Goal: Task Accomplishment & Management: Use online tool/utility

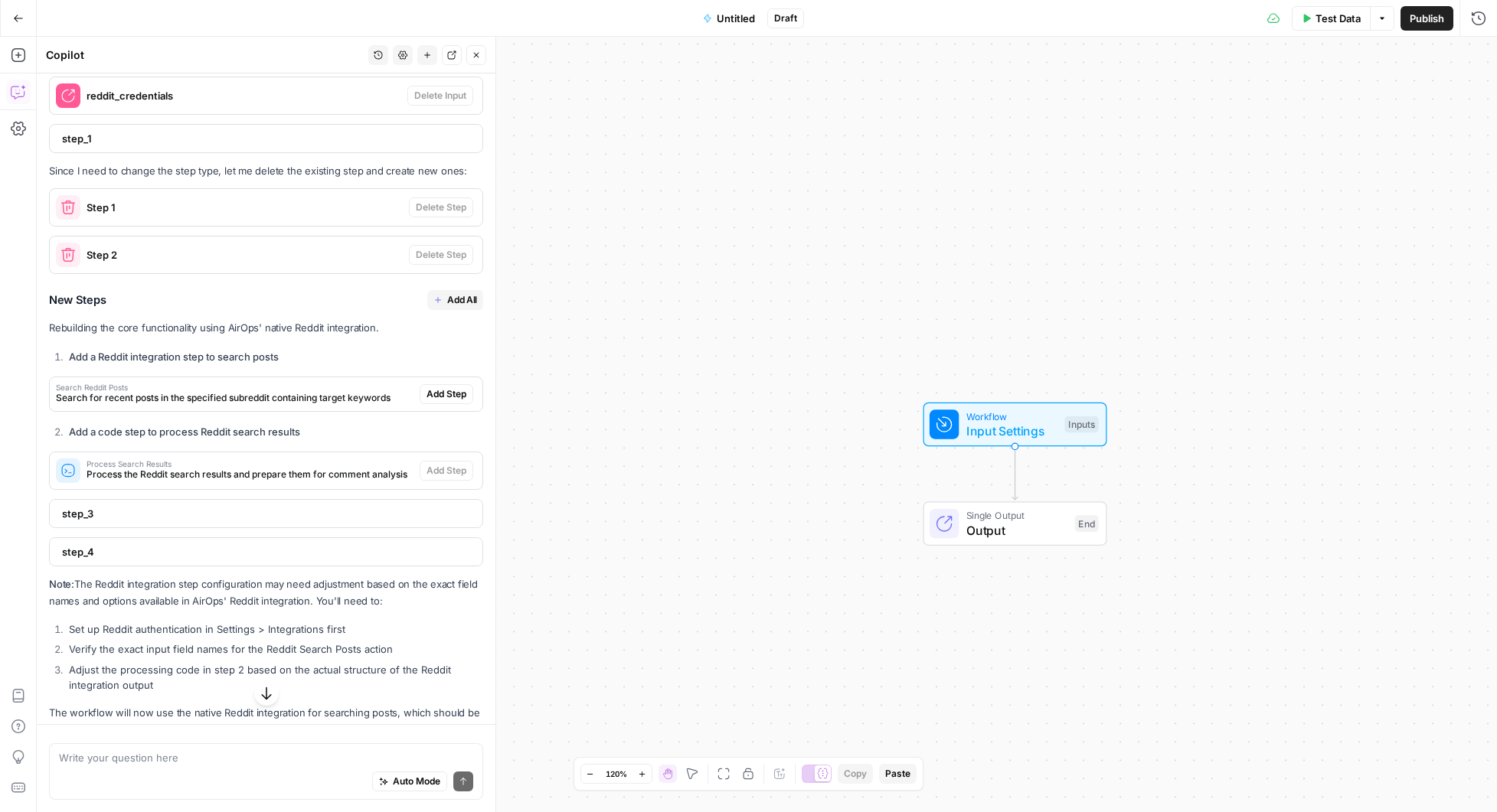
scroll to position [1719, 0]
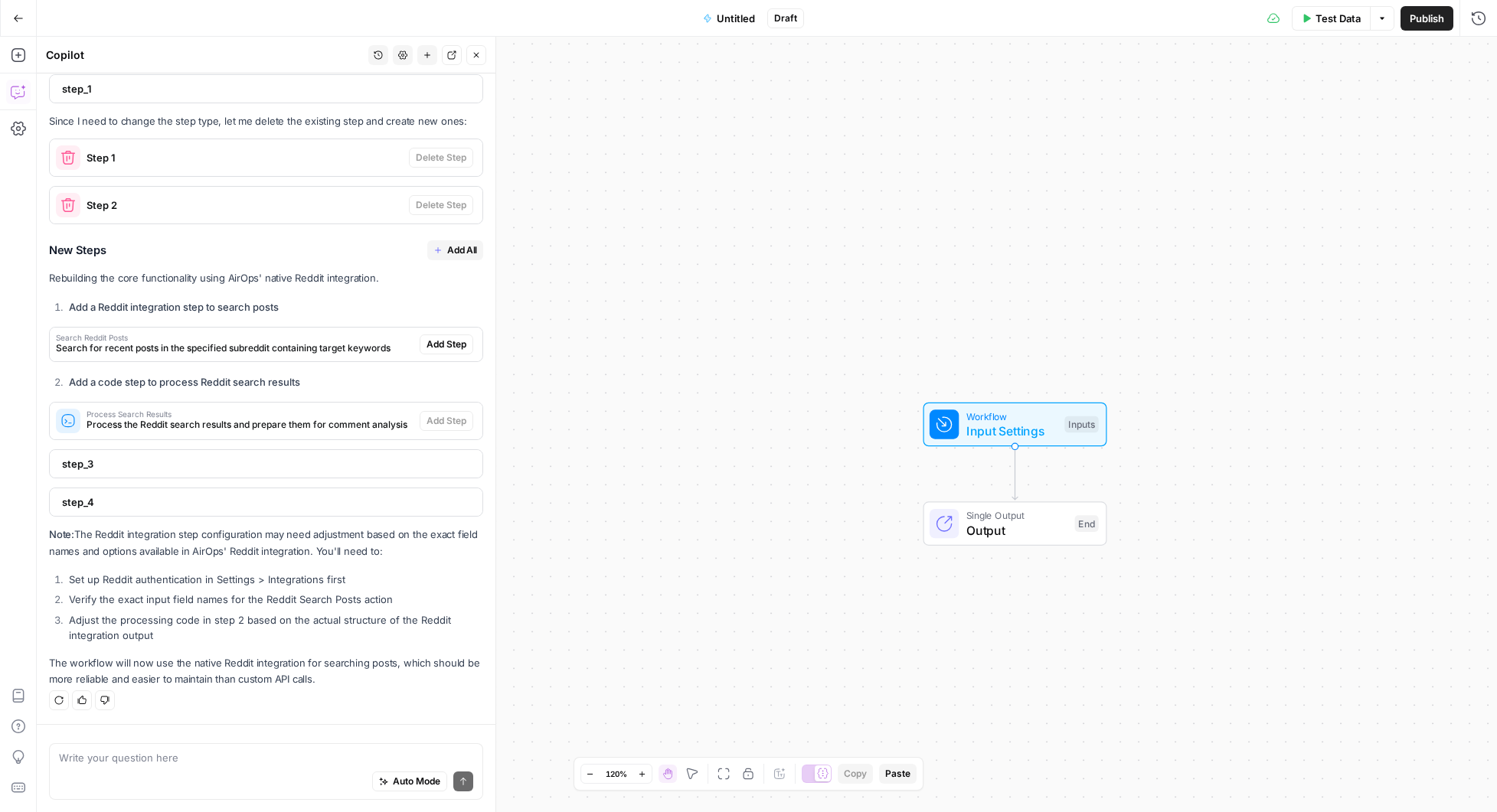
click at [475, 55] on icon "button" at bounding box center [477, 56] width 6 height 6
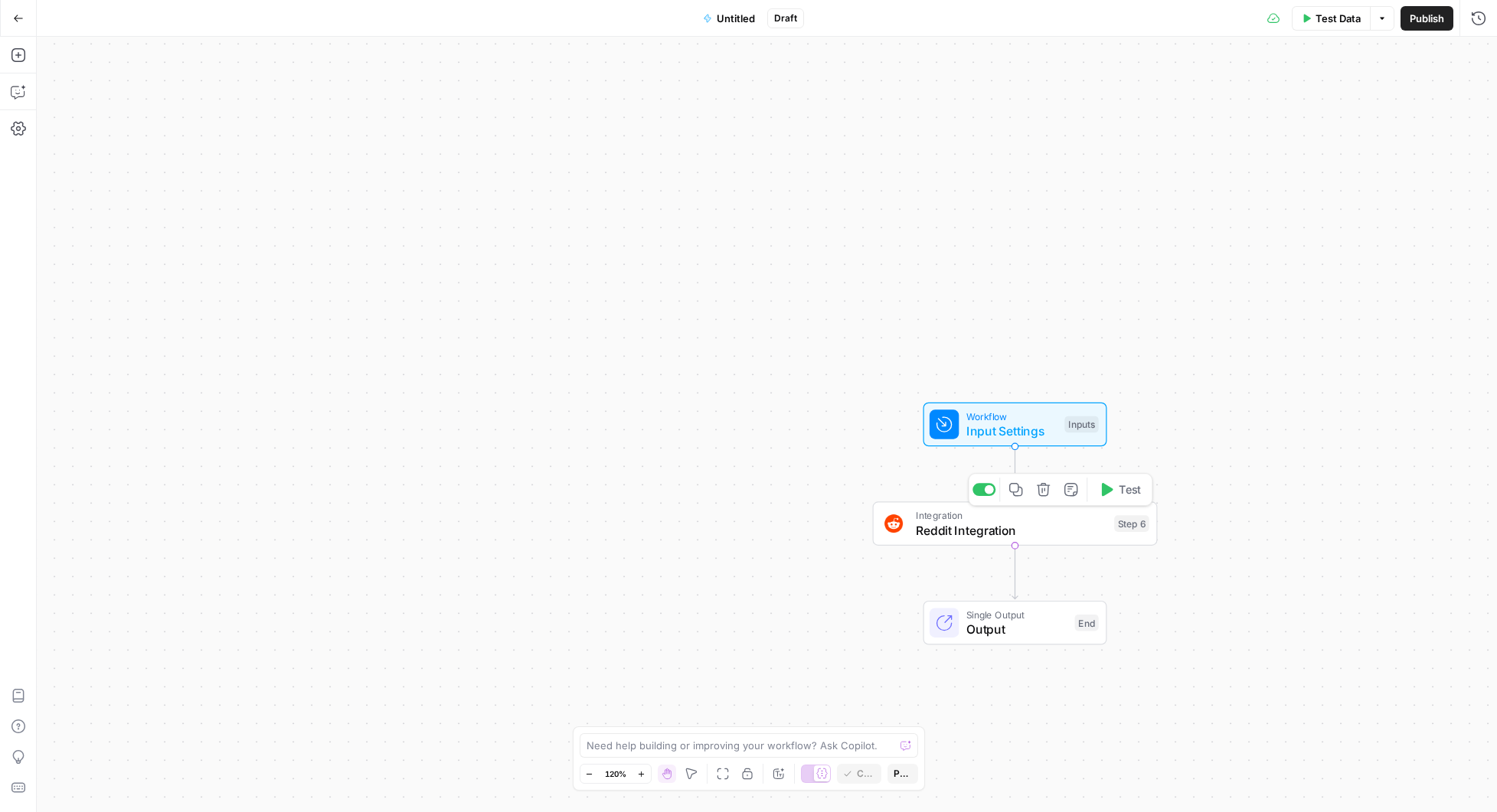
click at [1127, 524] on div "Step 6" at bounding box center [1131, 523] width 35 height 17
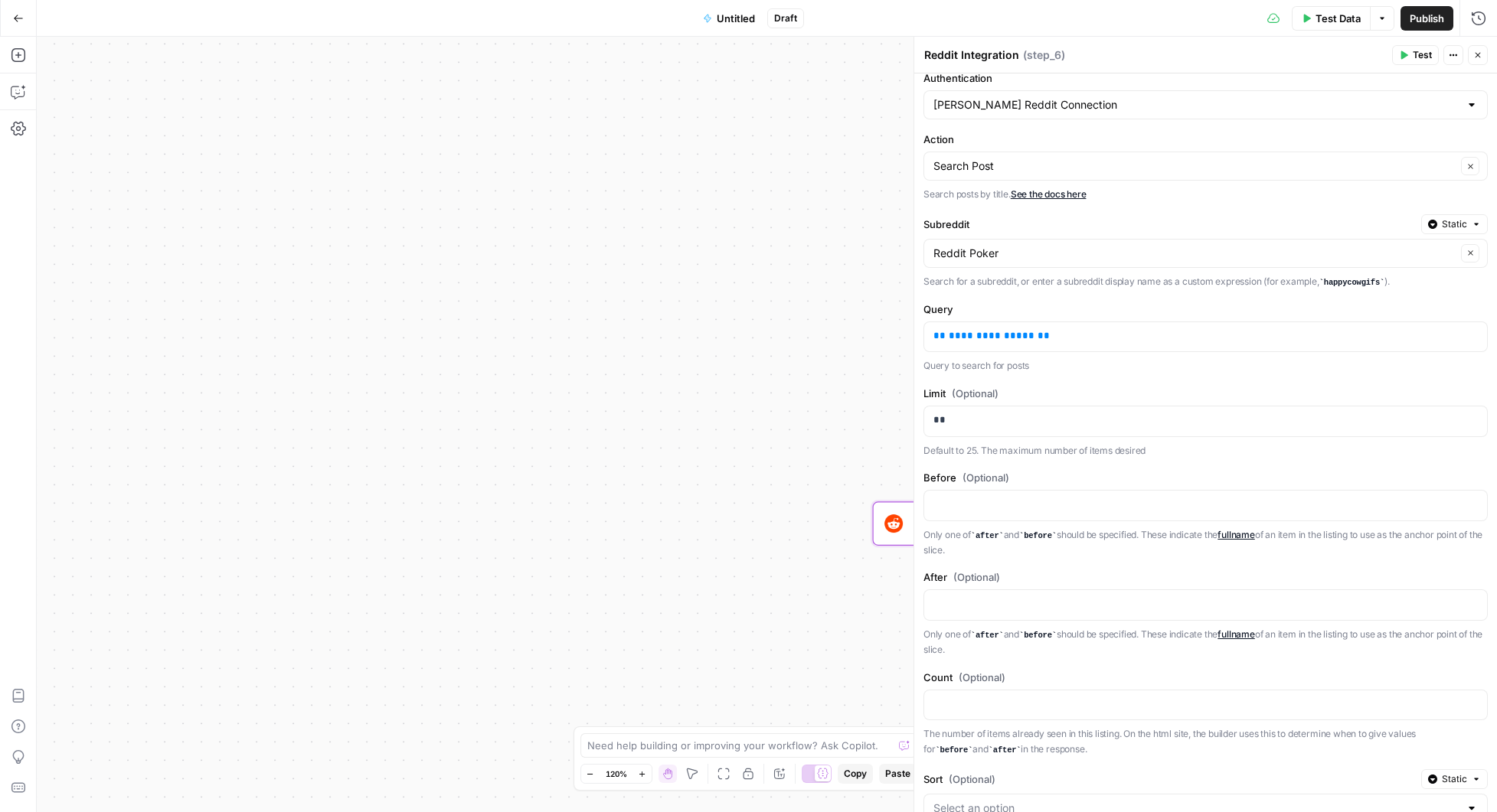
scroll to position [0, 0]
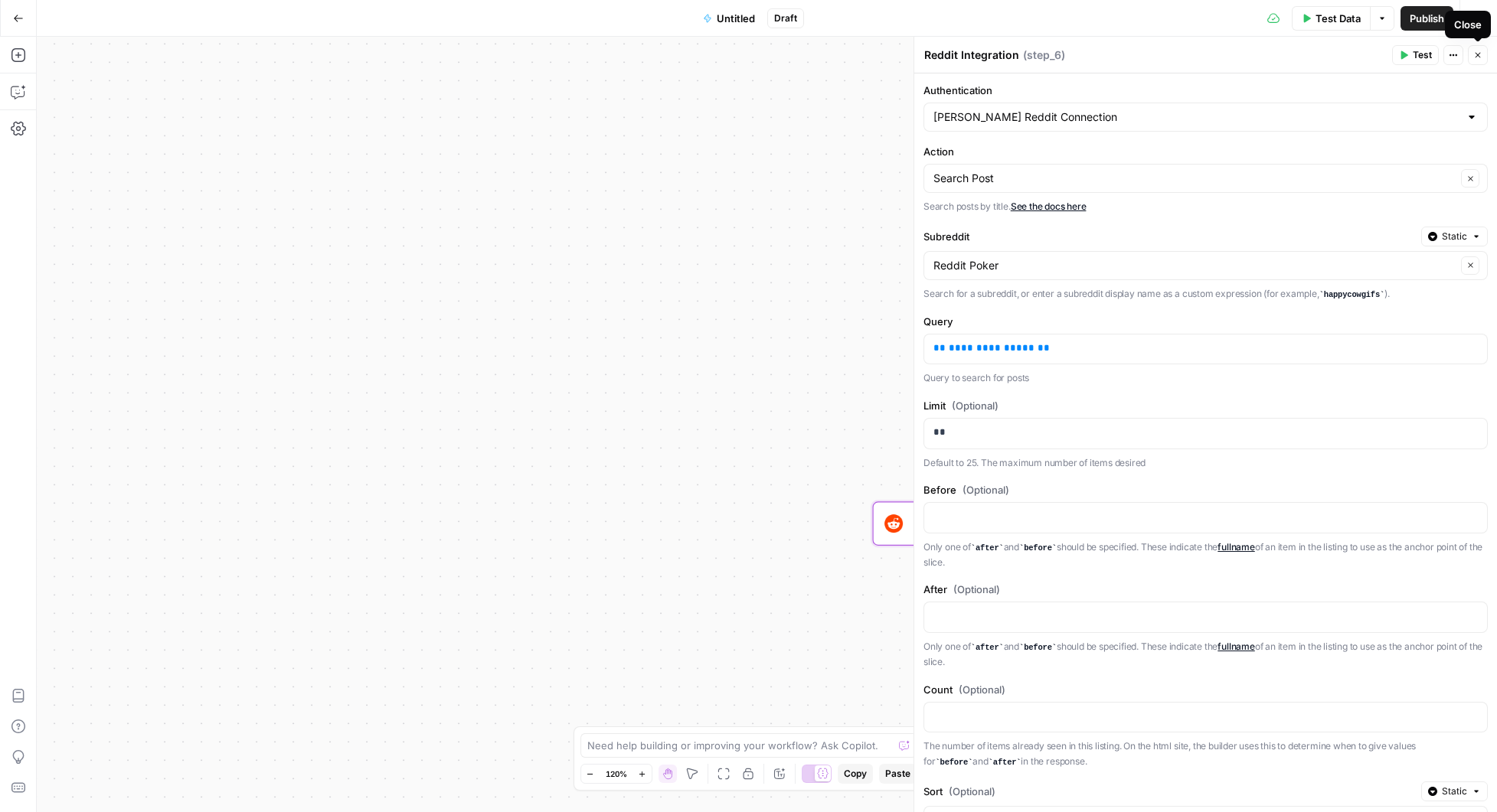
click at [1475, 59] on icon "button" at bounding box center [1477, 55] width 9 height 9
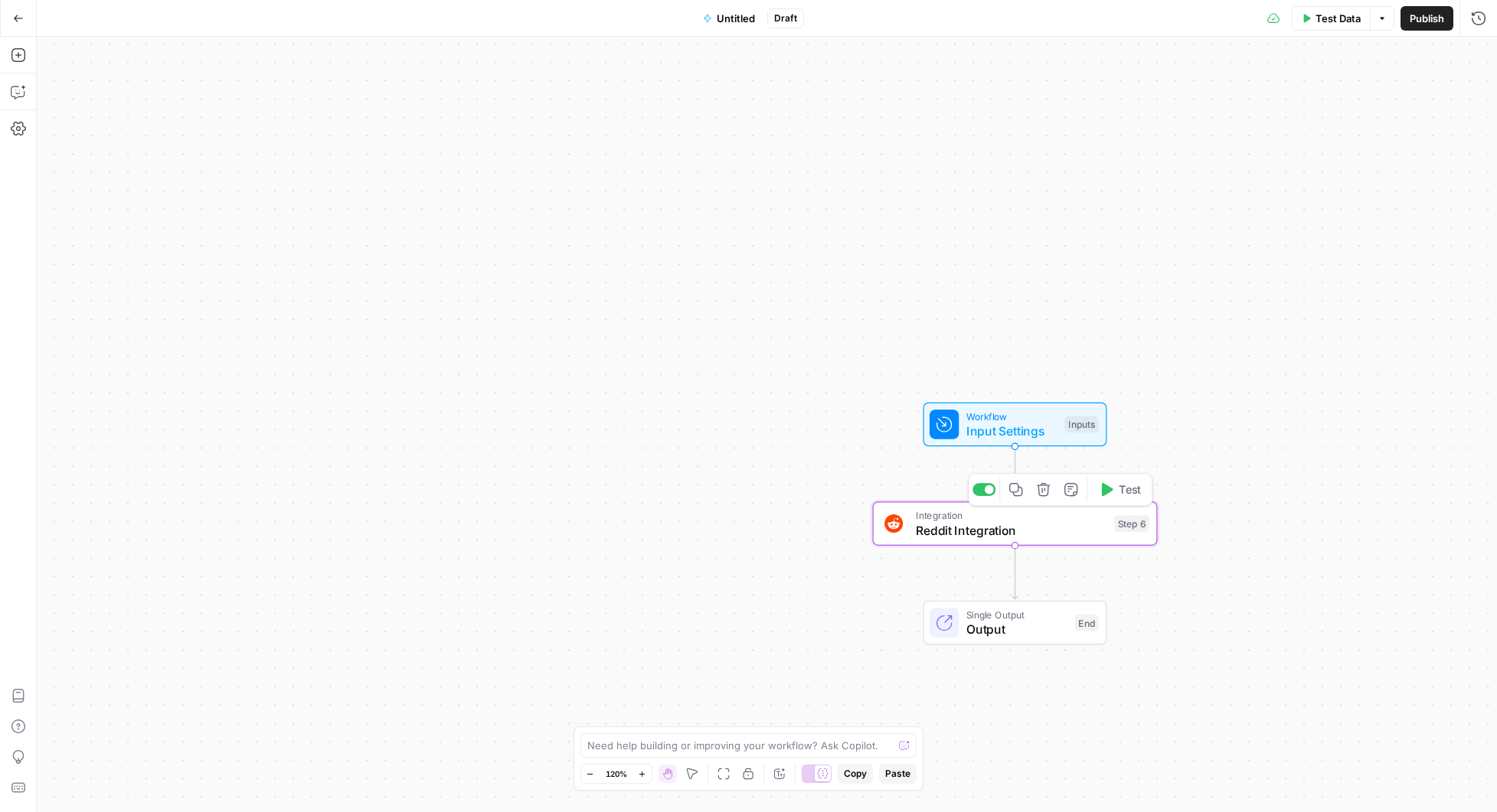
click at [1047, 492] on icon "button" at bounding box center [1044, 490] width 13 height 13
click at [713, 186] on button "Delete Step" at bounding box center [707, 195] width 78 height 28
click at [11, 55] on icon "button" at bounding box center [18, 55] width 16 height 16
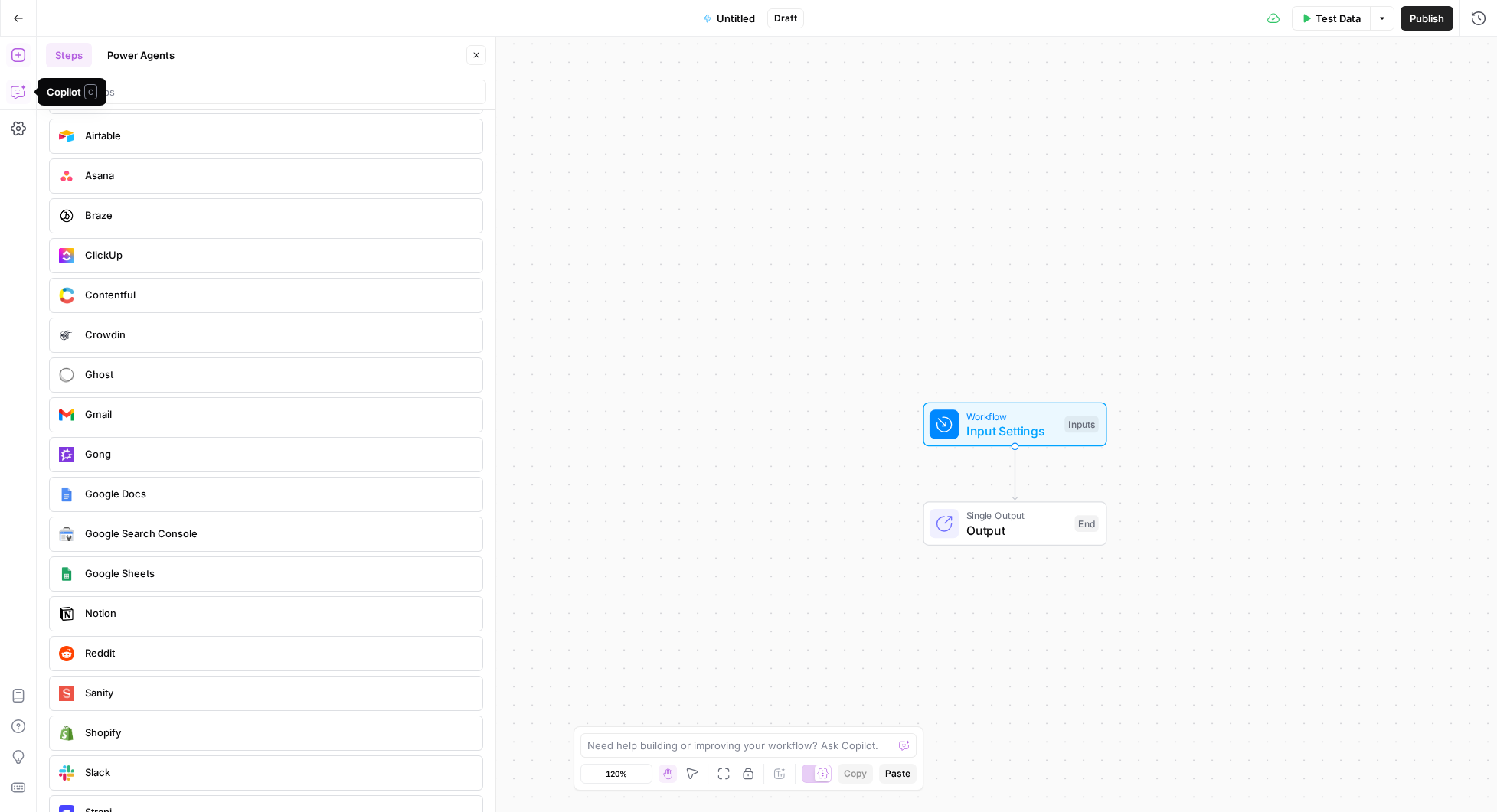
scroll to position [3037, 0]
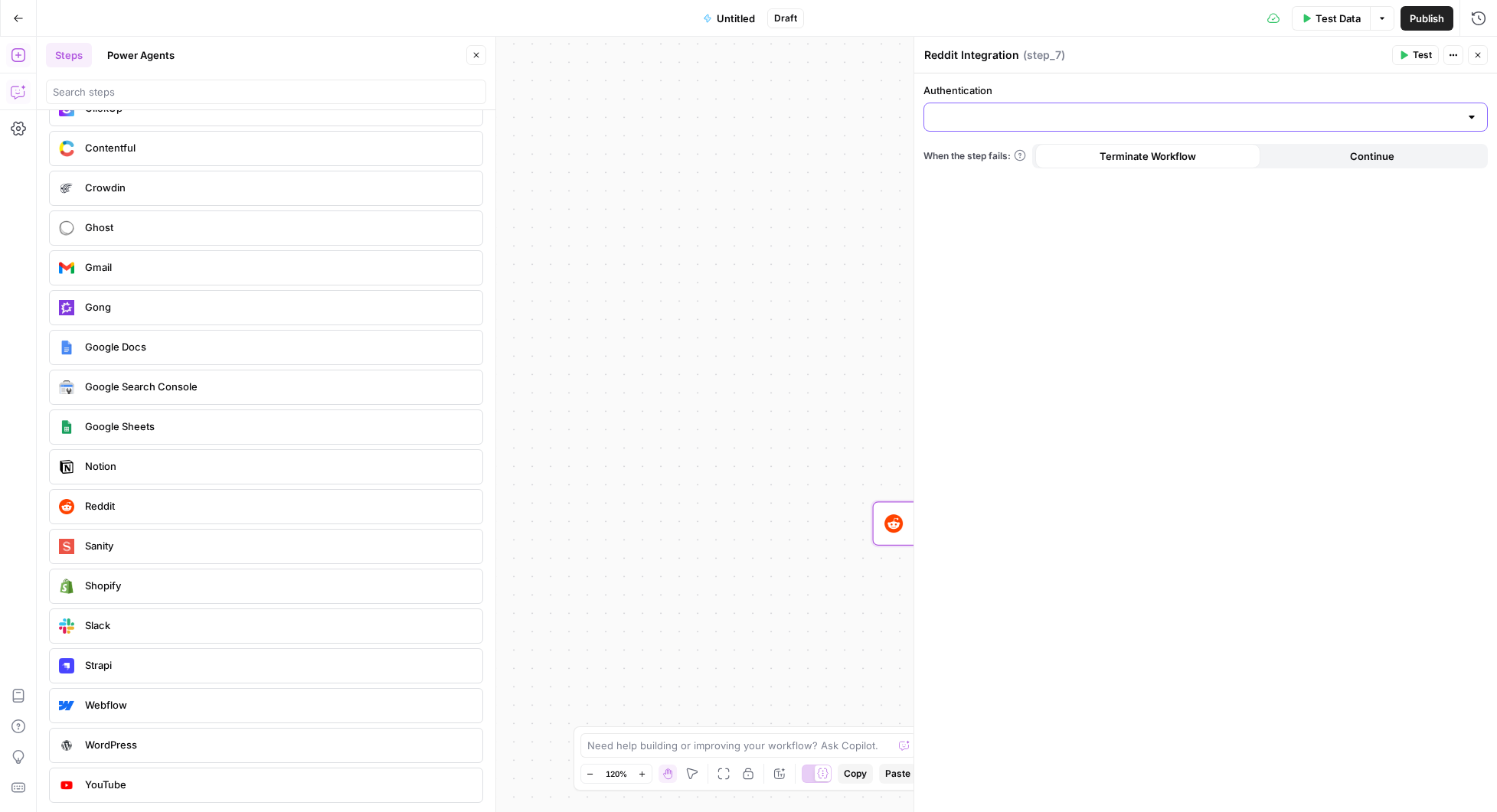
click at [1096, 114] on input "Authentication" at bounding box center [1196, 117] width 526 height 16
click at [1045, 158] on span "[PERSON_NAME] Reddit Connection" at bounding box center [1203, 155] width 533 height 16
type input "[PERSON_NAME] Reddit Connection"
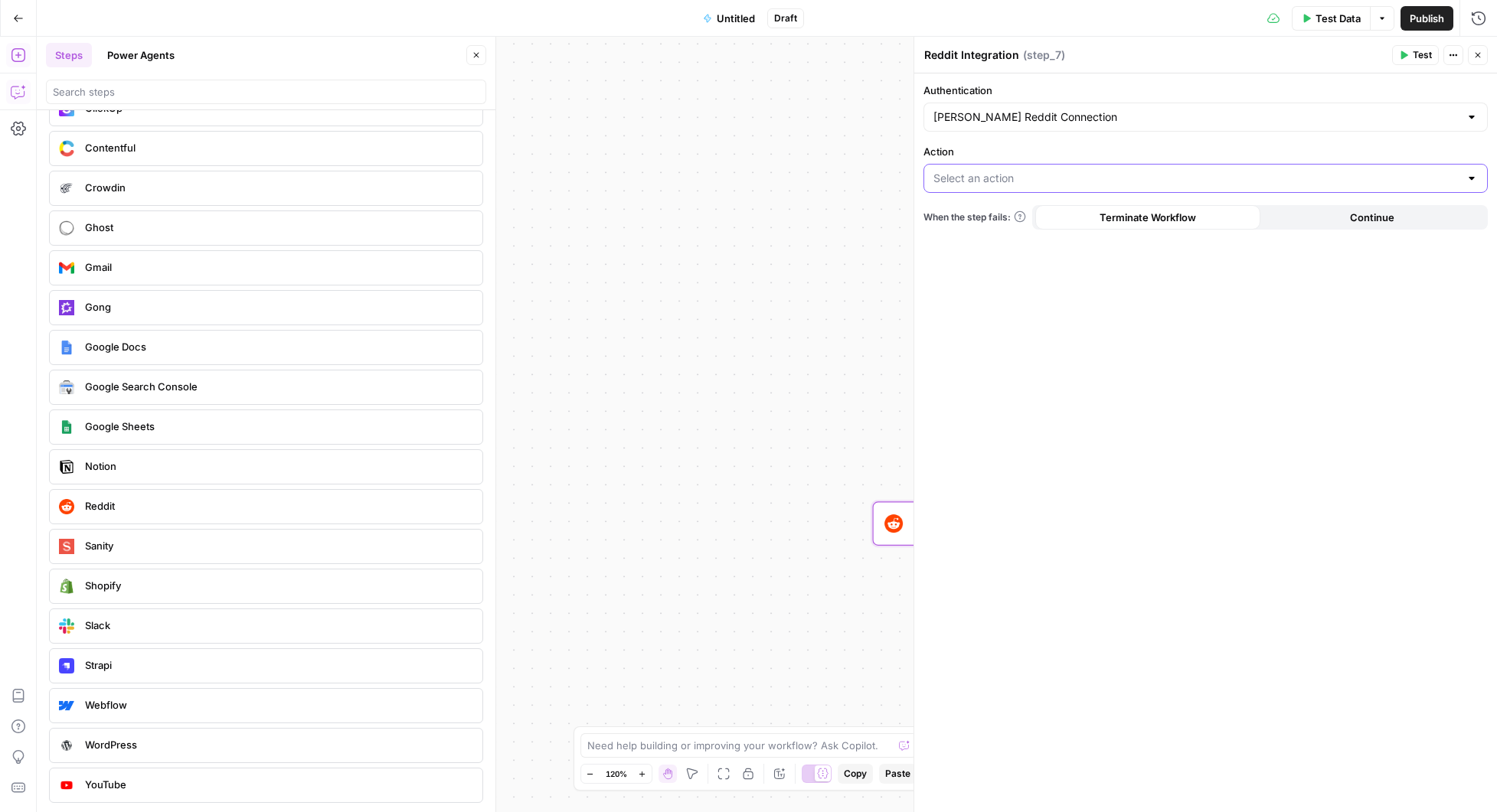
click at [1126, 178] on input "Action" at bounding box center [1196, 178] width 526 height 16
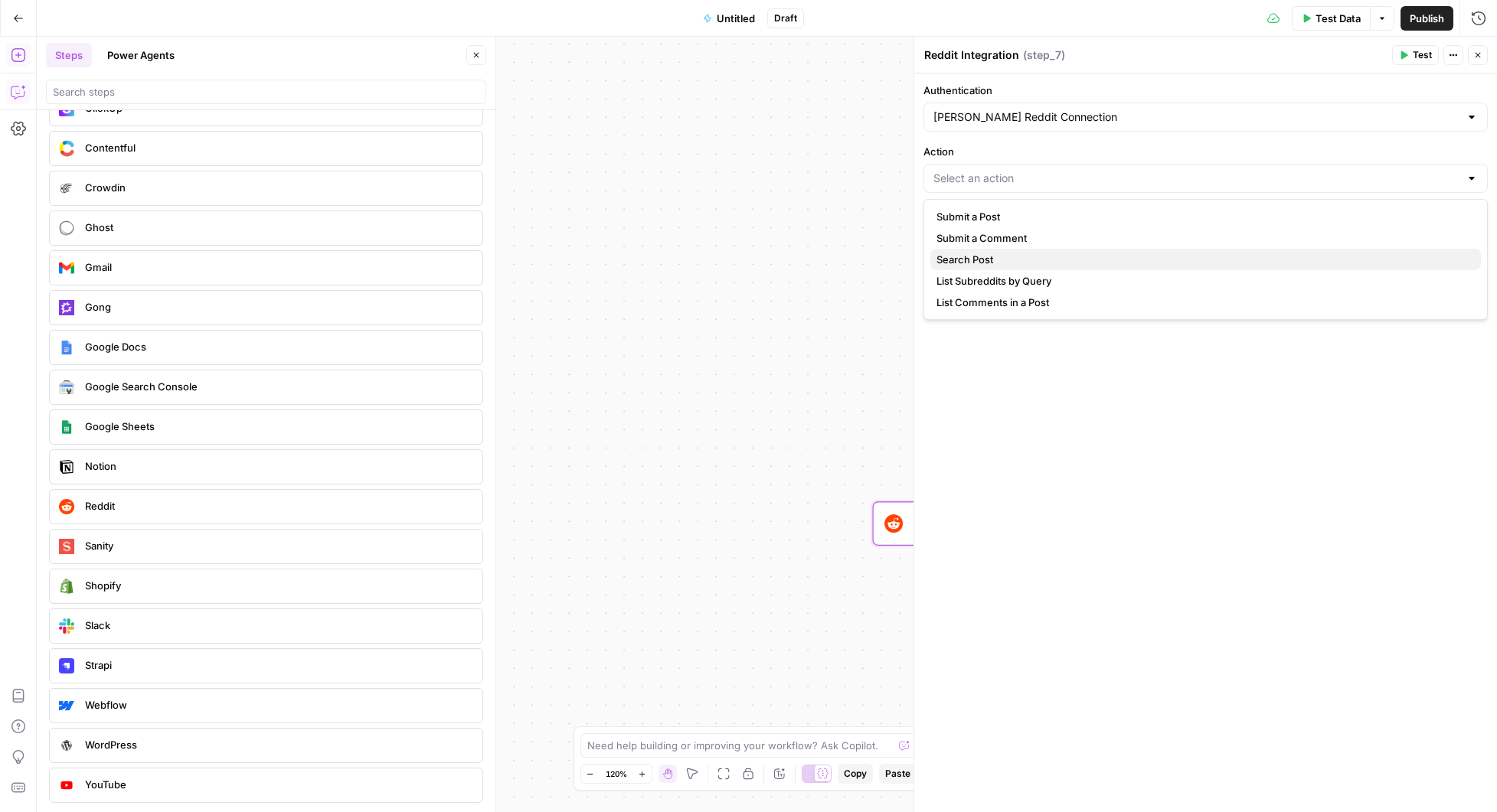
click at [972, 257] on span "Search Post" at bounding box center [1203, 259] width 533 height 16
type input "Search Post"
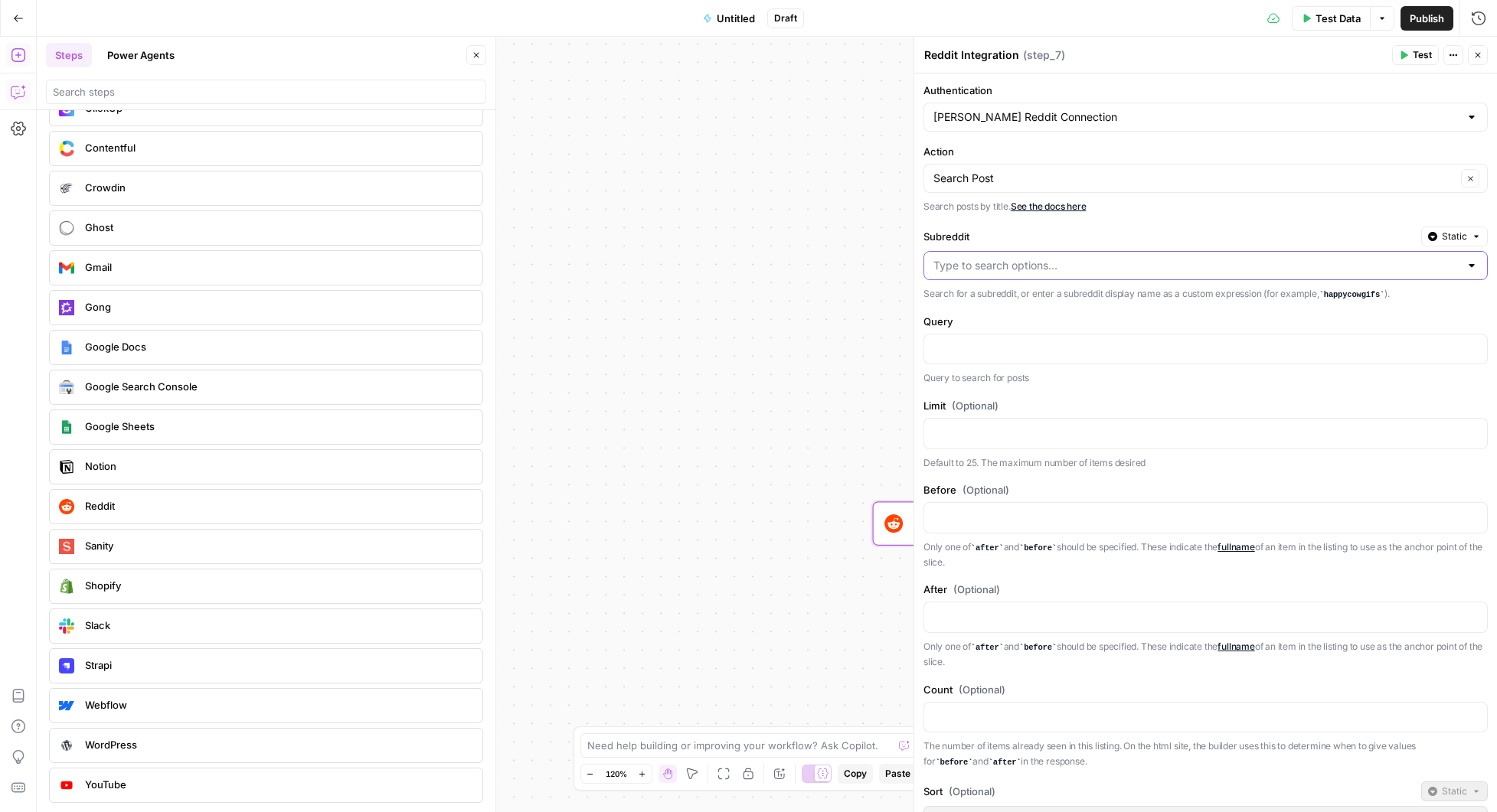
click at [1066, 259] on input "Subreddit" at bounding box center [1196, 266] width 526 height 16
type input "/"
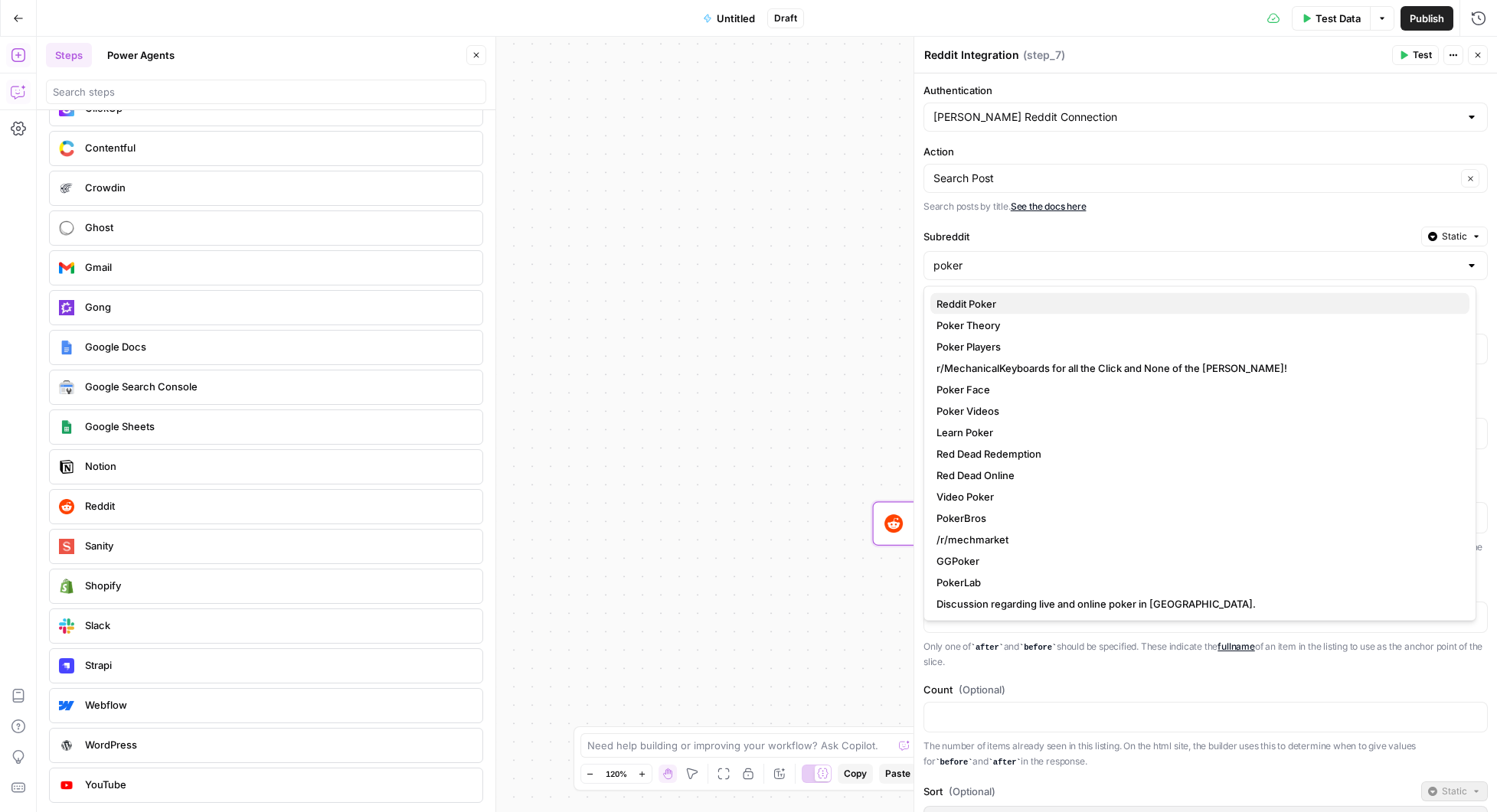
click at [980, 305] on span "Reddit Poker" at bounding box center [1197, 303] width 521 height 16
type input "Reddit Poker"
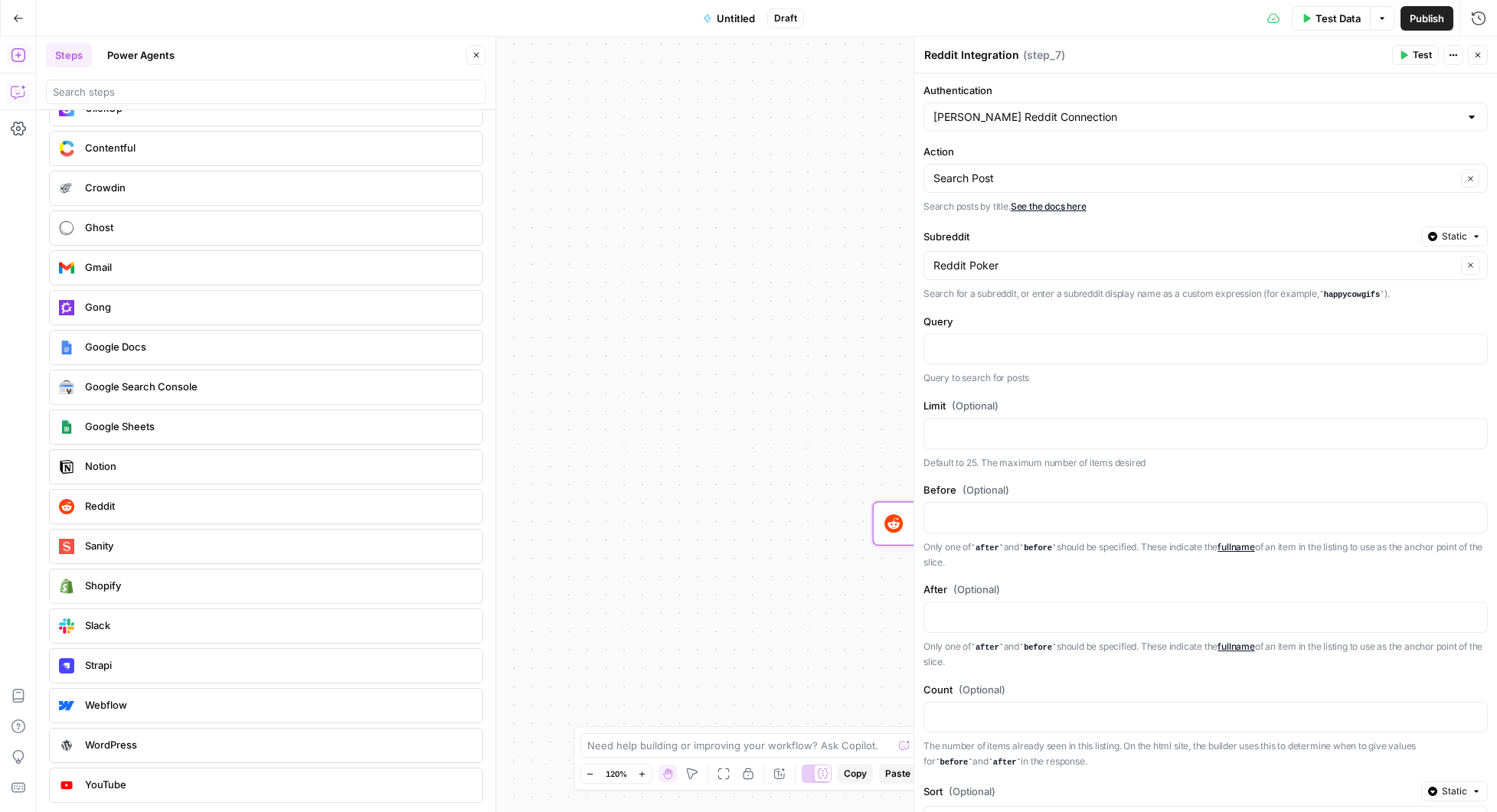
click at [798, 451] on div "Workflow Input Settings Inputs Integration Reddit Integration Step 7 Single Out…" at bounding box center [766, 424] width 1460 height 775
click at [1486, 55] on button "Close" at bounding box center [1478, 55] width 20 height 20
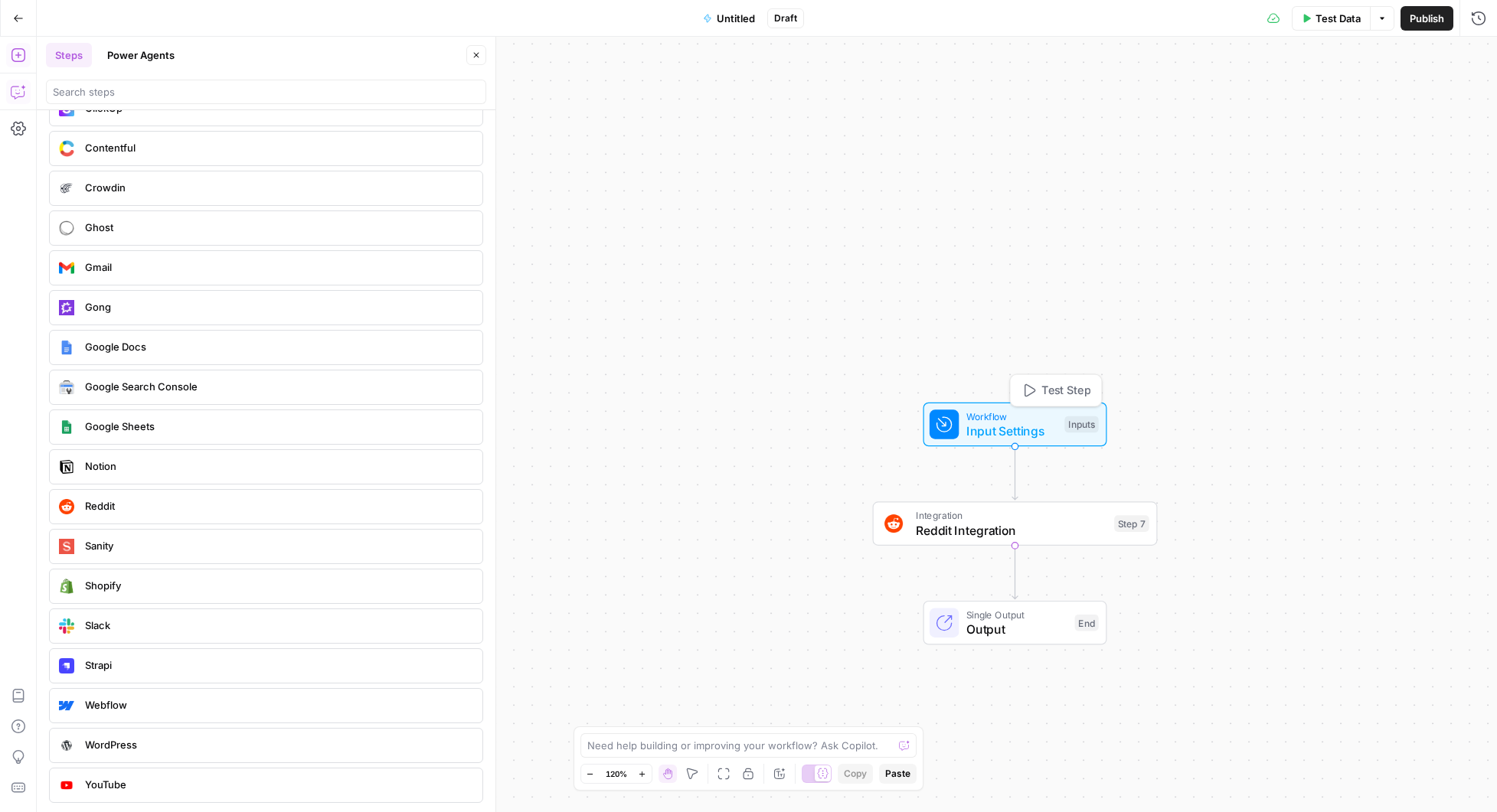
click at [999, 425] on span "Input Settings" at bounding box center [1012, 431] width 91 height 18
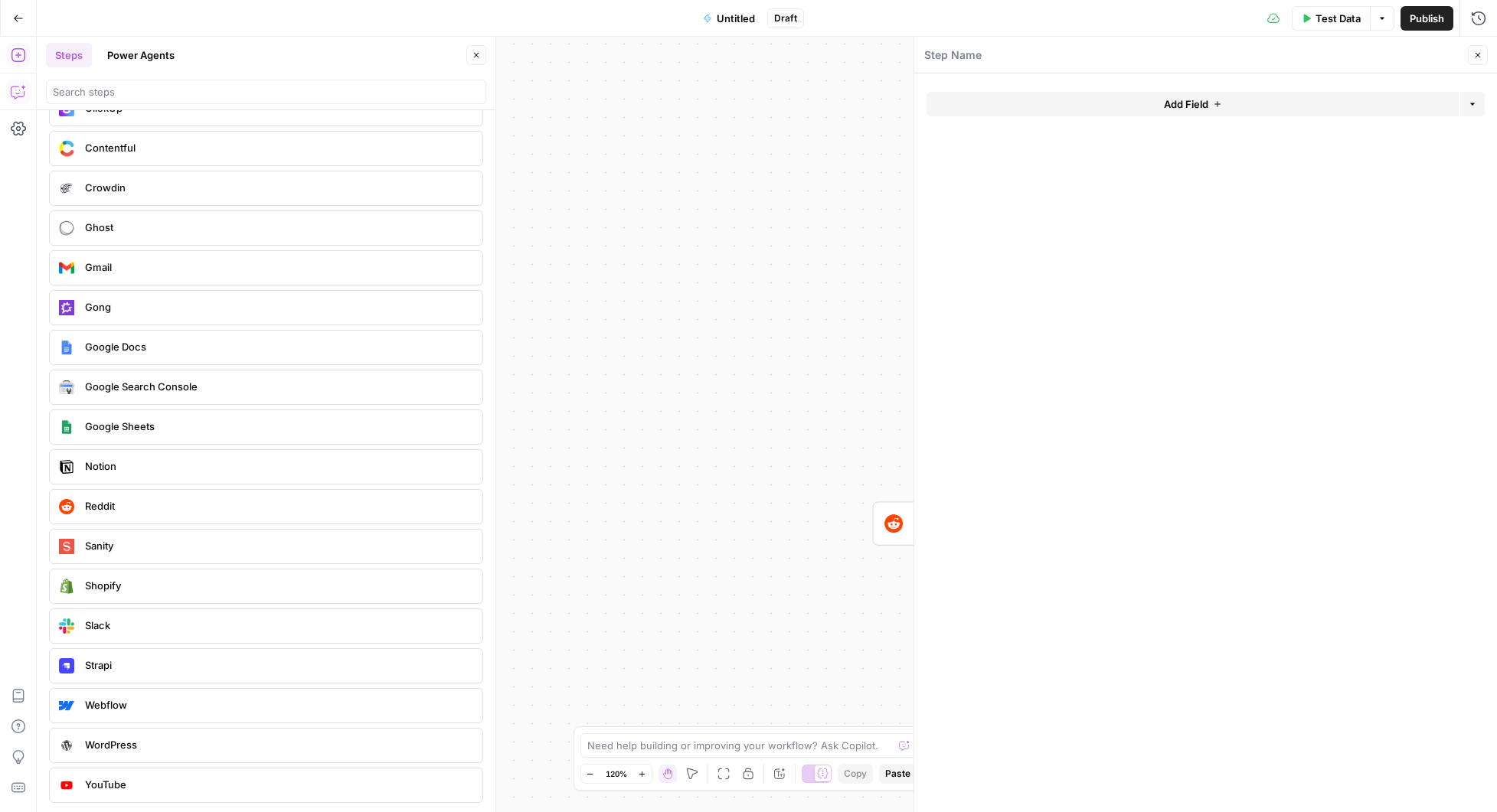
click at [1192, 99] on span "Add Field" at bounding box center [1186, 104] width 44 height 16
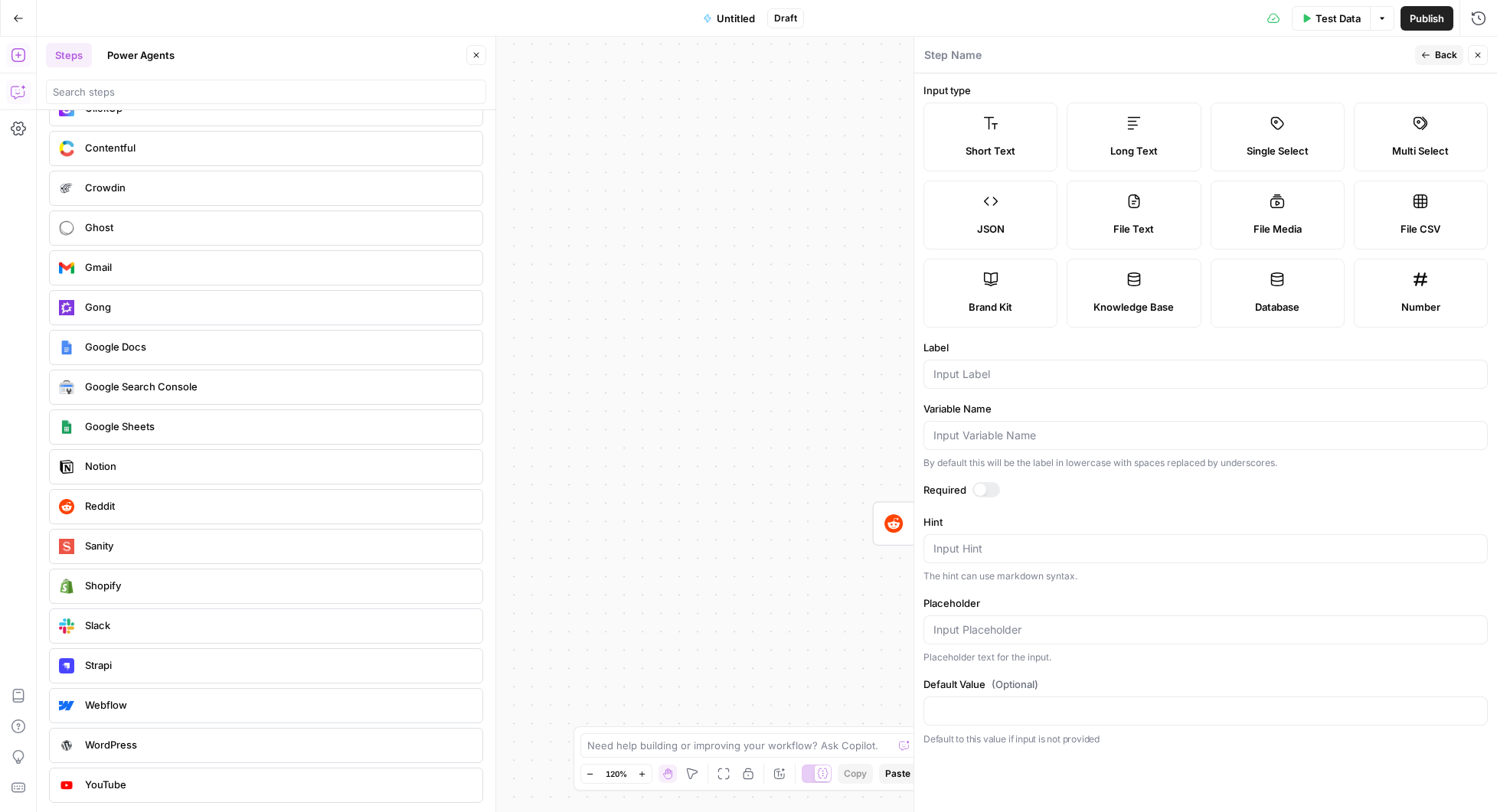
click at [1031, 135] on label "Short Text" at bounding box center [991, 137] width 134 height 69
click at [991, 367] on input "Label" at bounding box center [1206, 374] width 545 height 16
type input "Target Keyword or Topic"
click at [986, 487] on div at bounding box center [980, 490] width 12 height 12
click at [1041, 635] on input "Placeholder" at bounding box center [1206, 630] width 545 height 16
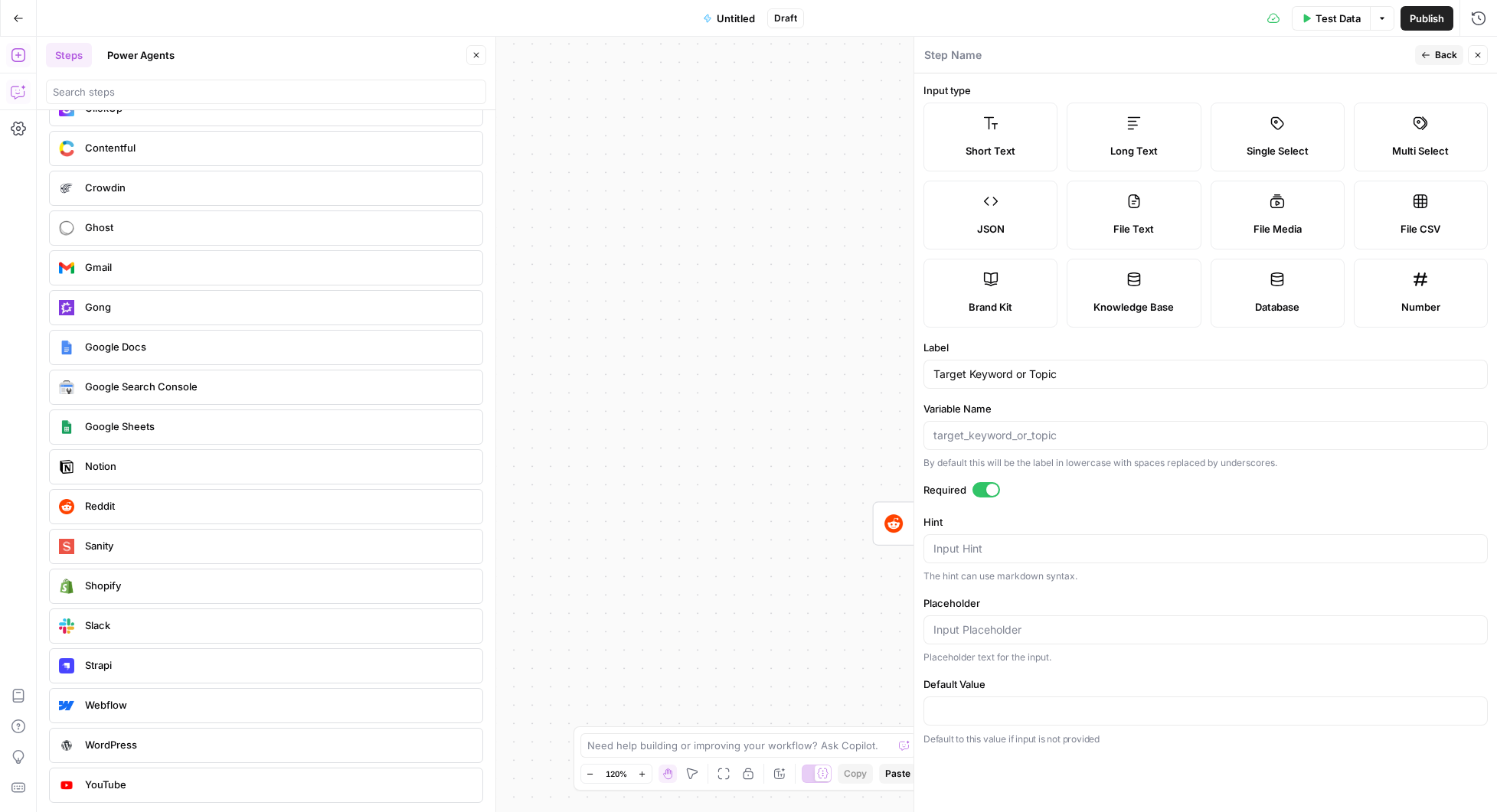
click at [1477, 56] on icon "button" at bounding box center [1478, 56] width 6 height 6
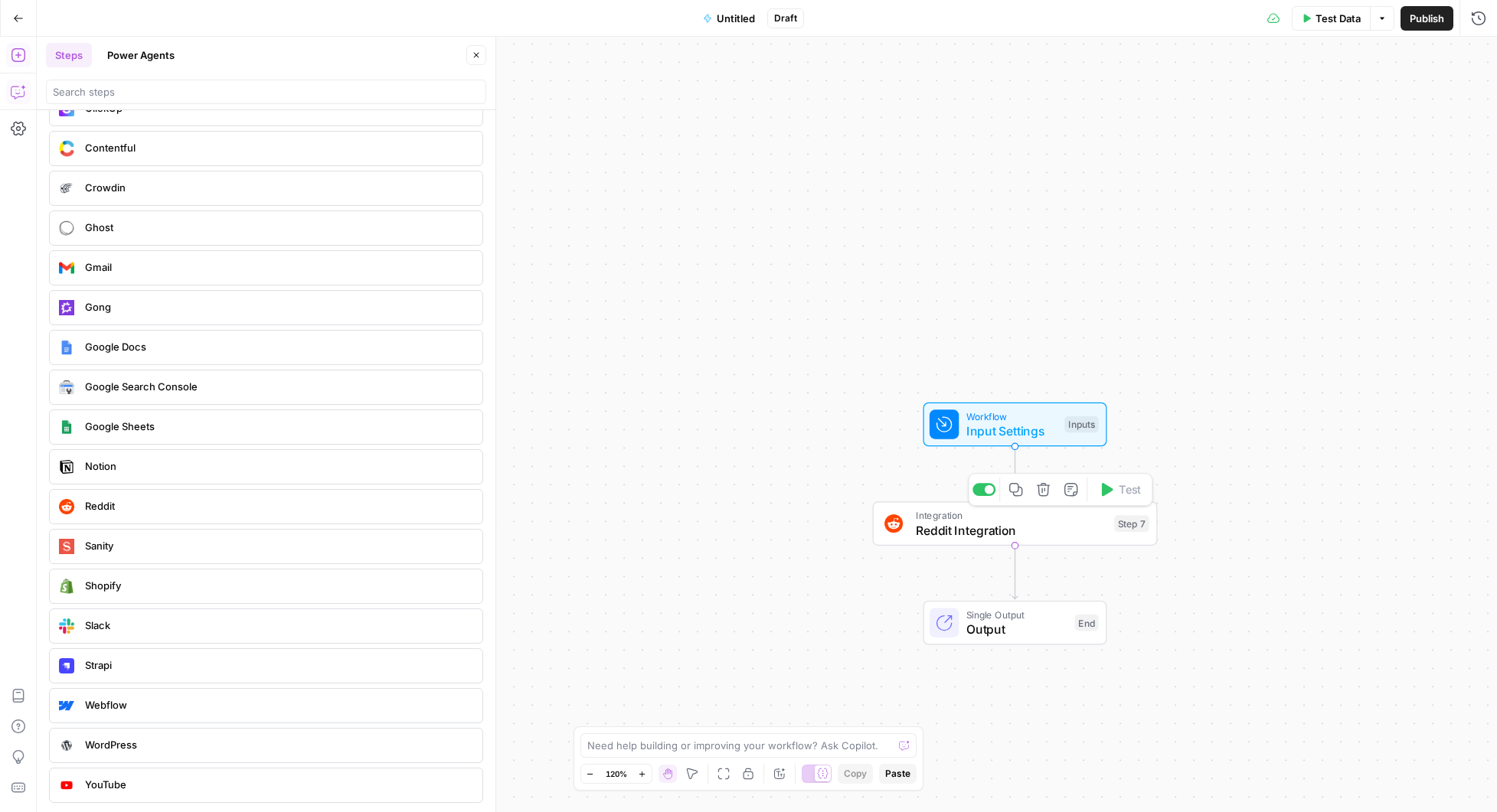
click at [1103, 527] on span "Reddit Integration" at bounding box center [1012, 531] width 191 height 18
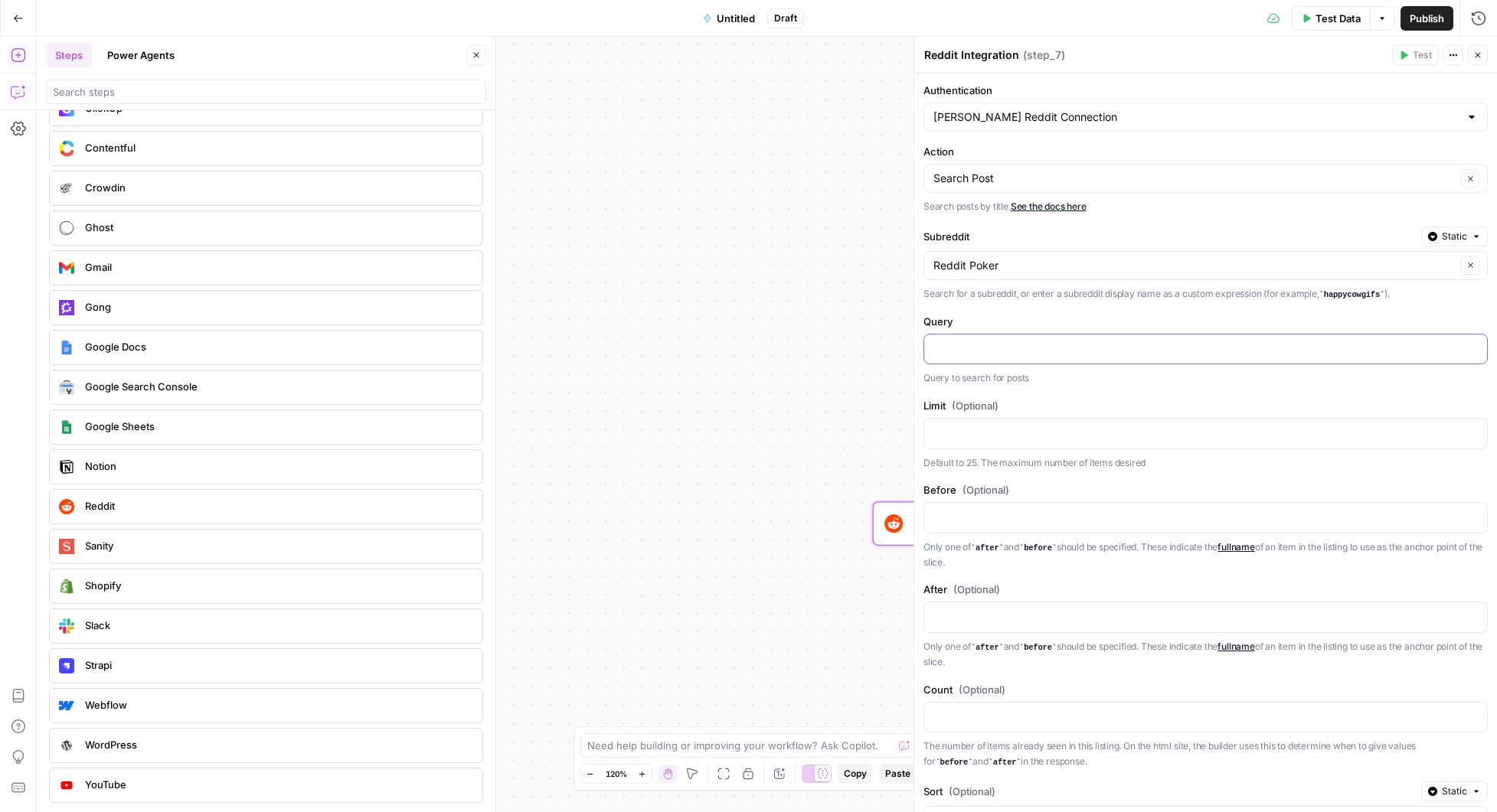
click at [1050, 353] on p at bounding box center [1194, 348] width 520 height 16
click at [481, 406] on button "Select variable Target Keyword or Topic" at bounding box center [479, 406] width 191 height 25
click at [996, 437] on p at bounding box center [1194, 433] width 520 height 16
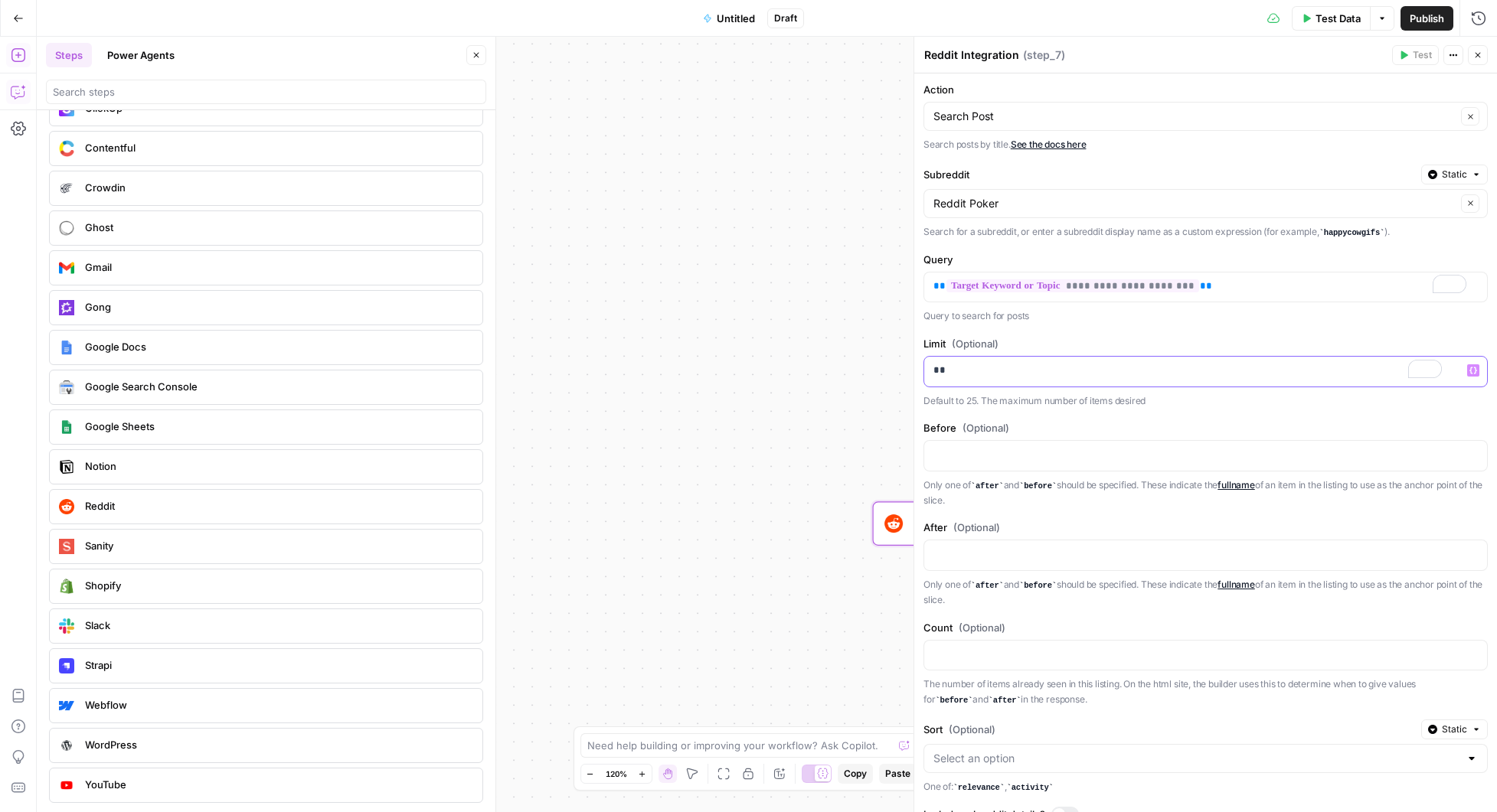
scroll to position [0, 0]
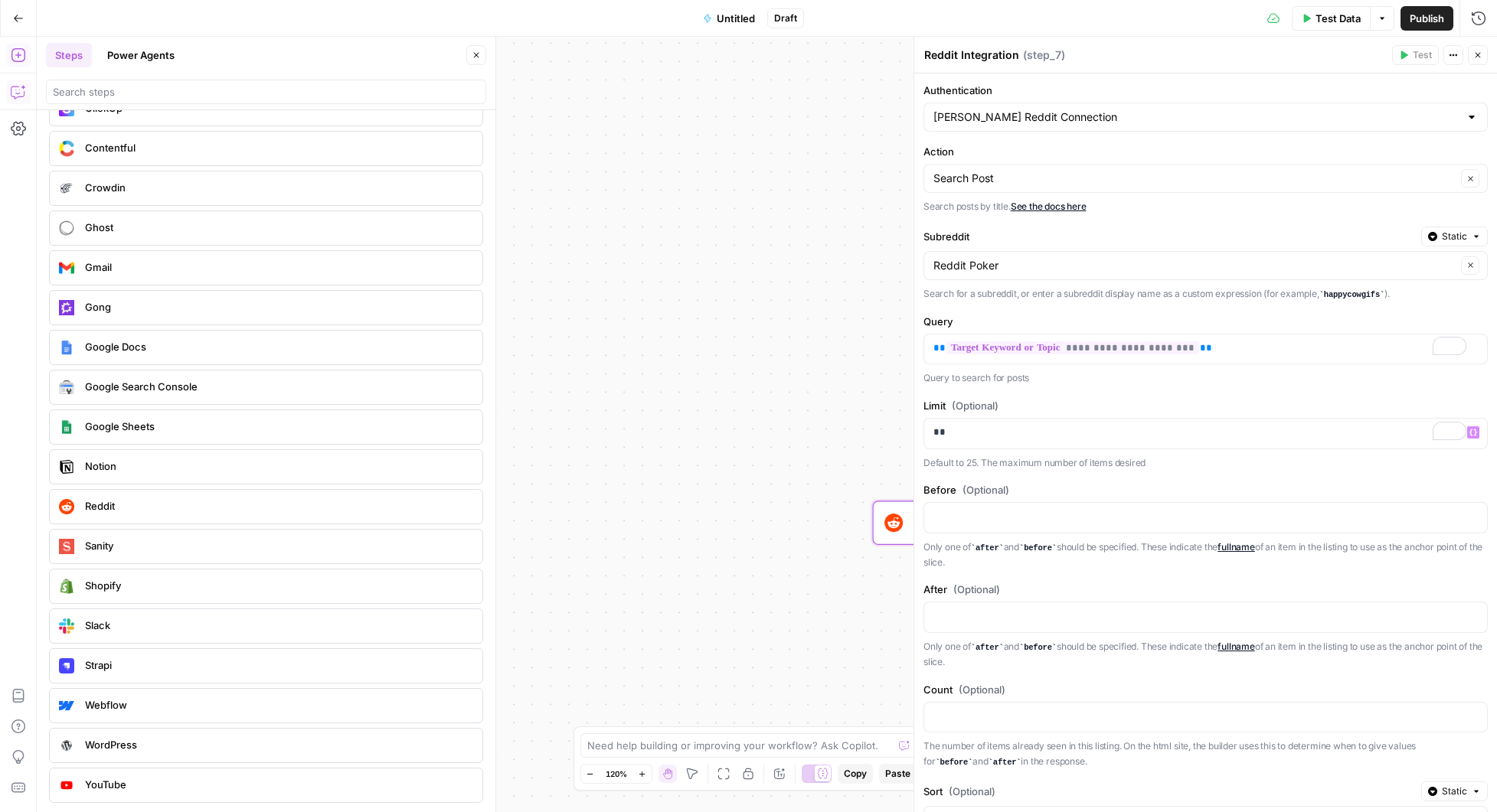
click at [842, 578] on div "Workflow Input Settings Inputs Integration Reddit Integration Step 7 Single Out…" at bounding box center [766, 424] width 1460 height 775
click at [1481, 57] on icon "button" at bounding box center [1477, 55] width 9 height 9
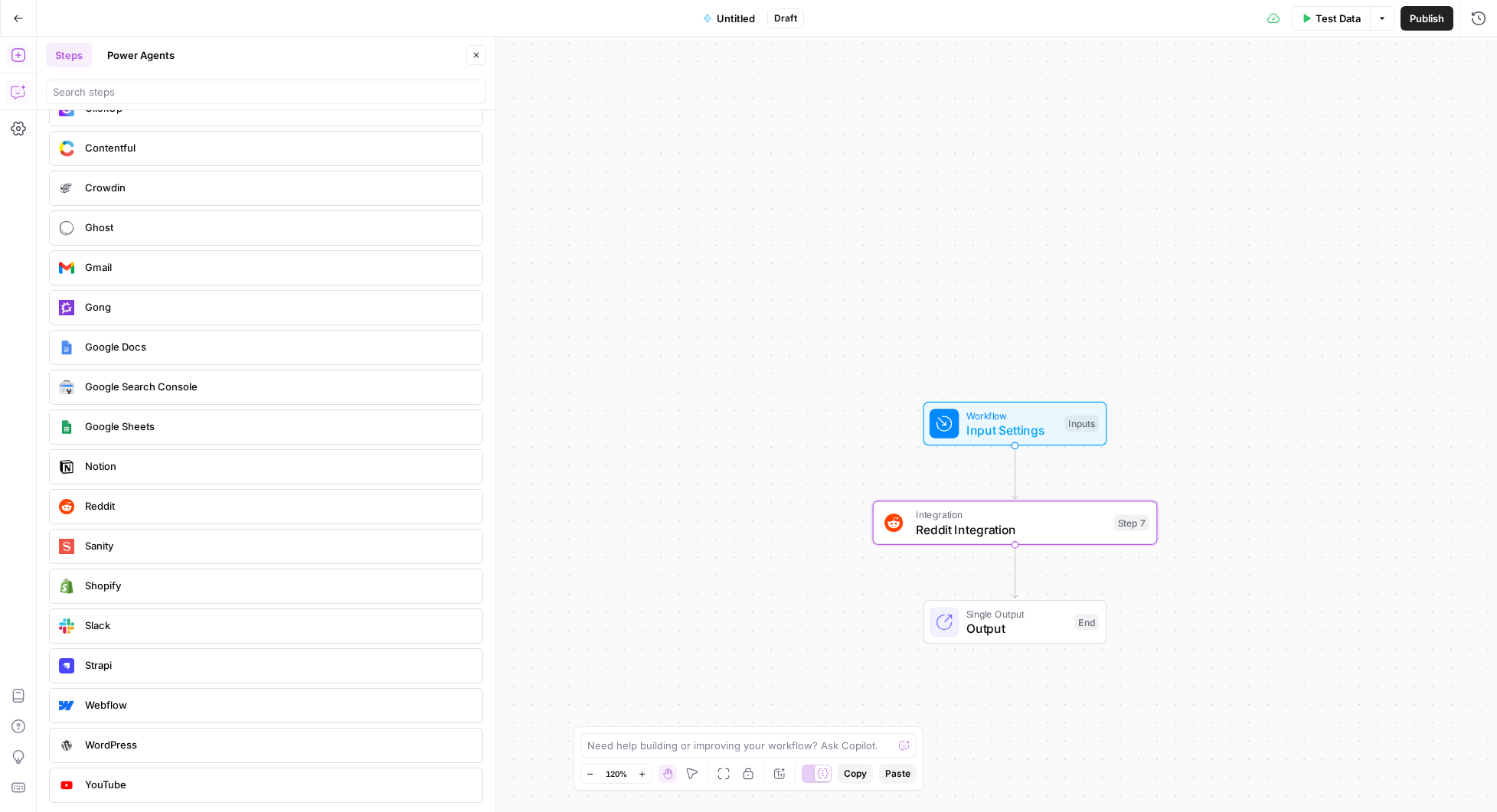
click at [931, 316] on div "Workflow Input Settings Inputs Integration Reddit Integration Step 7 Single Out…" at bounding box center [766, 424] width 1460 height 775
click at [1041, 536] on span "Reddit Integration" at bounding box center [1012, 530] width 191 height 18
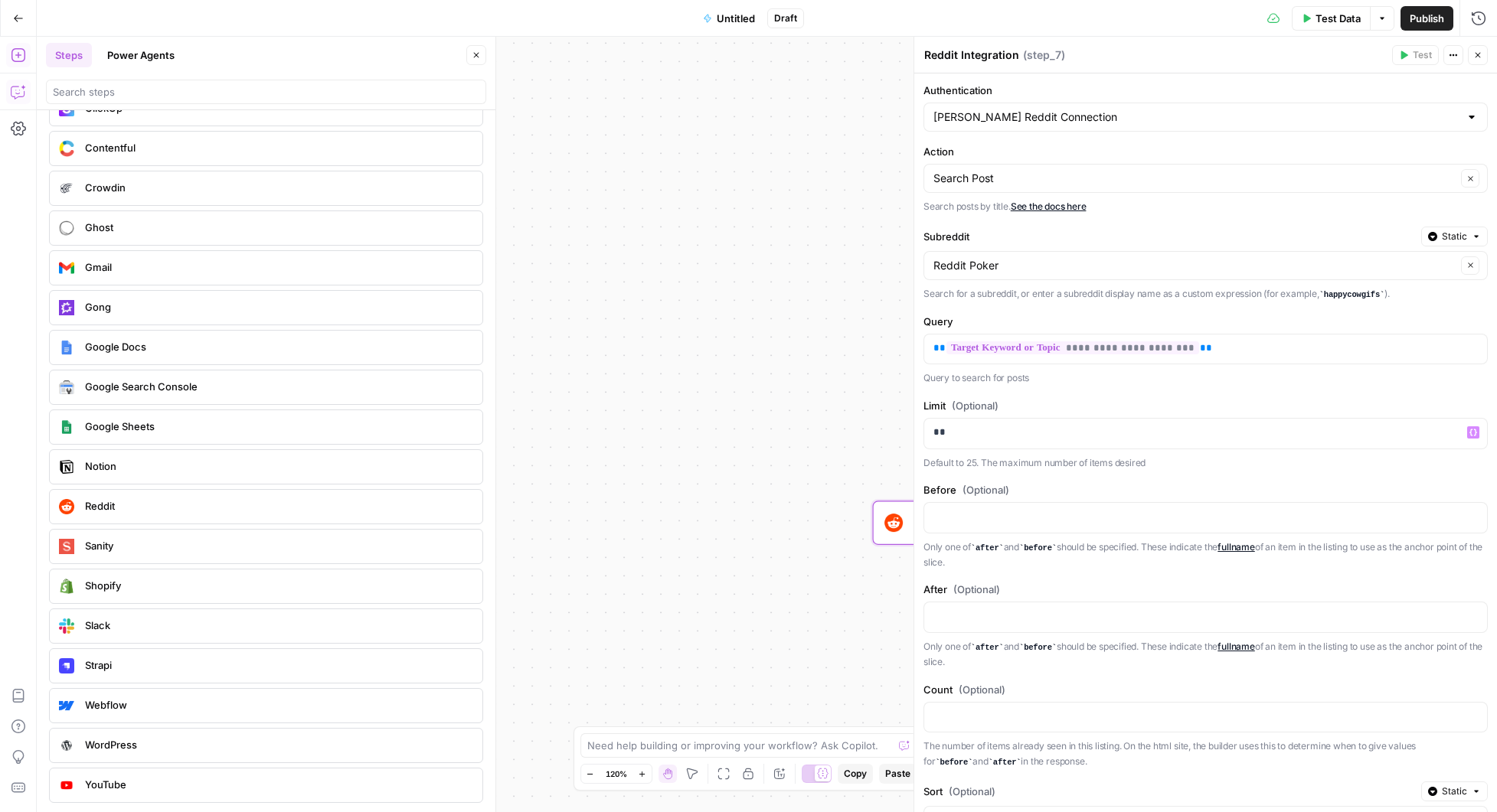
click at [800, 436] on div "Workflow Input Settings Inputs Integration Reddit Integration Step 7 Single Out…" at bounding box center [766, 424] width 1460 height 775
click at [1479, 60] on button "Close" at bounding box center [1478, 55] width 20 height 20
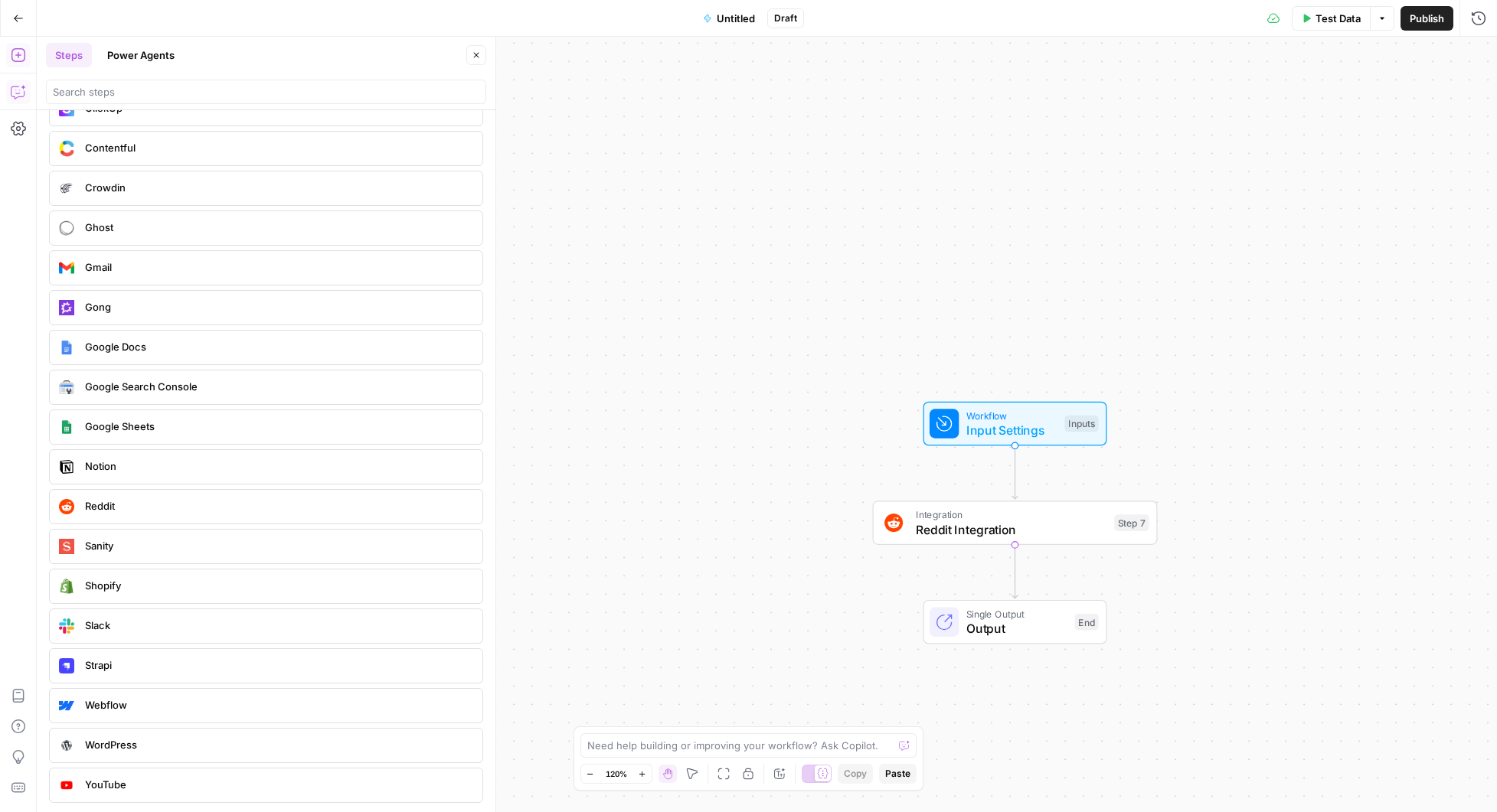
click at [833, 304] on div "Workflow Input Settings Inputs Integration Reddit Integration Step 7 Single Out…" at bounding box center [766, 424] width 1460 height 775
click at [1001, 527] on span "Reddit Integration" at bounding box center [1012, 530] width 191 height 18
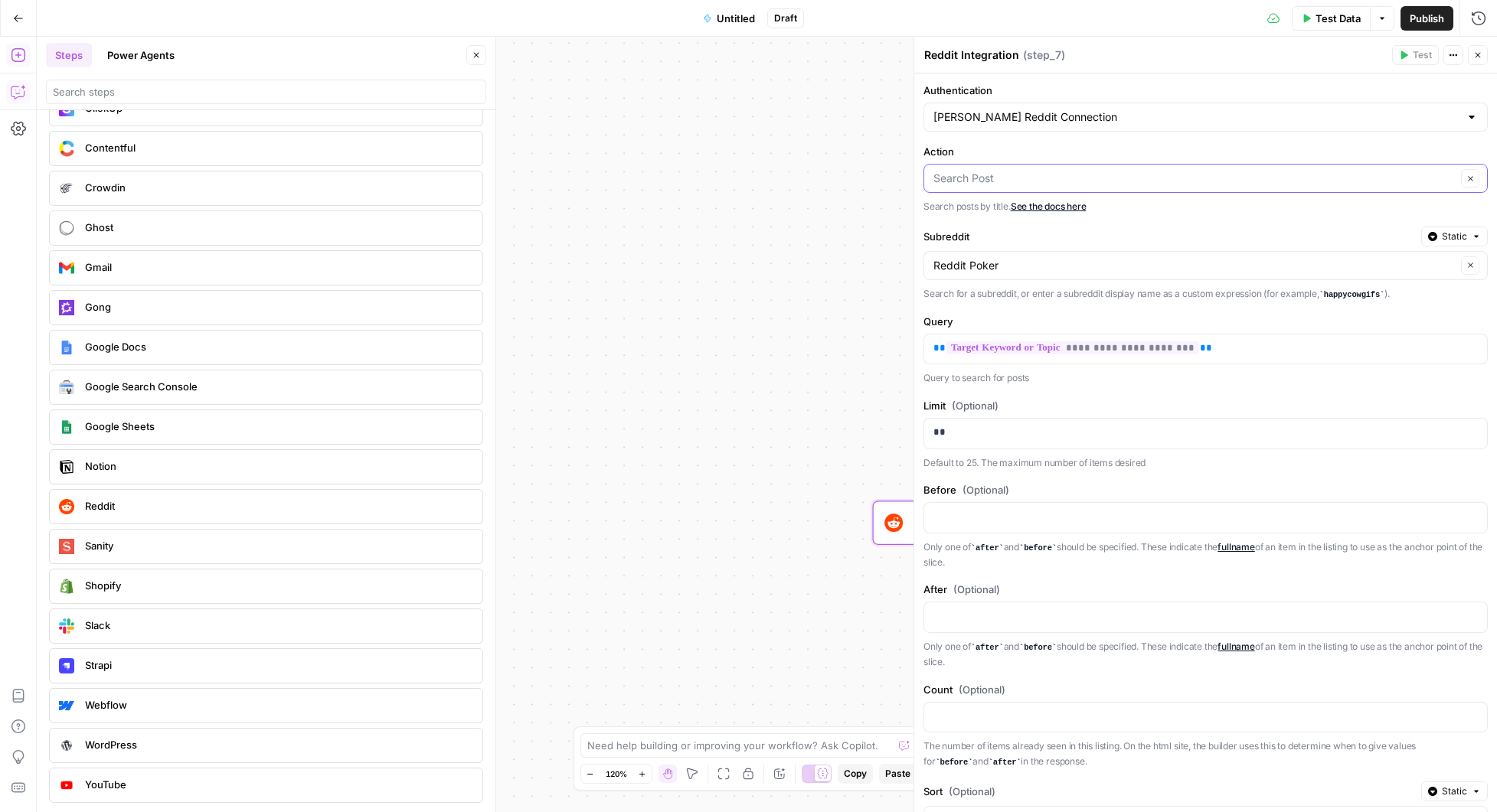
click at [1046, 171] on input "Action" at bounding box center [1194, 178] width 523 height 16
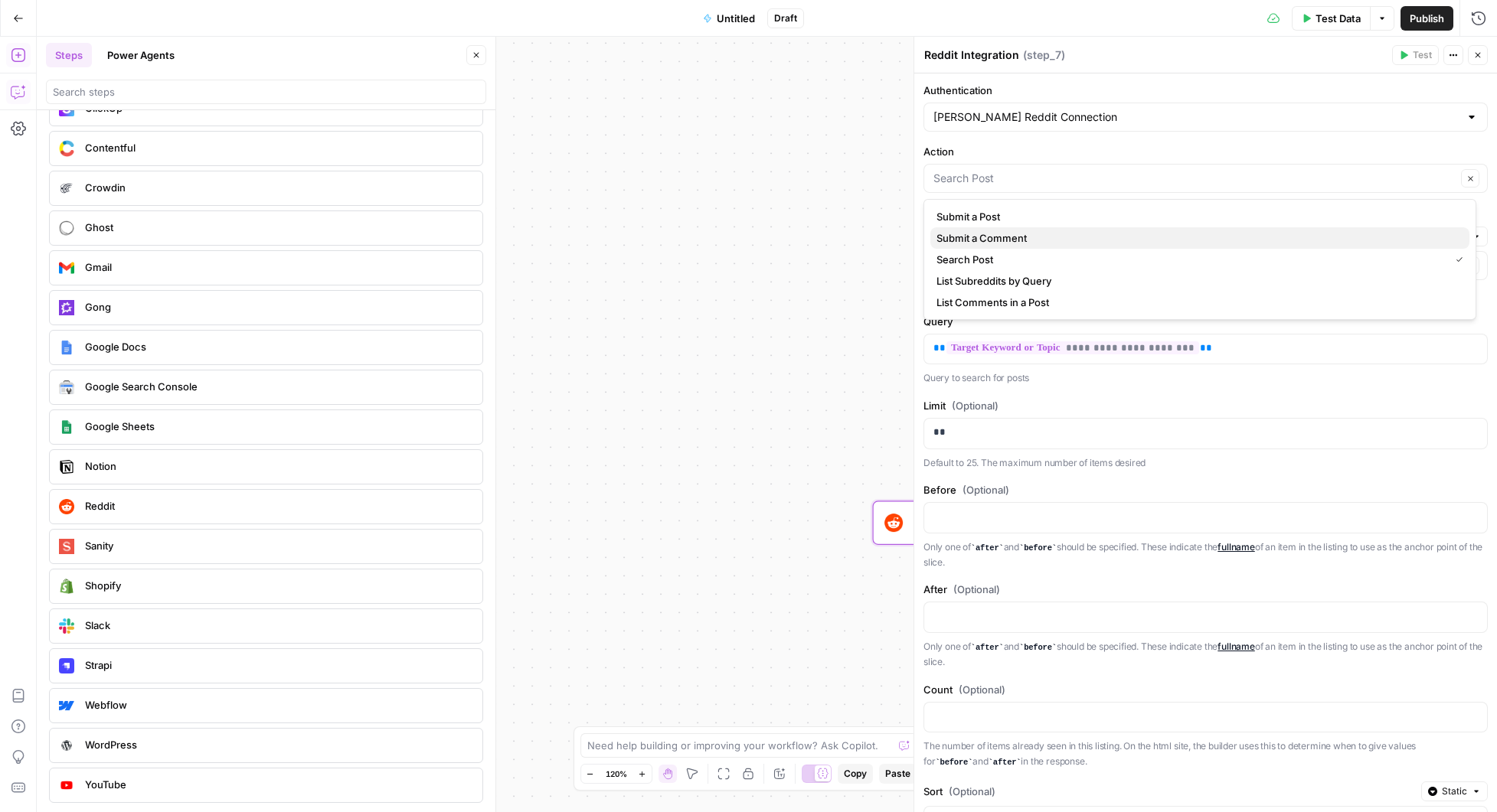
click at [994, 240] on span "Submit a Comment" at bounding box center [1197, 238] width 521 height 16
type input "Submit a Comment"
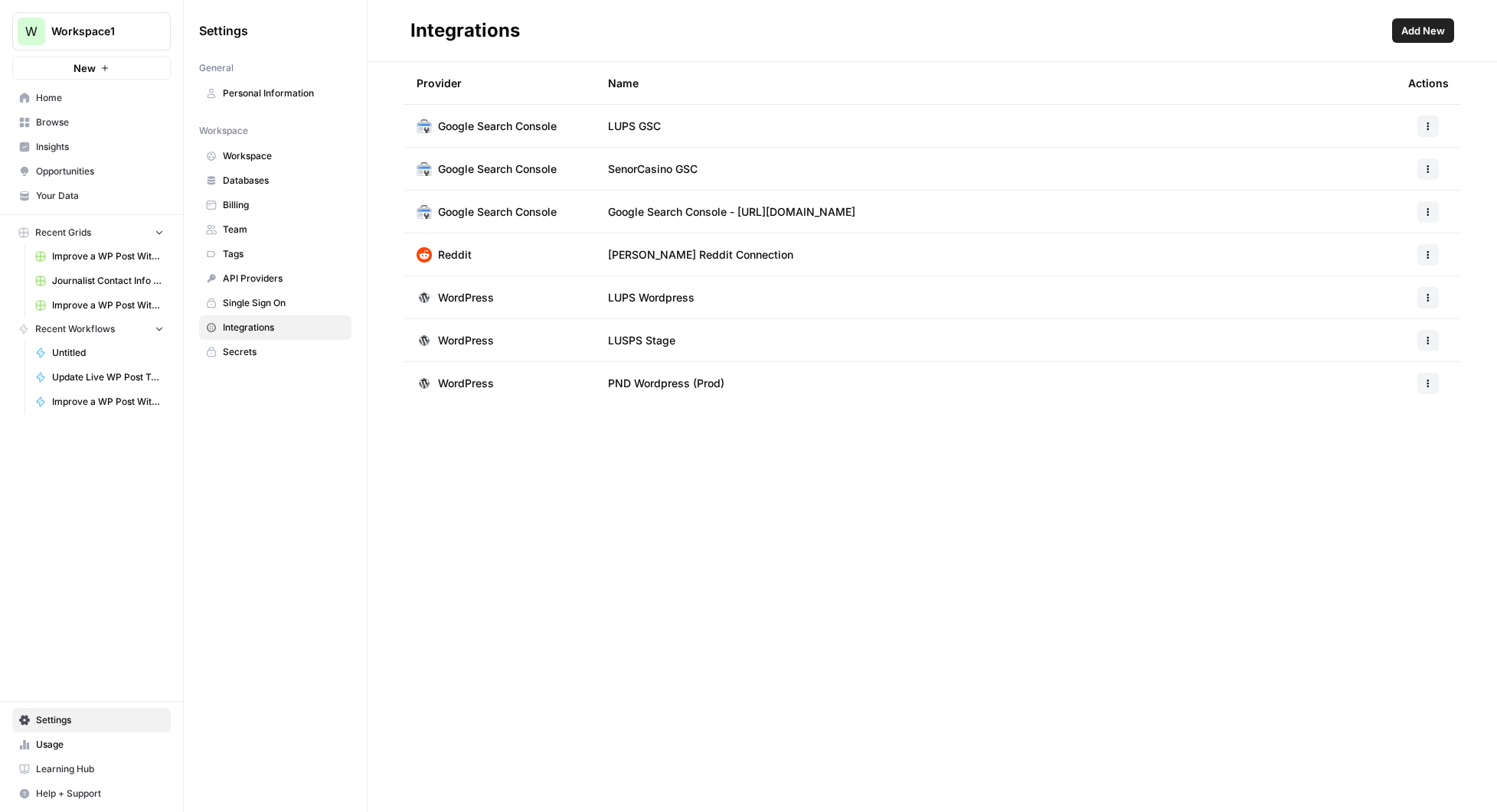
click at [66, 126] on span "Browse" at bounding box center [100, 122] width 128 height 14
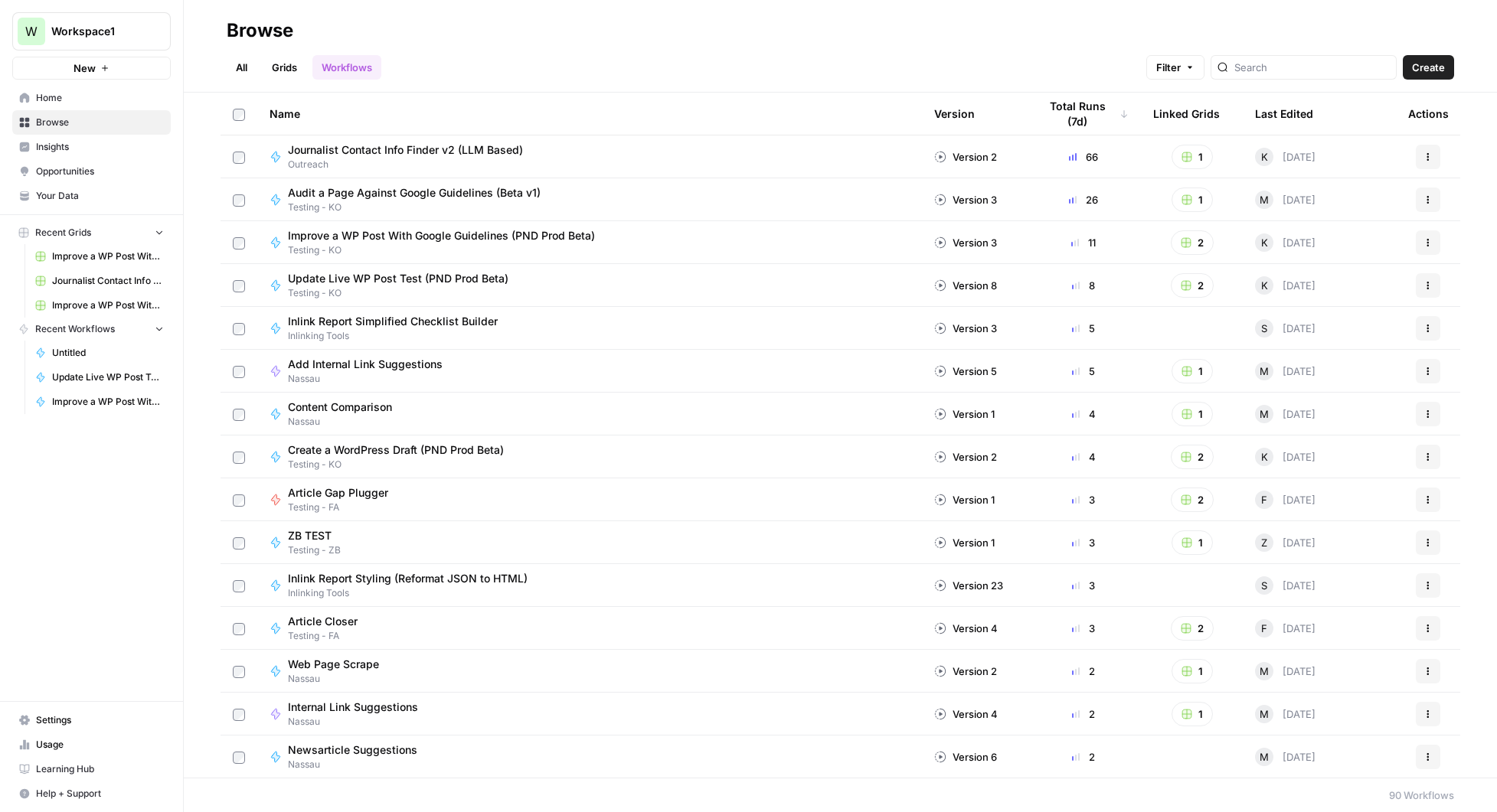
click at [251, 66] on link "All" at bounding box center [241, 67] width 30 height 25
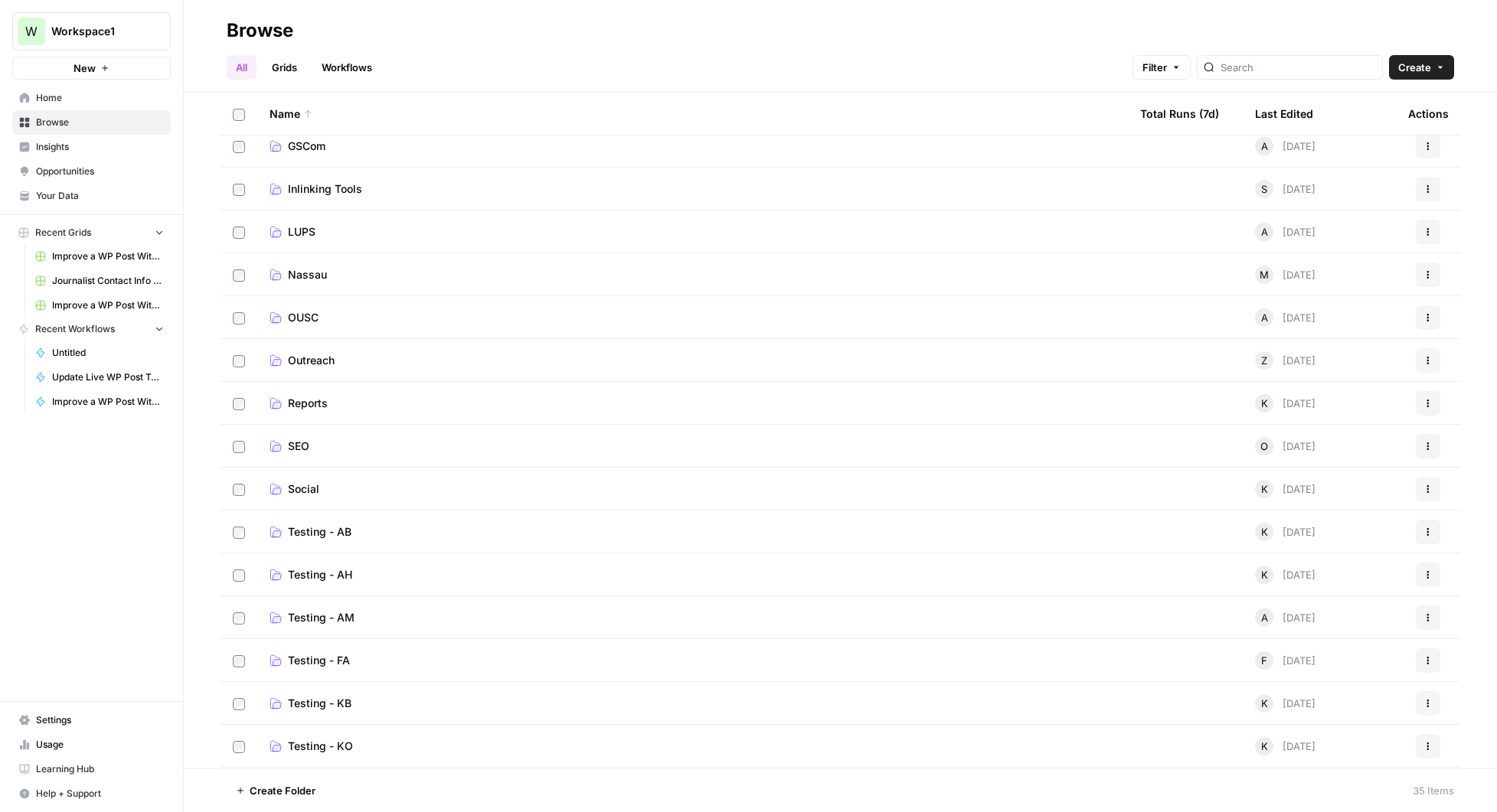
scroll to position [253, 0]
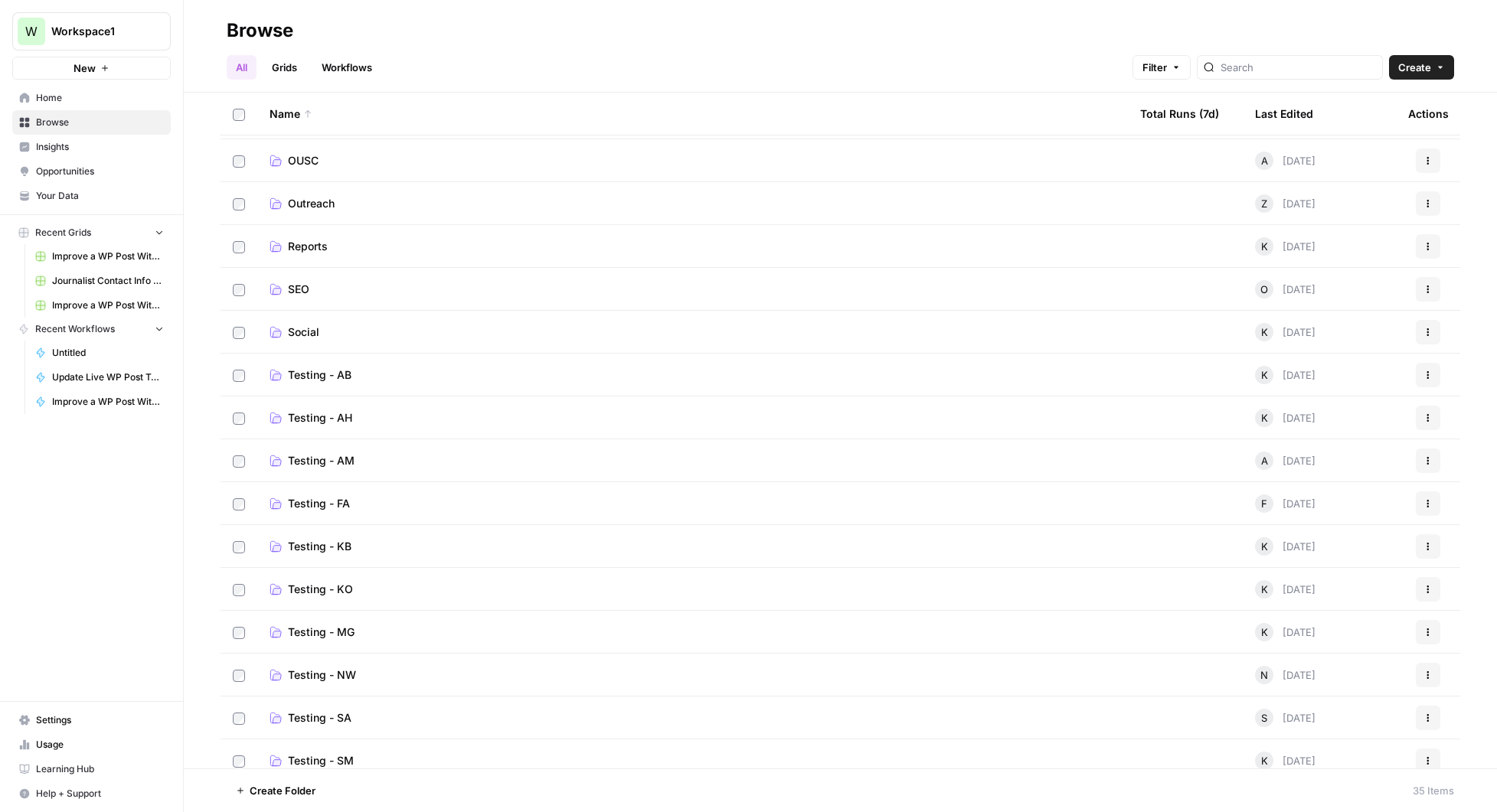
click at [340, 594] on span "Testing - KO" at bounding box center [321, 590] width 65 height 16
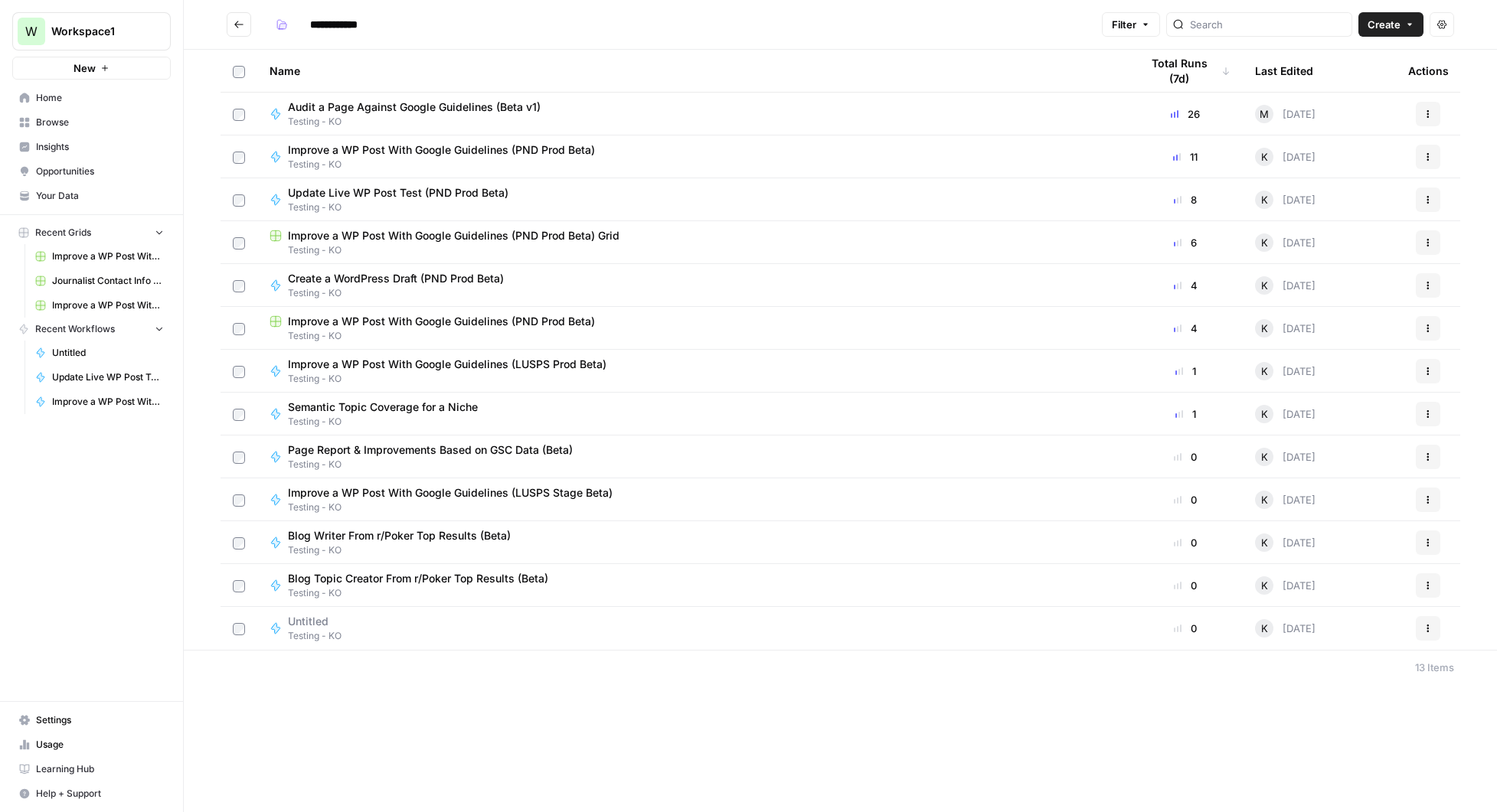
click at [436, 583] on span "Blog Topic Creator From r/Poker Top Results (Beta)" at bounding box center [418, 578] width 260 height 16
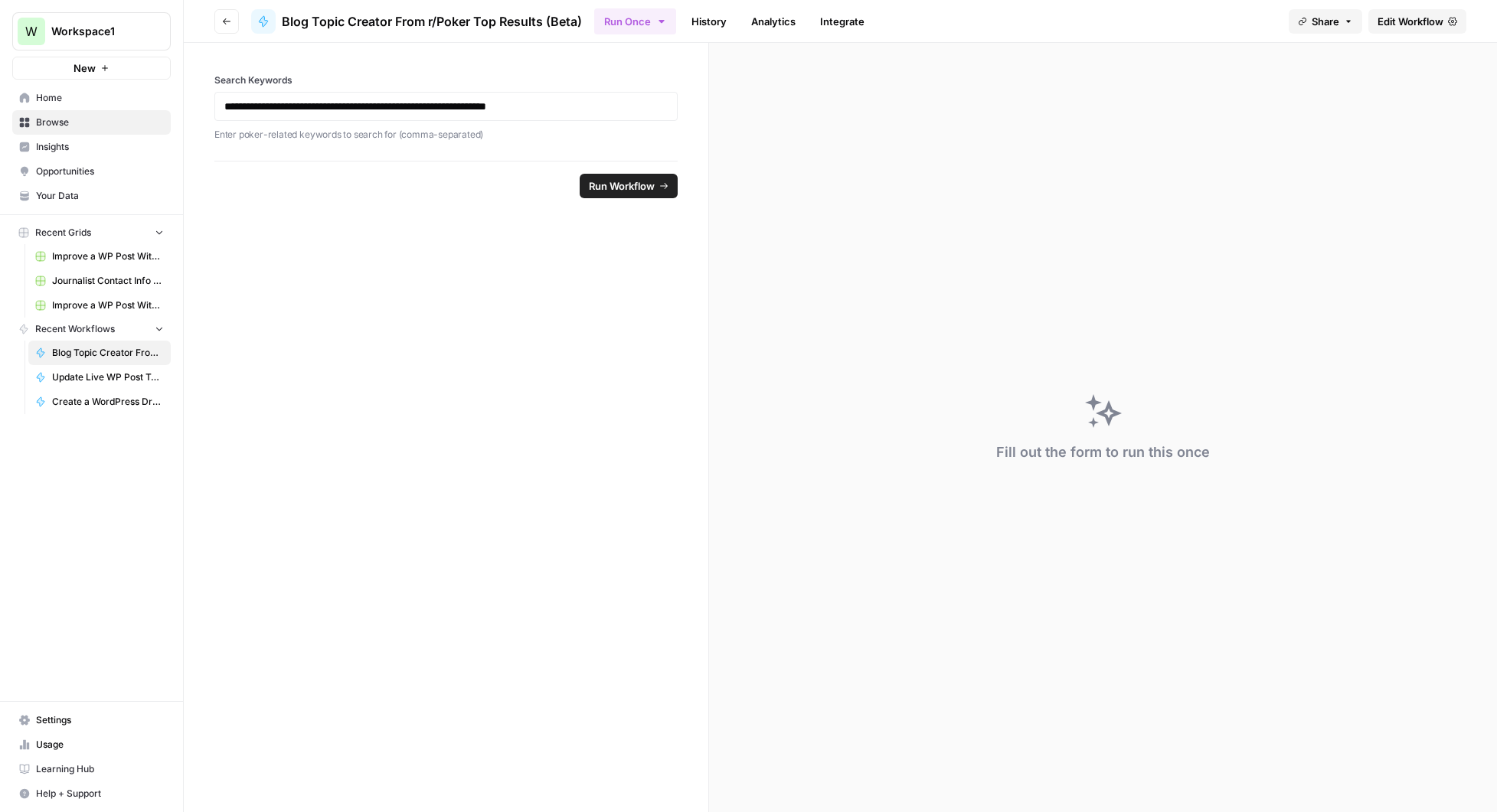
click at [1391, 21] on span "Edit Workflow" at bounding box center [1410, 21] width 66 height 16
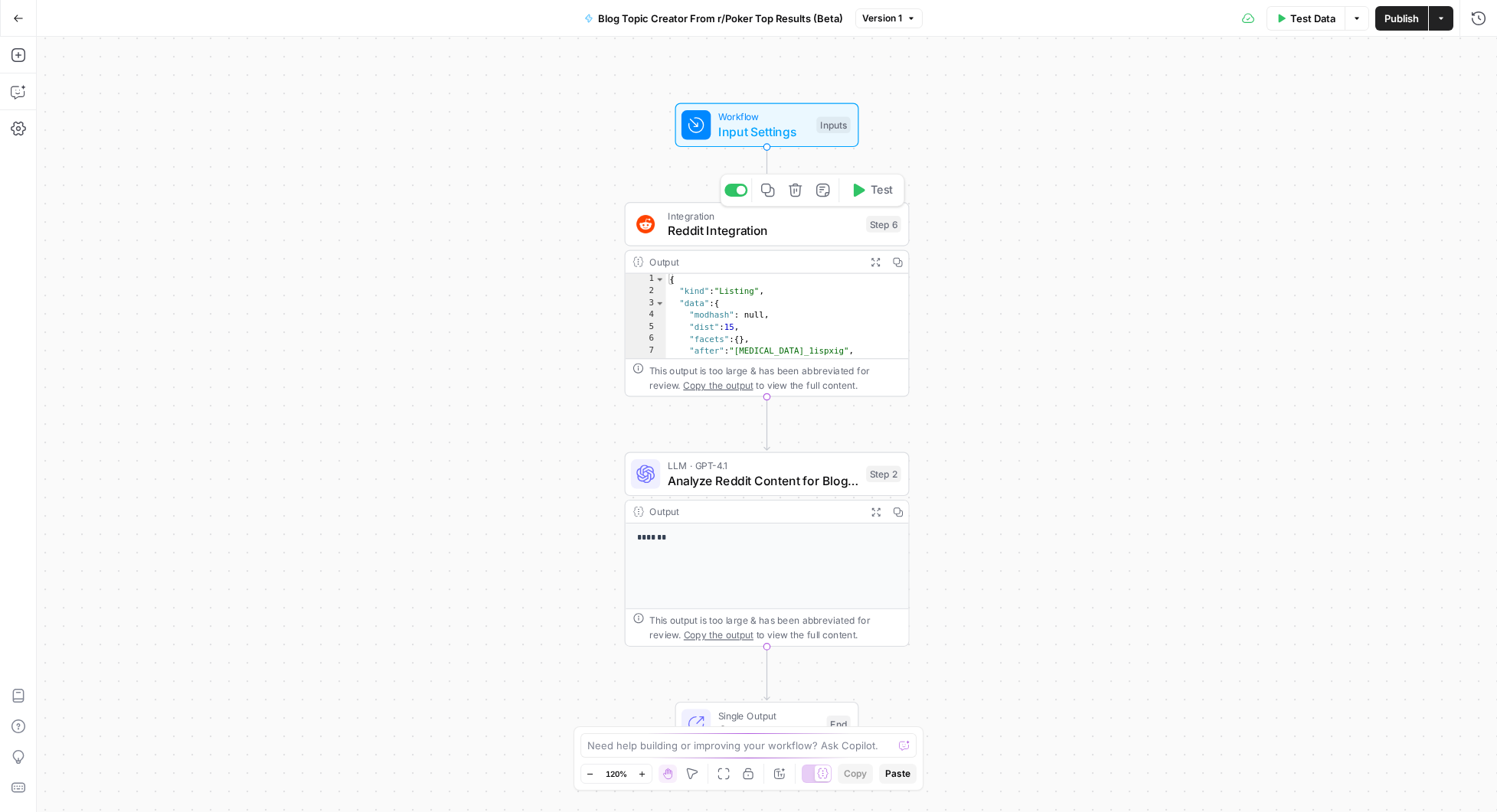
click at [766, 233] on span "Reddit Integration" at bounding box center [763, 231] width 191 height 18
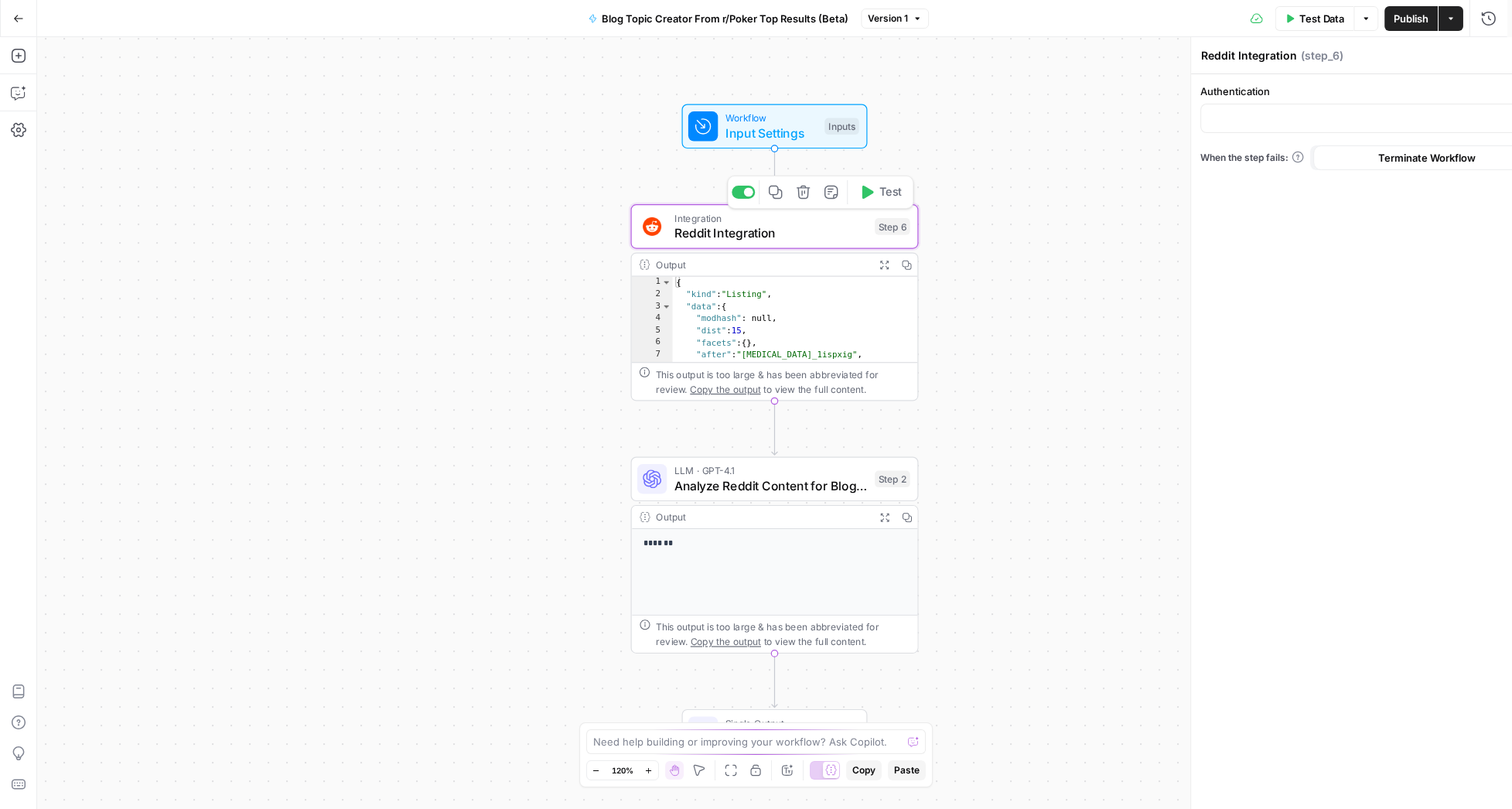
type input "[PERSON_NAME] Reddit Connection"
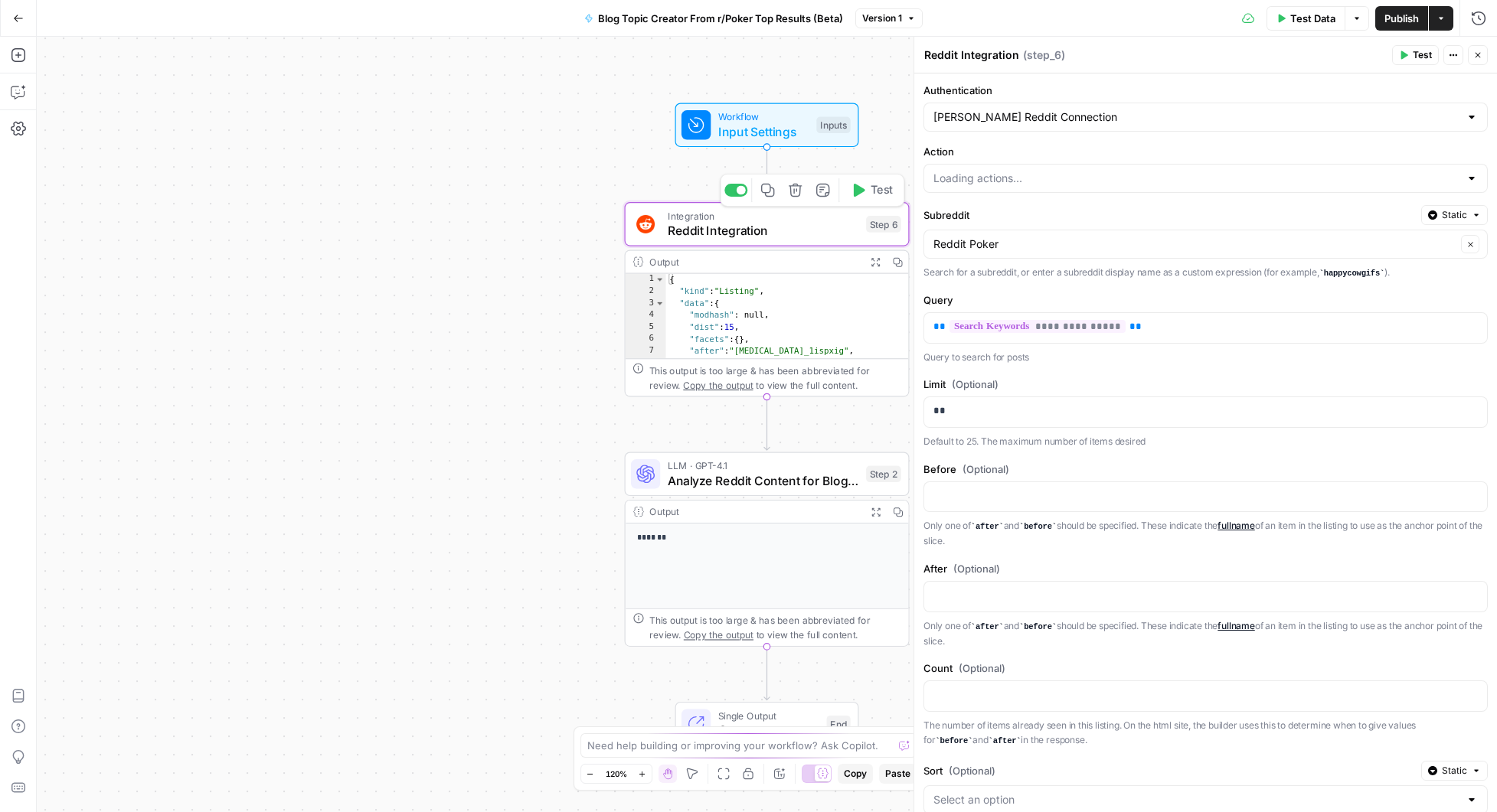
type input "Search Post"
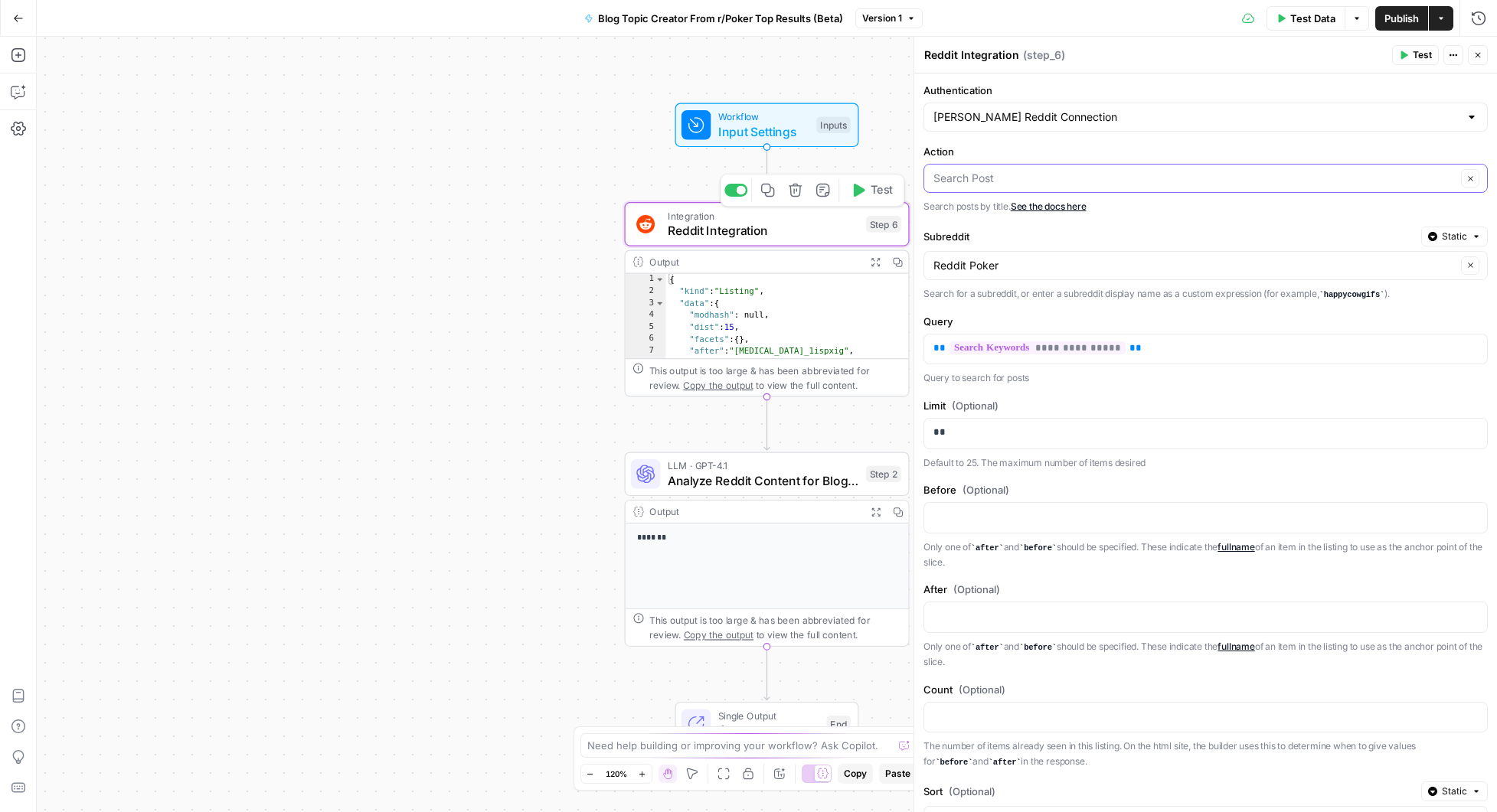
click at [1084, 184] on input "Action" at bounding box center [1194, 178] width 523 height 16
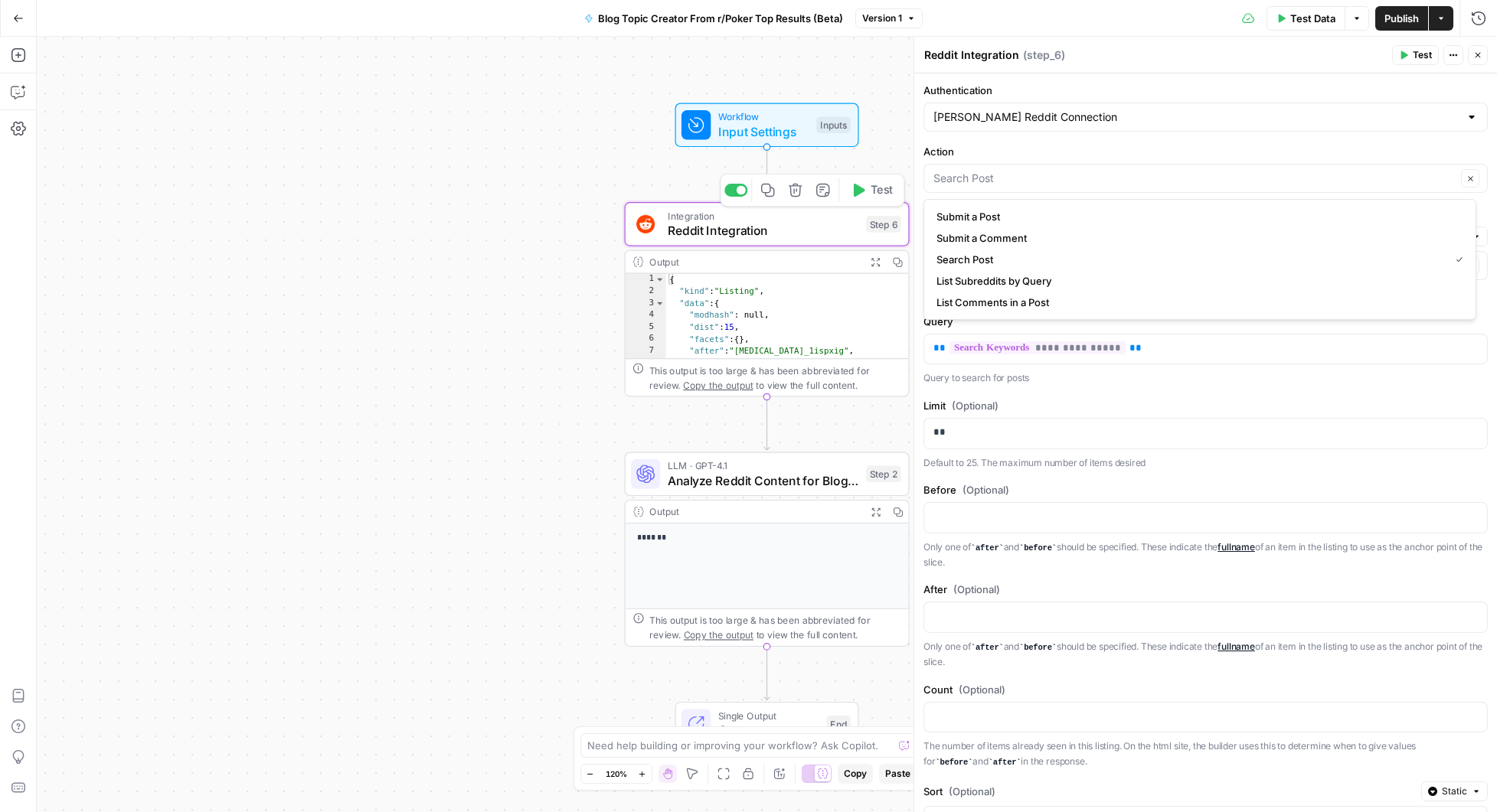
type input "Search Post"
click at [841, 231] on span "Reddit Integration" at bounding box center [763, 231] width 191 height 18
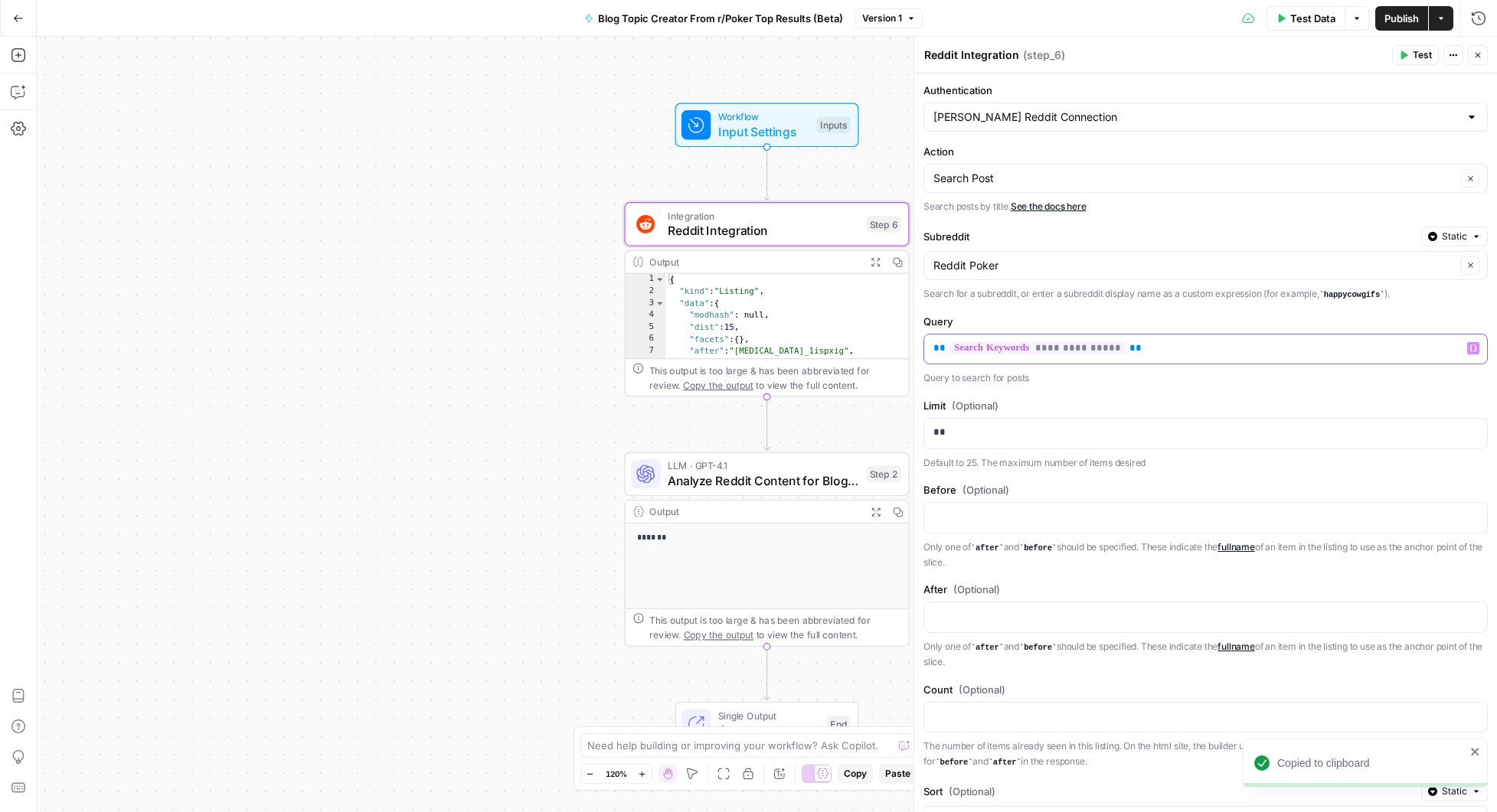
click at [1159, 348] on p "**********" at bounding box center [1200, 348] width 533 height 16
click at [1159, 348] on p "**********" at bounding box center [1188, 348] width 509 height 16
click at [445, 215] on div "Workflow Input Settings Inputs Integration Reddit Integration Step 6 Output Exp…" at bounding box center [766, 424] width 1460 height 775
click at [775, 137] on span "Input Settings" at bounding box center [763, 132] width 91 height 18
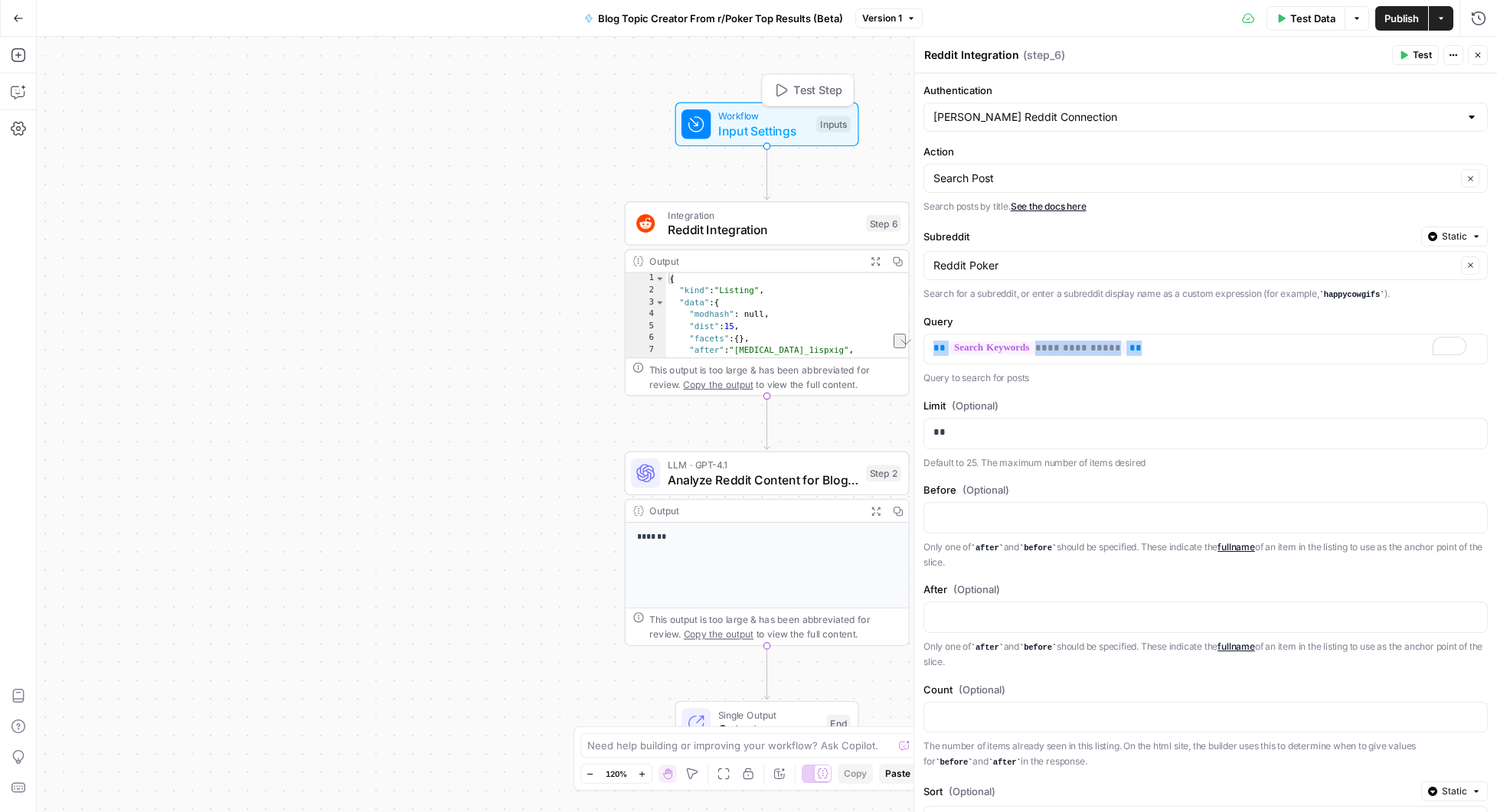
click at [784, 119] on span "Workflow" at bounding box center [763, 116] width 91 height 15
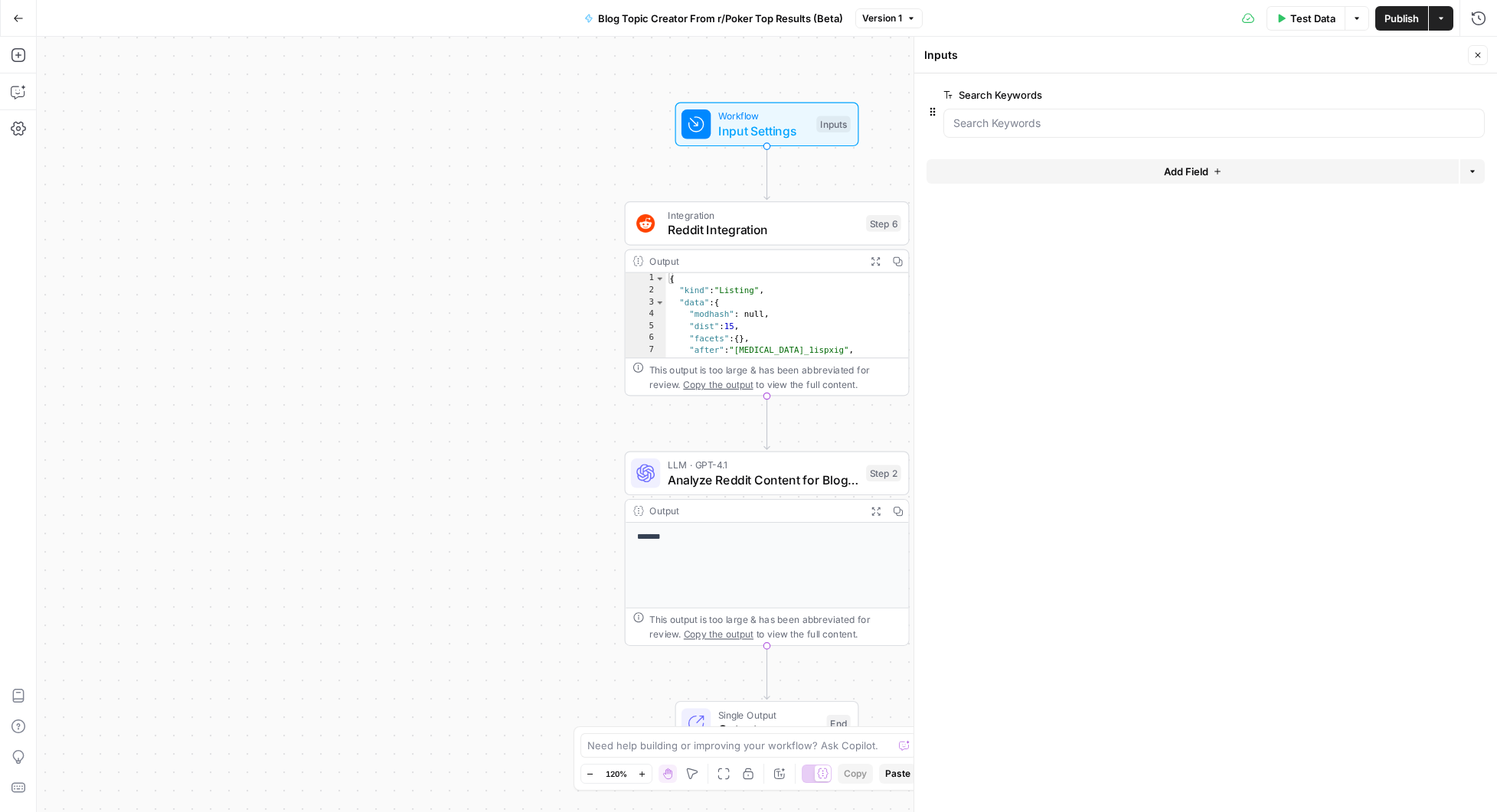
click at [825, 222] on span "Reddit Integration" at bounding box center [763, 230] width 191 height 18
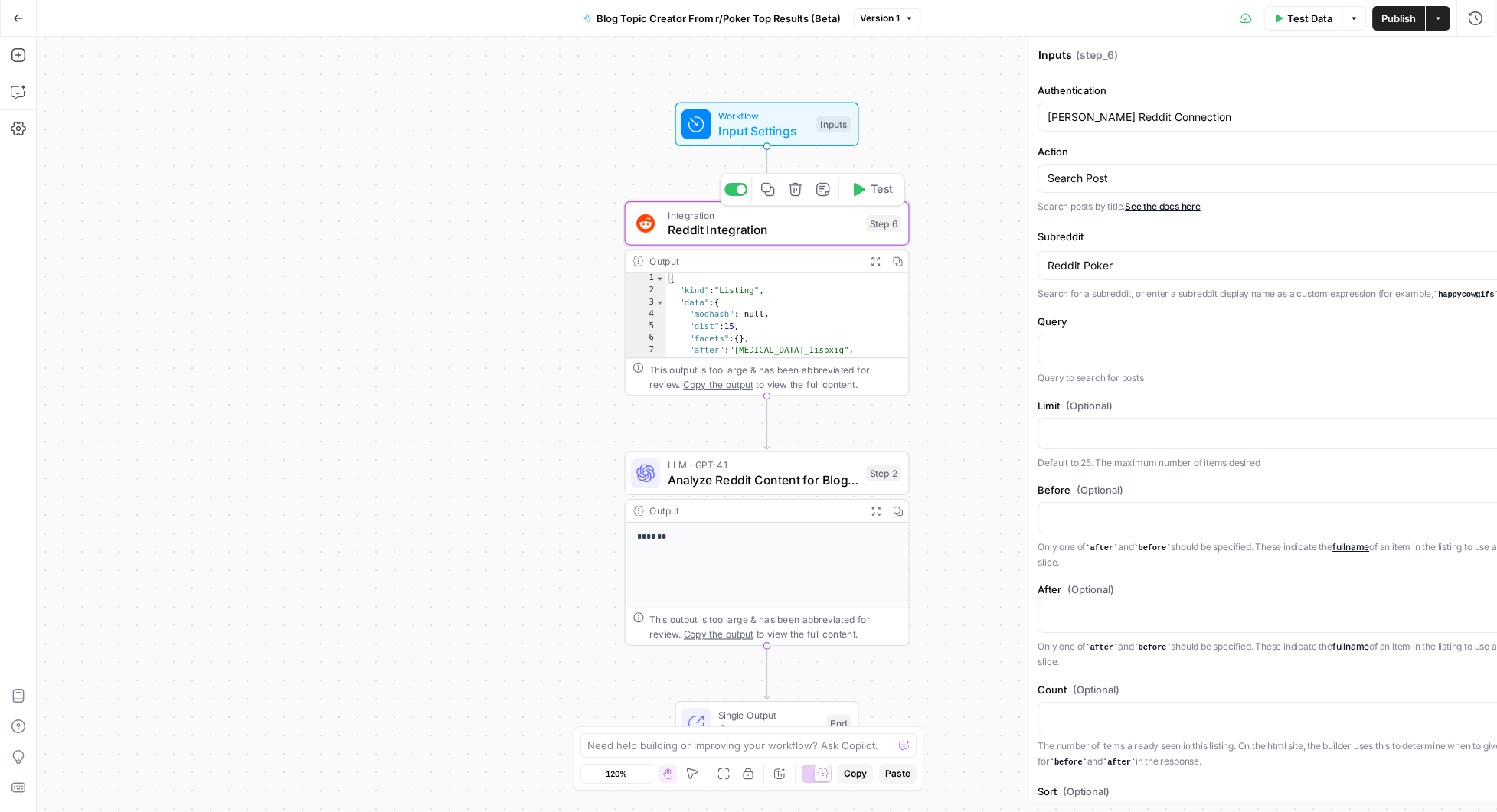
type textarea "Reddit Integration"
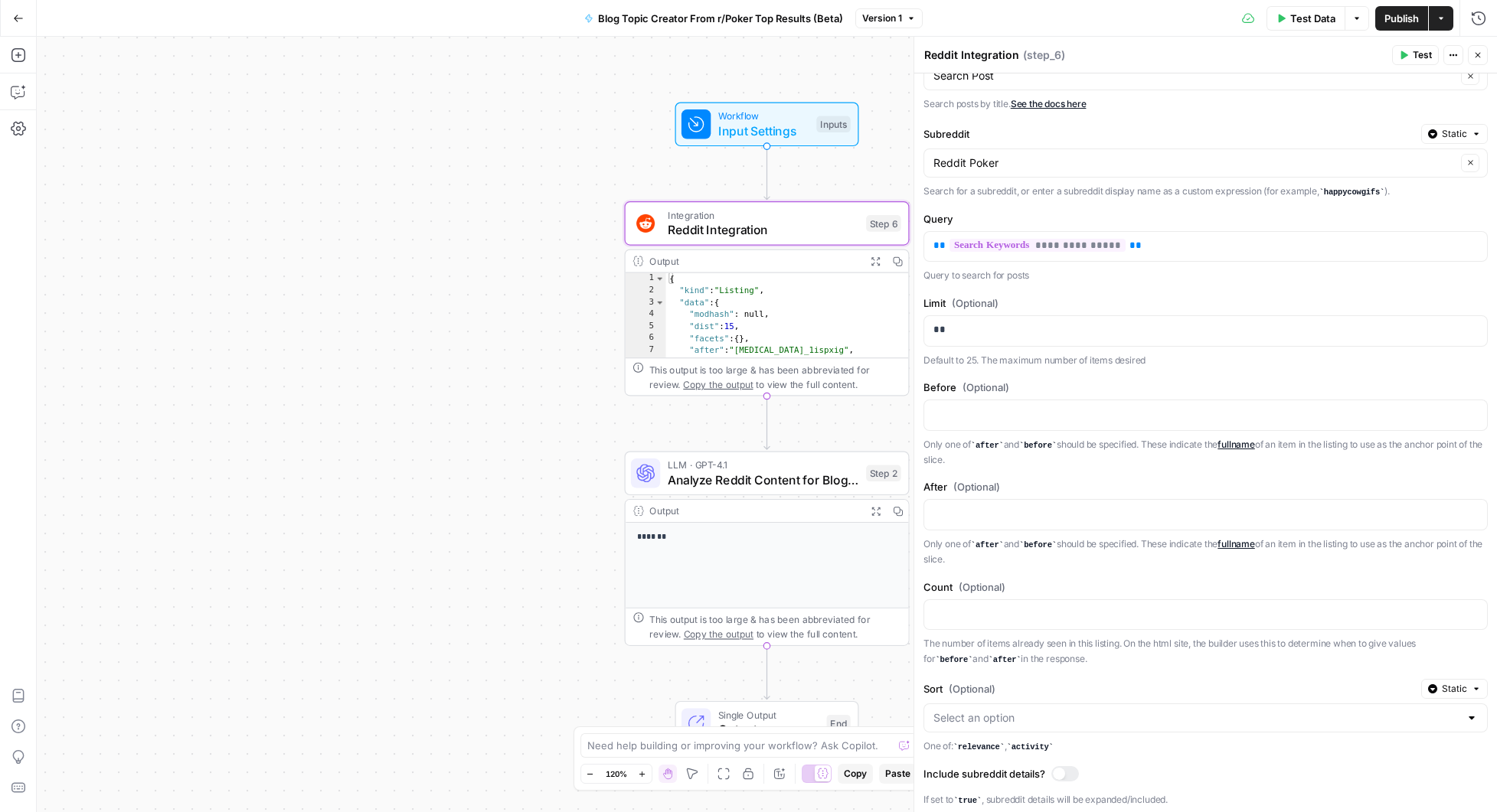
scroll to position [141, 0]
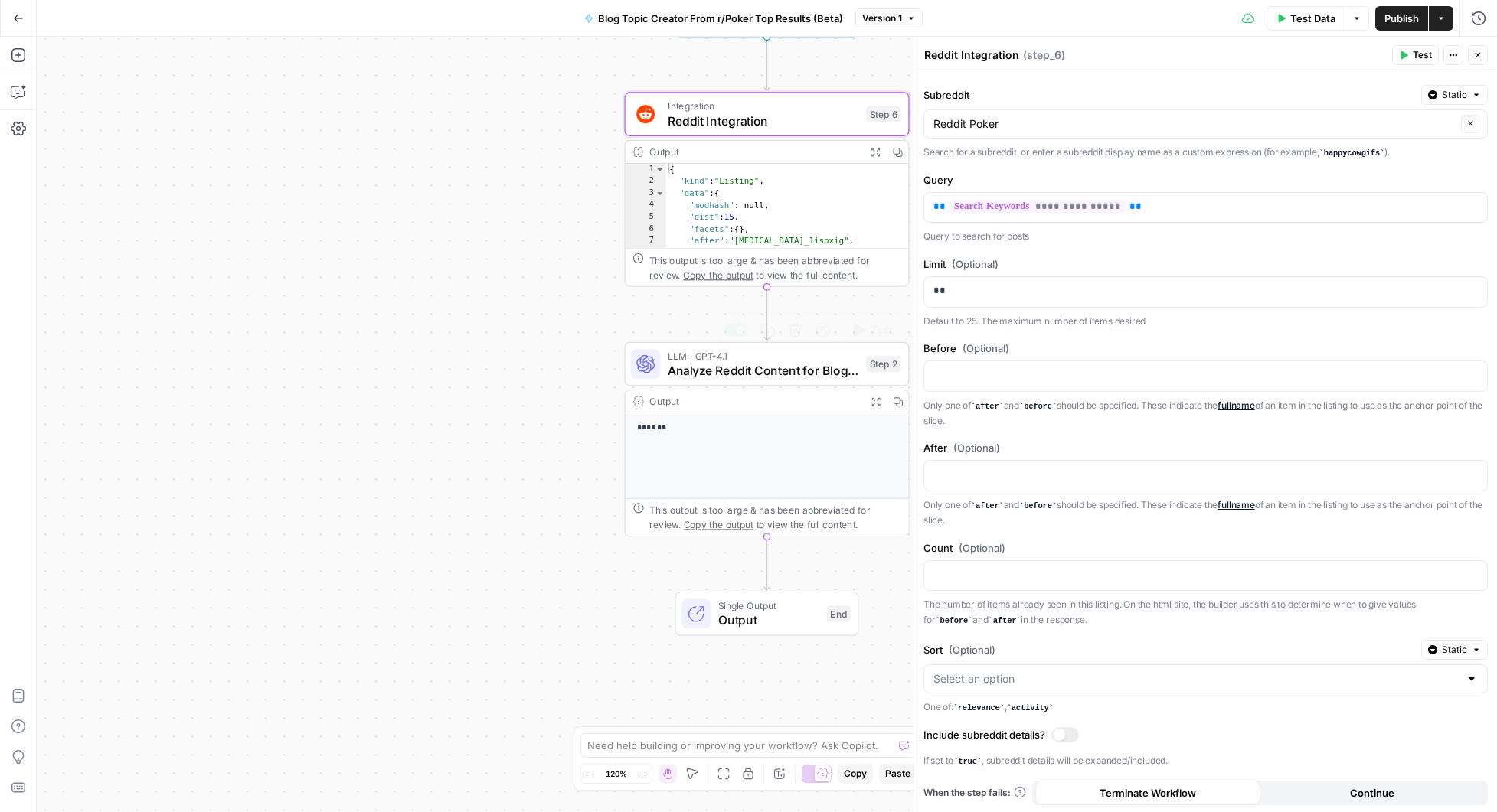
click at [721, 371] on span "Analyze Reddit Content for Blog Potential" at bounding box center [763, 370] width 191 height 18
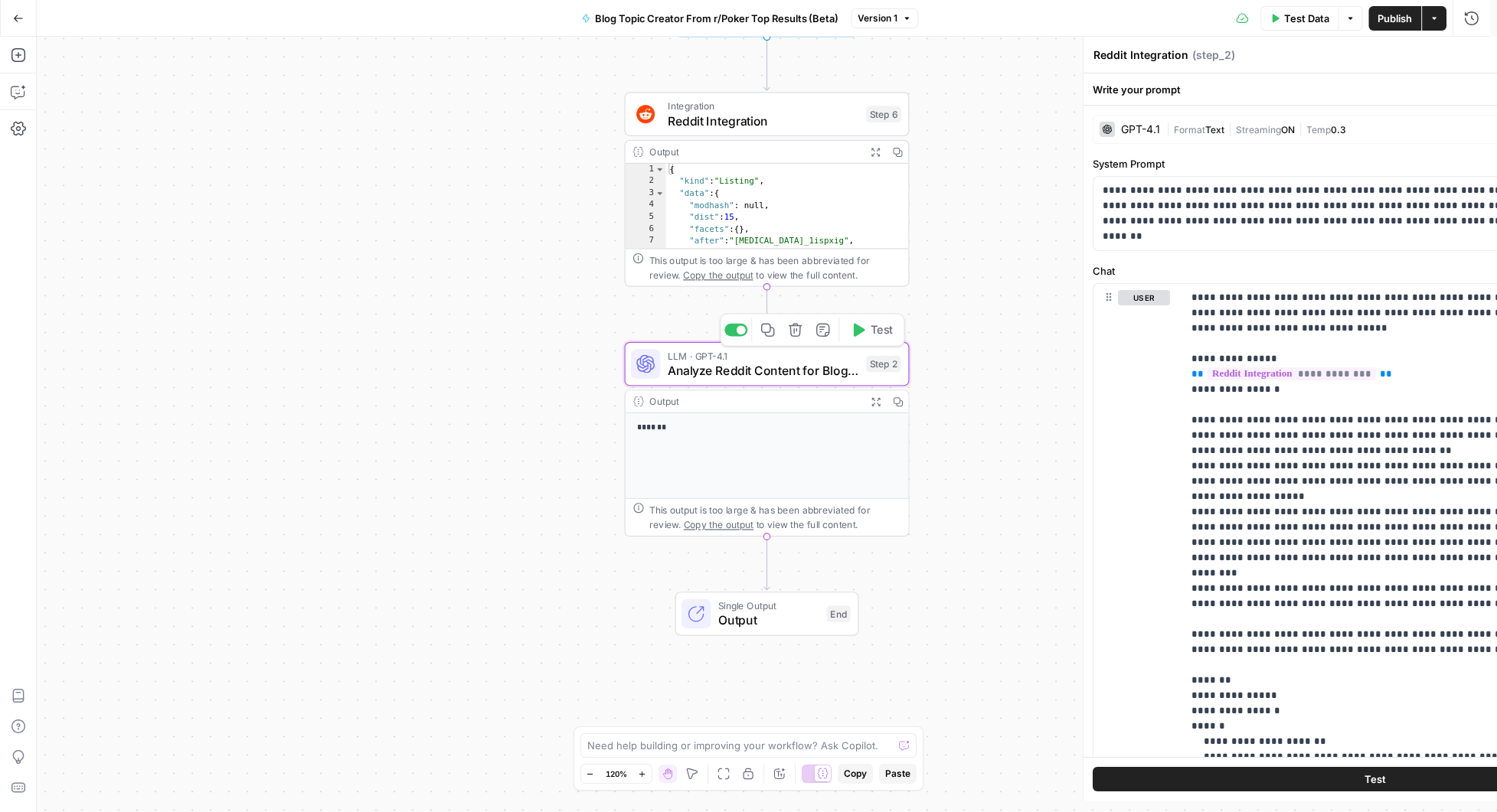
type textarea "Analyze Reddit Content for Blog Potential"
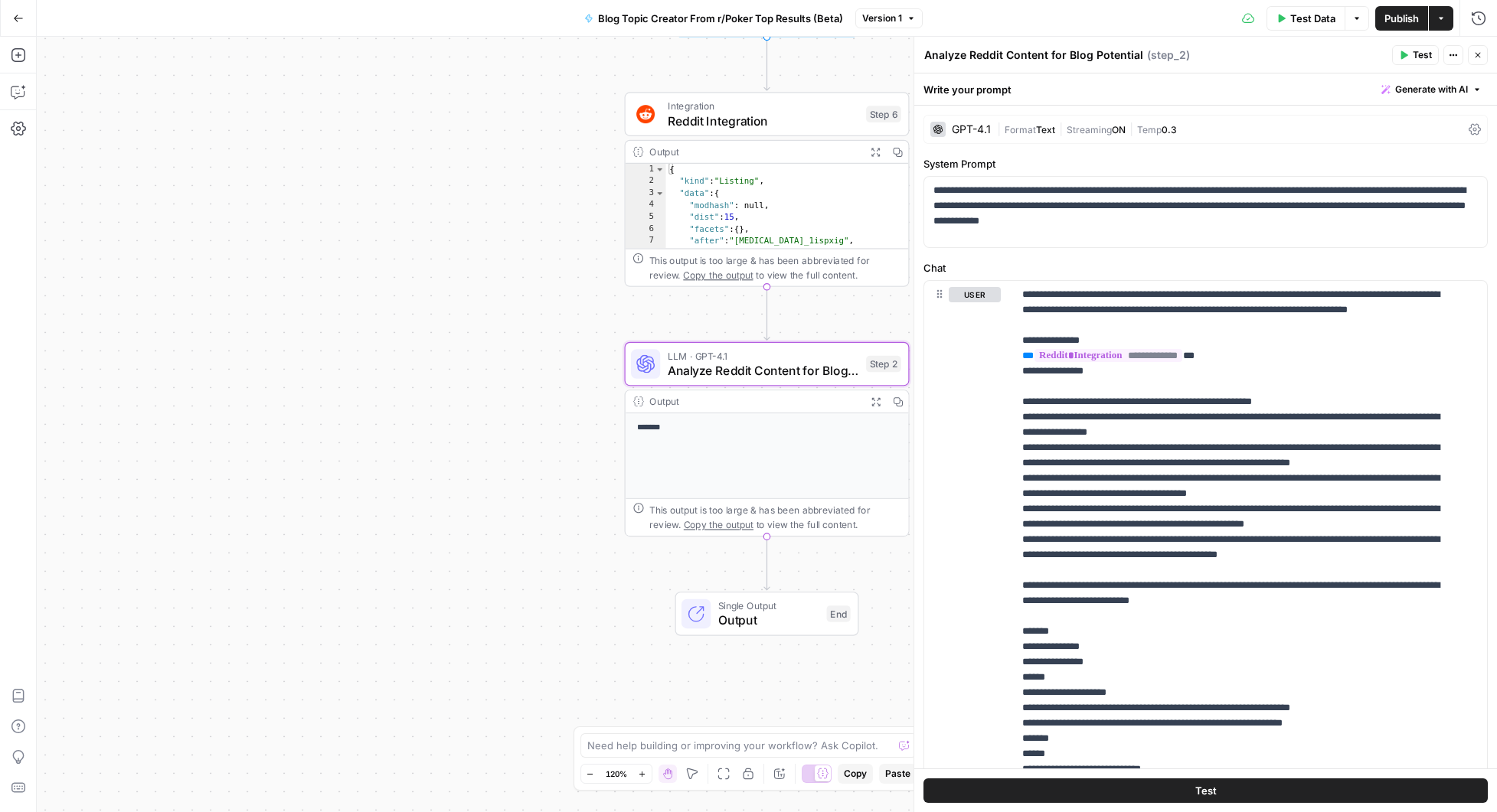
click at [871, 402] on icon "button" at bounding box center [876, 402] width 10 height 10
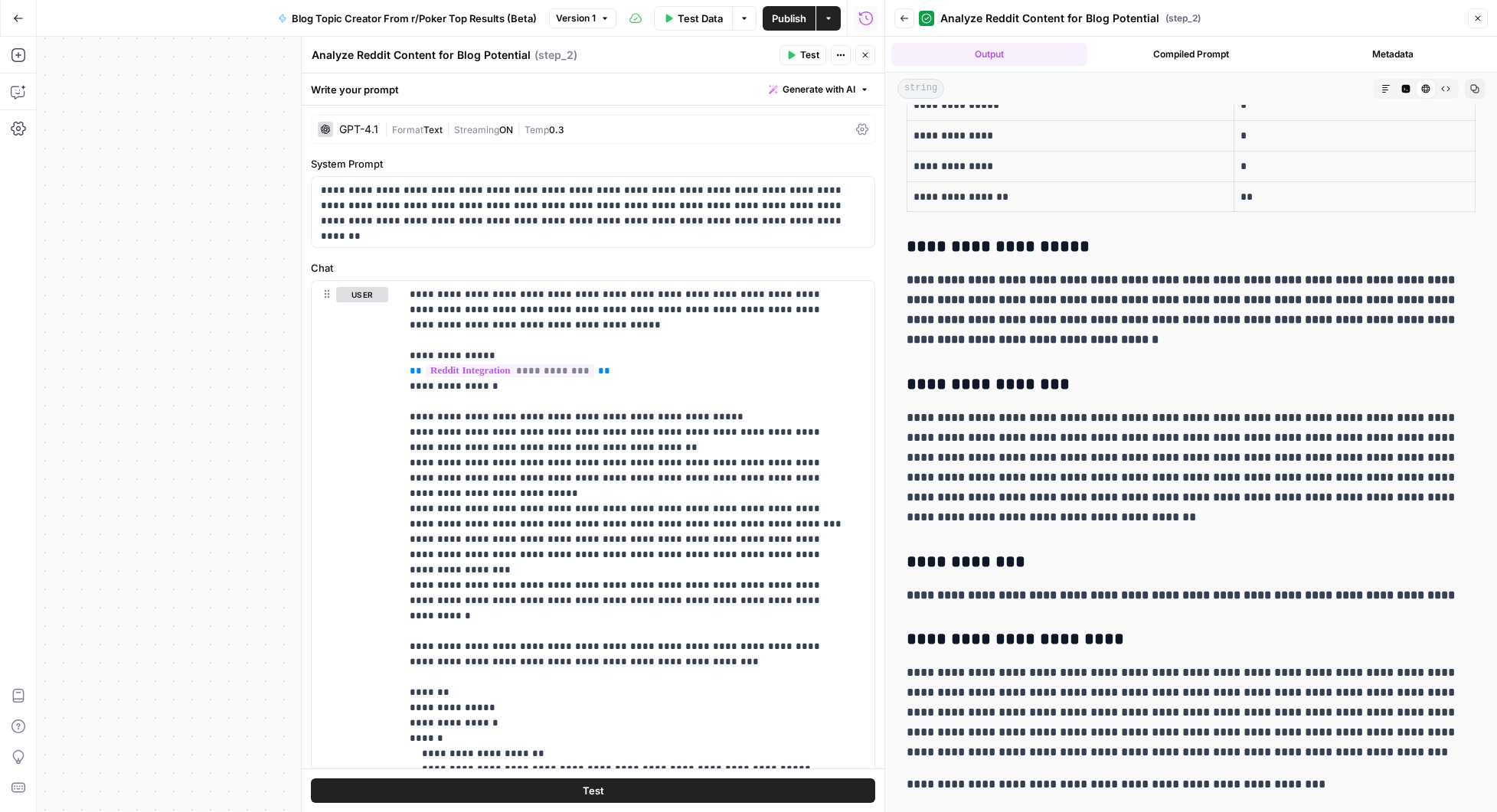
scroll to position [244, 0]
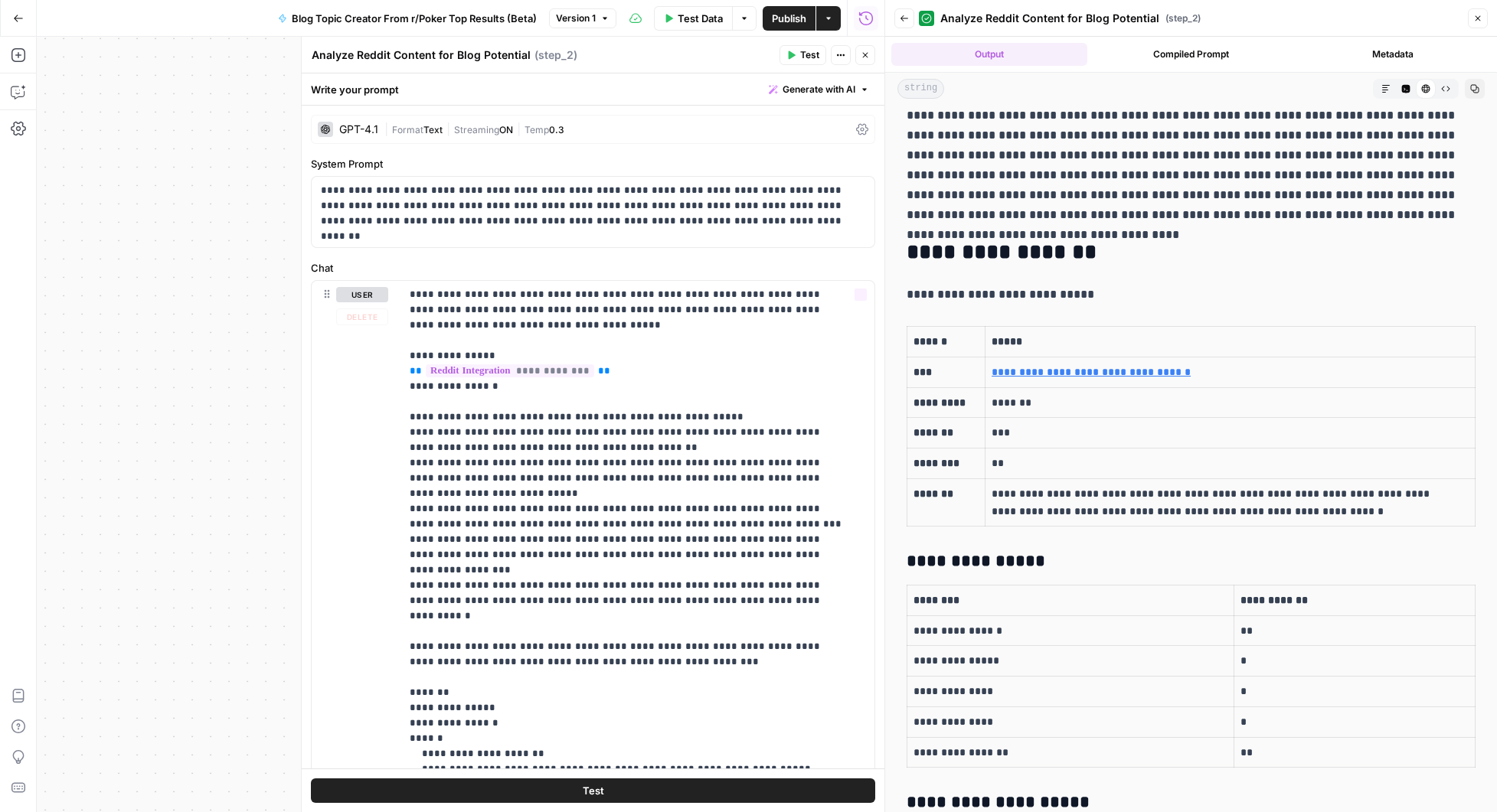
click at [151, 298] on div "Workflow Input Settings Inputs Integration Reddit Integration Step 6 Output Exp…" at bounding box center [461, 424] width 847 height 775
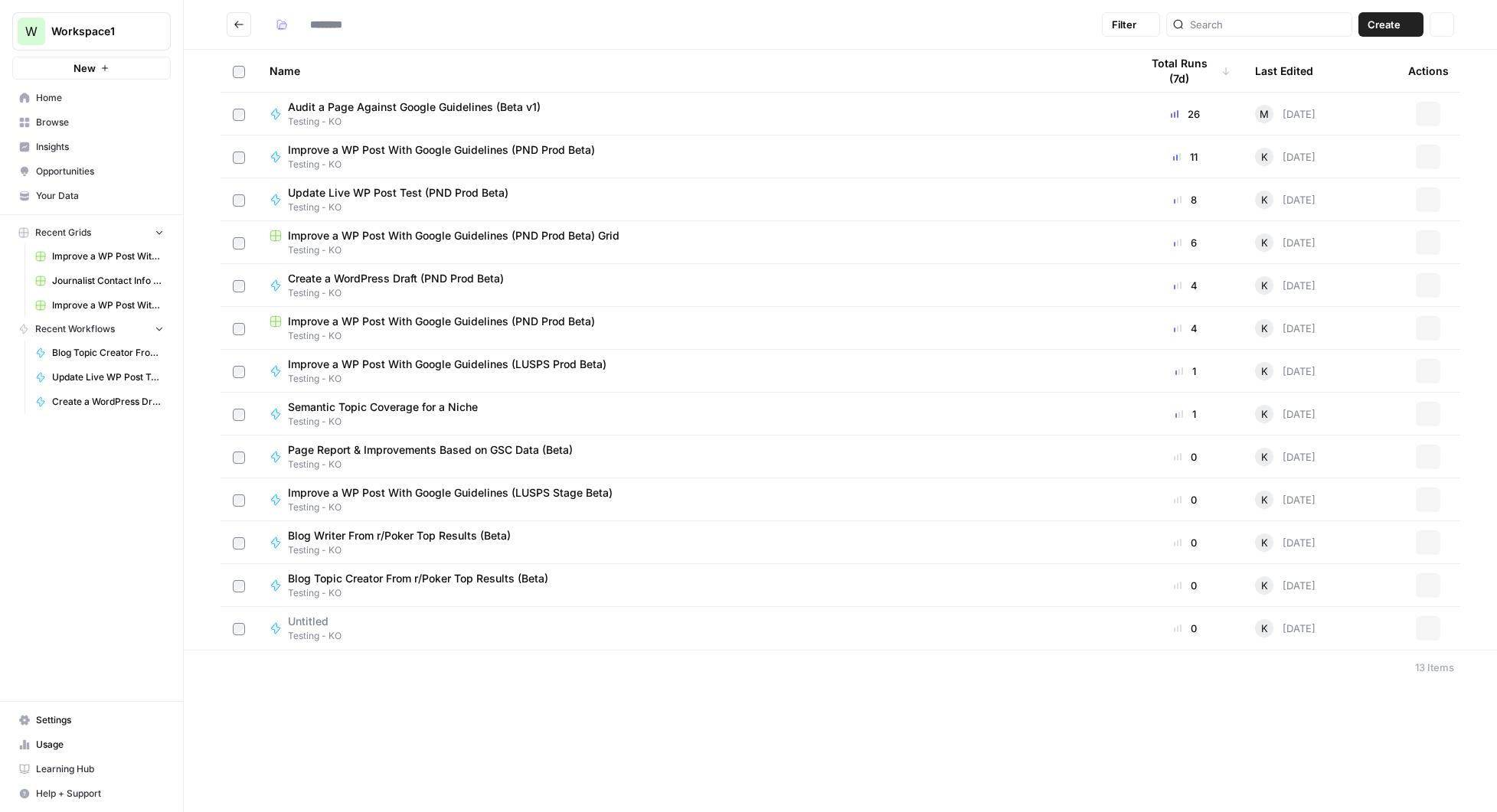
type input "**********"
click at [401, 536] on span "Blog Writer From r/Poker Top Results (Beta)" at bounding box center [399, 536] width 223 height 16
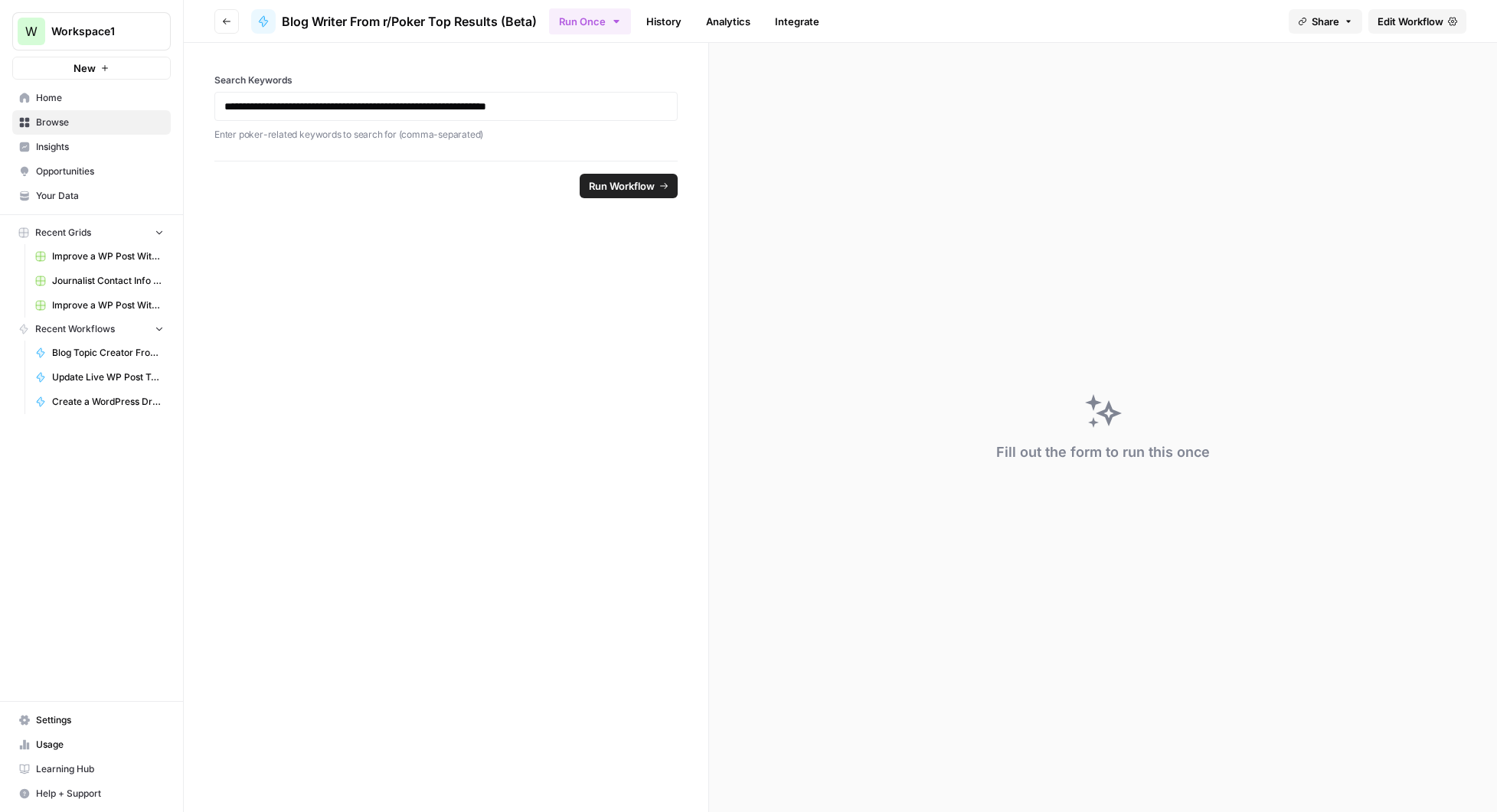
click at [1427, 19] on span "Edit Workflow" at bounding box center [1410, 21] width 66 height 16
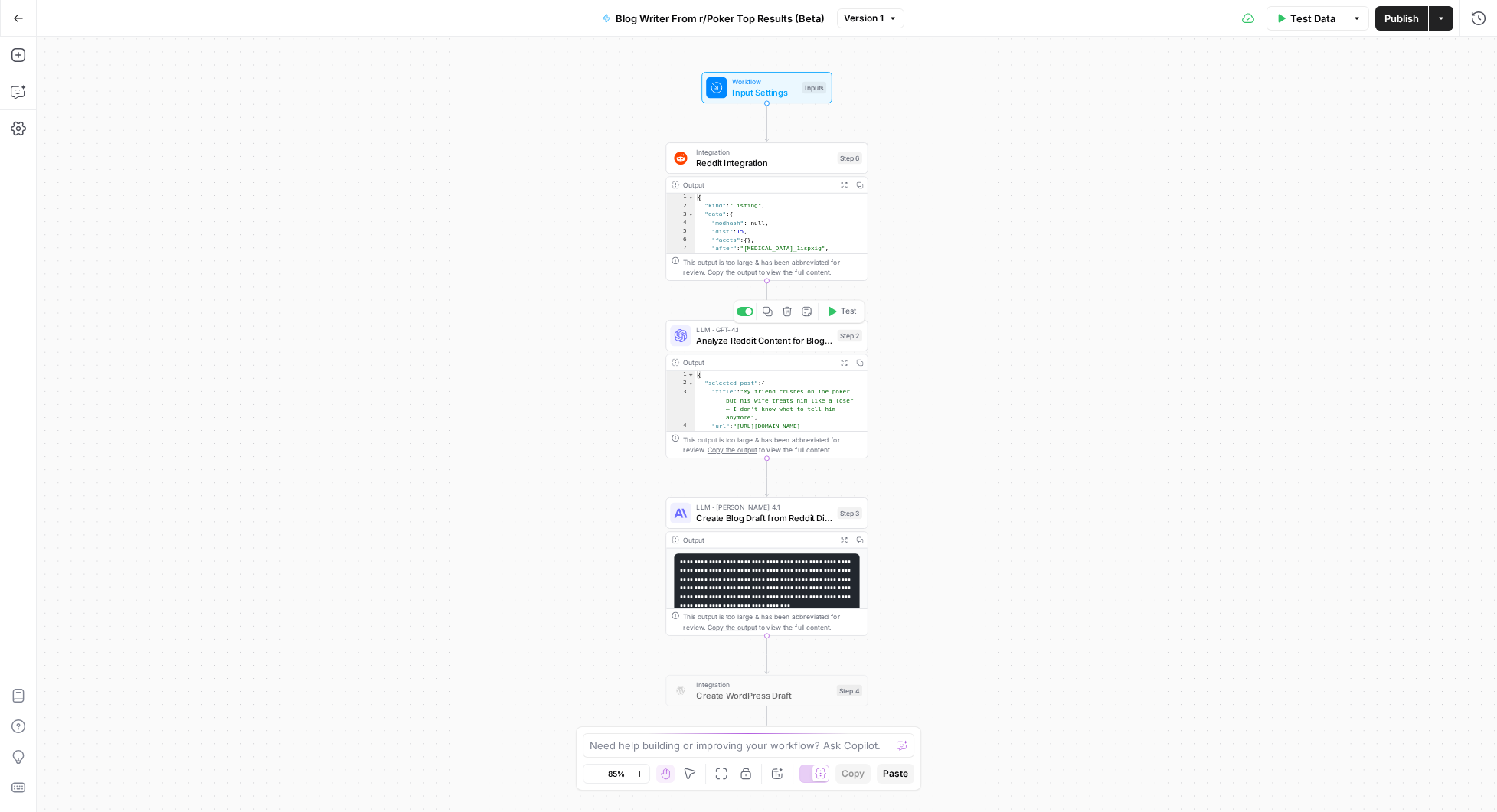
click at [843, 360] on icon "button" at bounding box center [843, 362] width 7 height 7
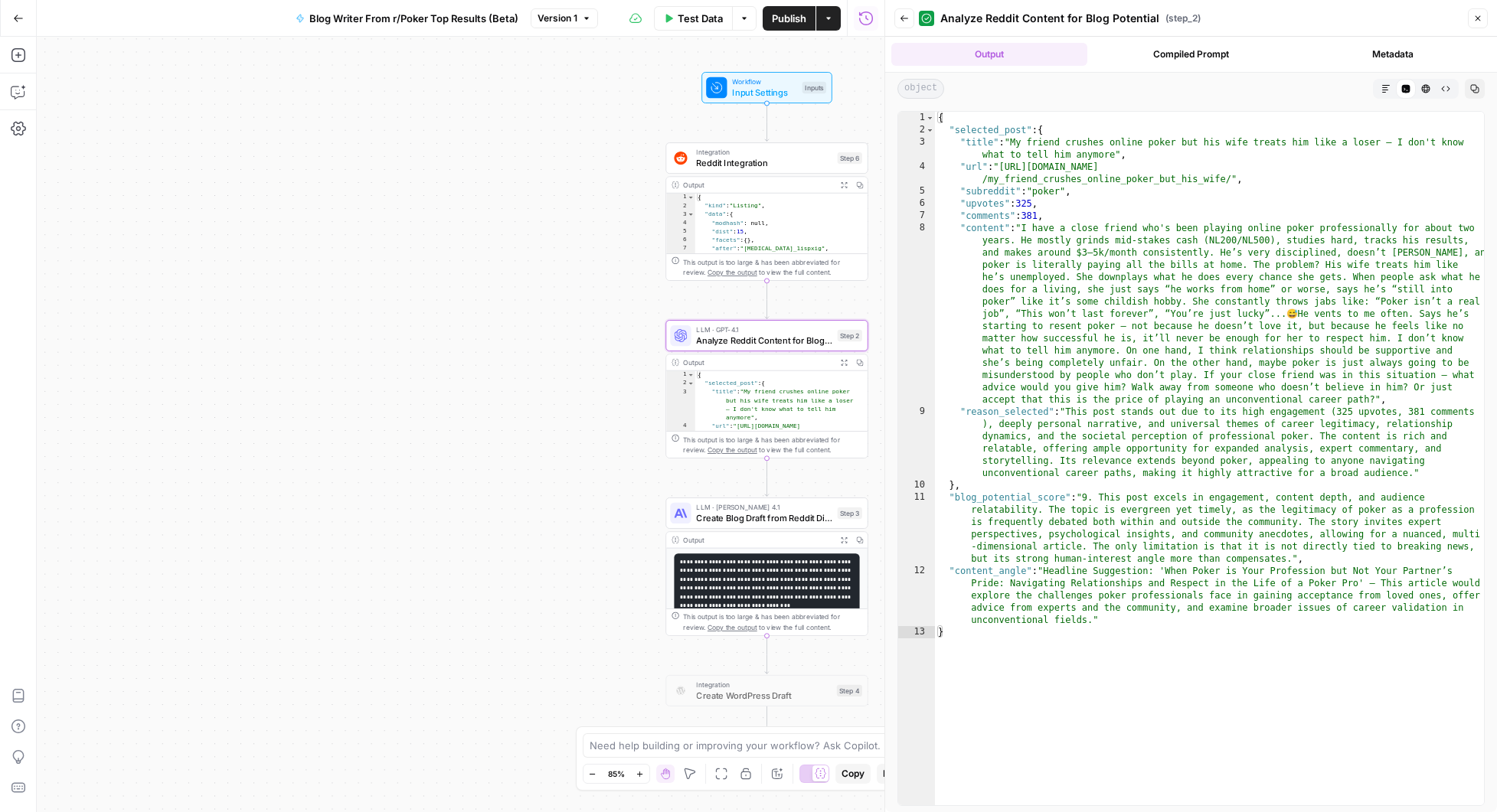
type textarea "**********"
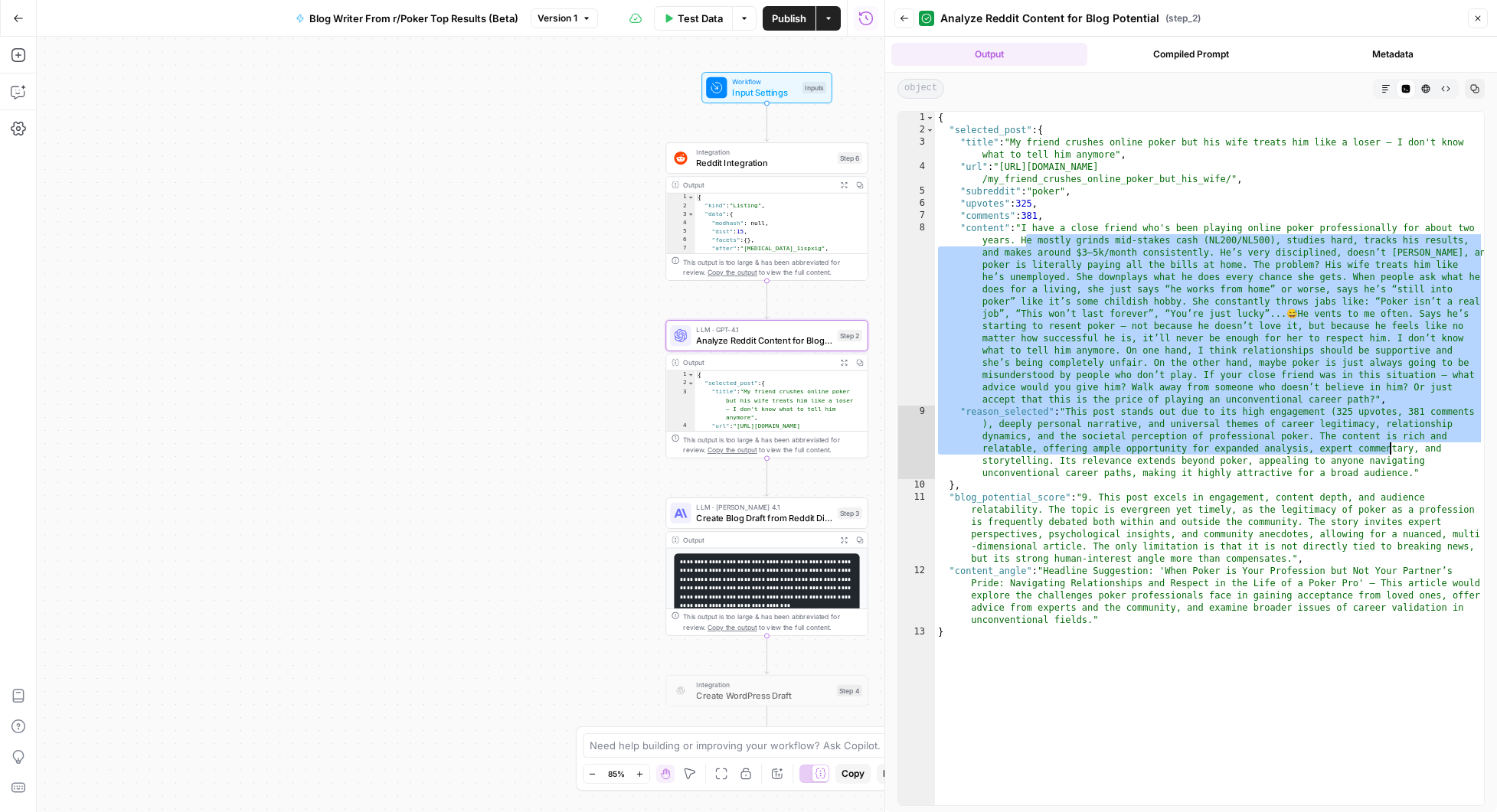
drag, startPoint x: 1028, startPoint y: 235, endPoint x: 1388, endPoint y: 451, distance: 419.8
click at [1388, 451] on div "{ "selected_post" : { "title" : "My friend crushes online poker but his wife tr…" at bounding box center [1209, 471] width 549 height 718
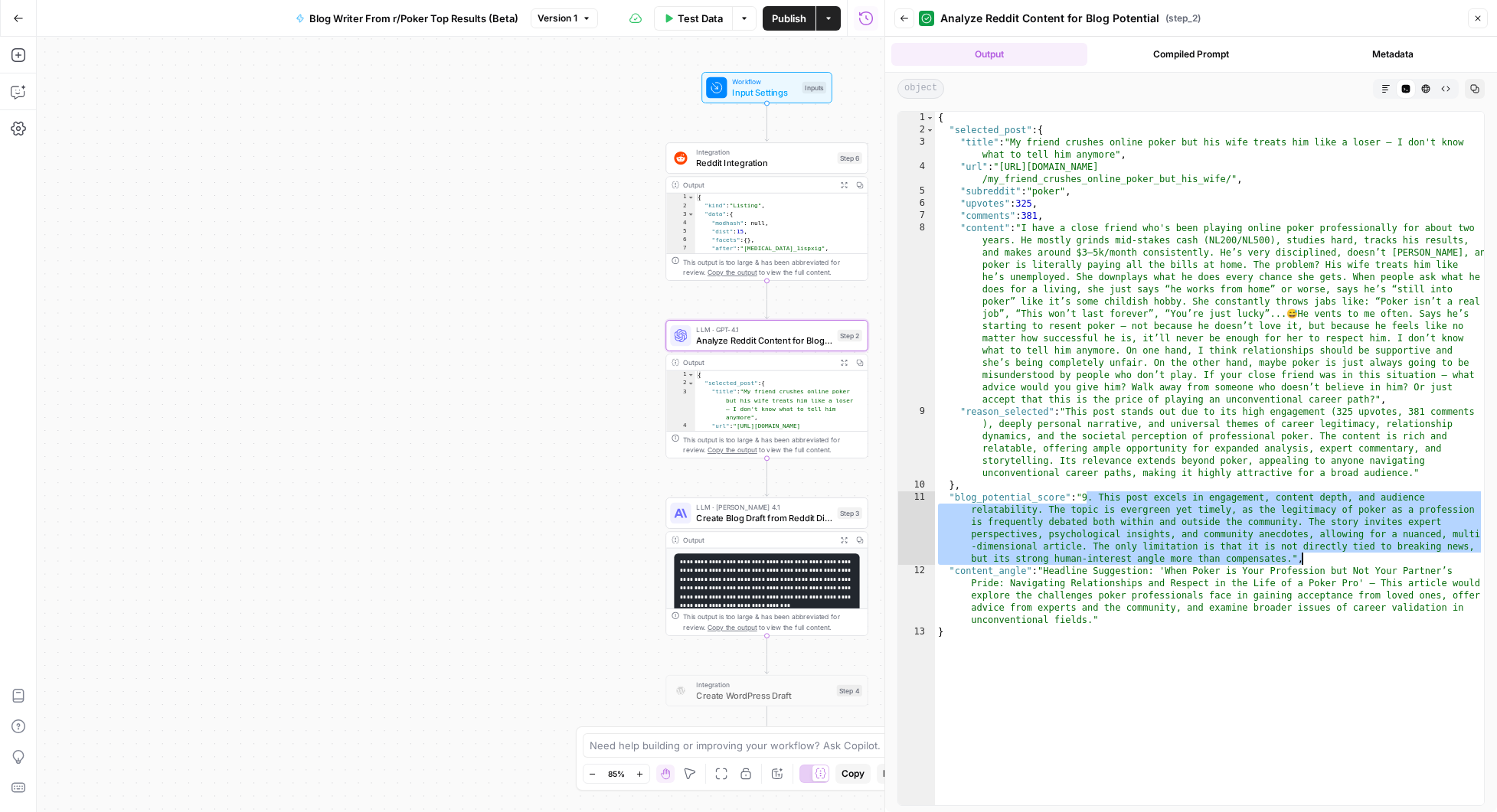
drag, startPoint x: 1088, startPoint y: 497, endPoint x: 1308, endPoint y: 562, distance: 229.4
click at [1308, 562] on div "{ "selected_post" : { "title" : "My friend crushes online poker but his wife tr…" at bounding box center [1209, 471] width 549 height 718
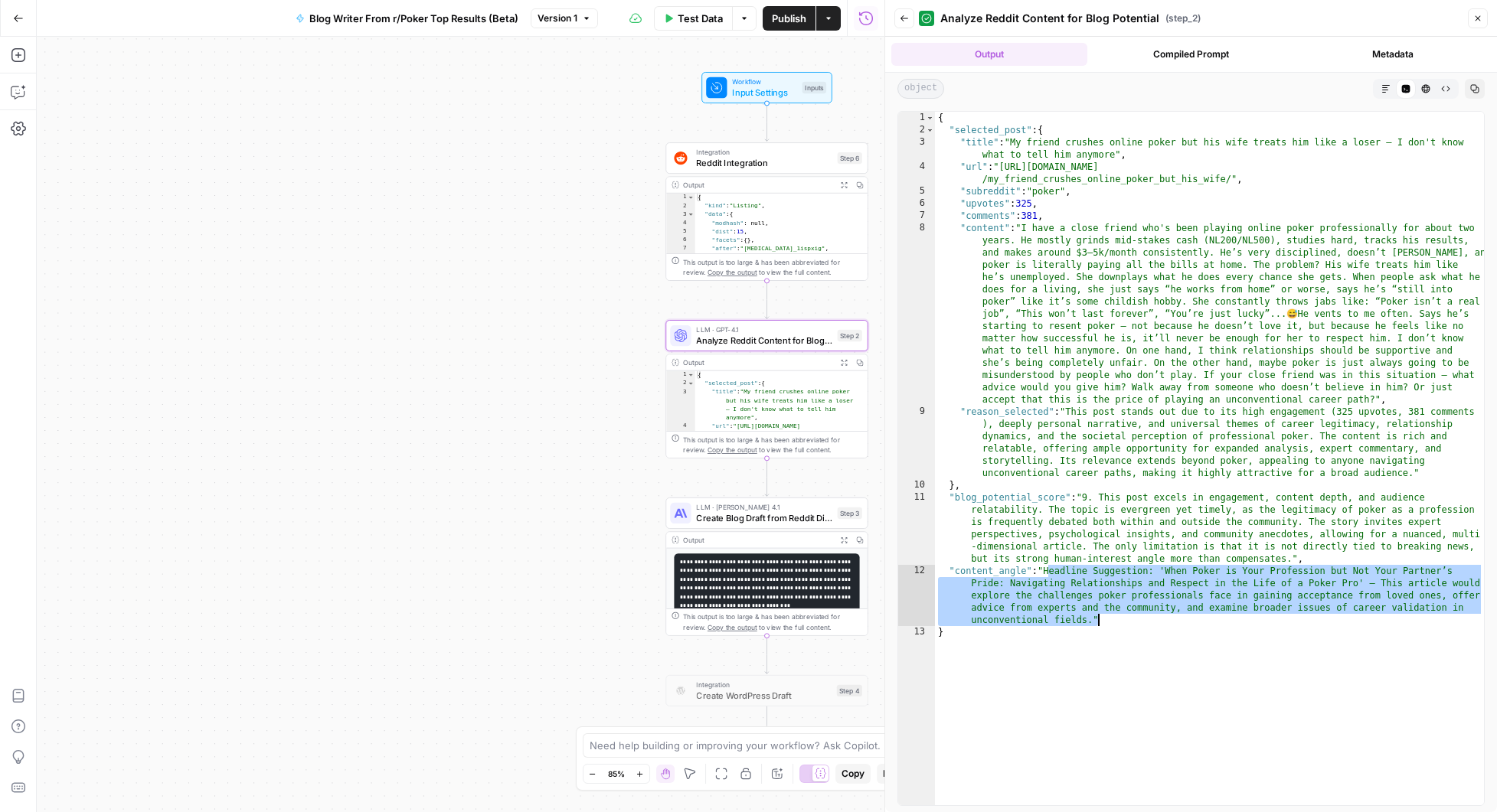
drag, startPoint x: 1049, startPoint y: 571, endPoint x: 1099, endPoint y: 619, distance: 69.3
click at [1099, 619] on div "{ "selected_post" : { "title" : "My friend crushes online poker but his wife tr…" at bounding box center [1209, 471] width 549 height 718
type textarea "**********"
click at [1194, 613] on div "{ "selected_post" : { "title" : "My friend crushes online poker but his wife tr…" at bounding box center [1209, 471] width 549 height 718
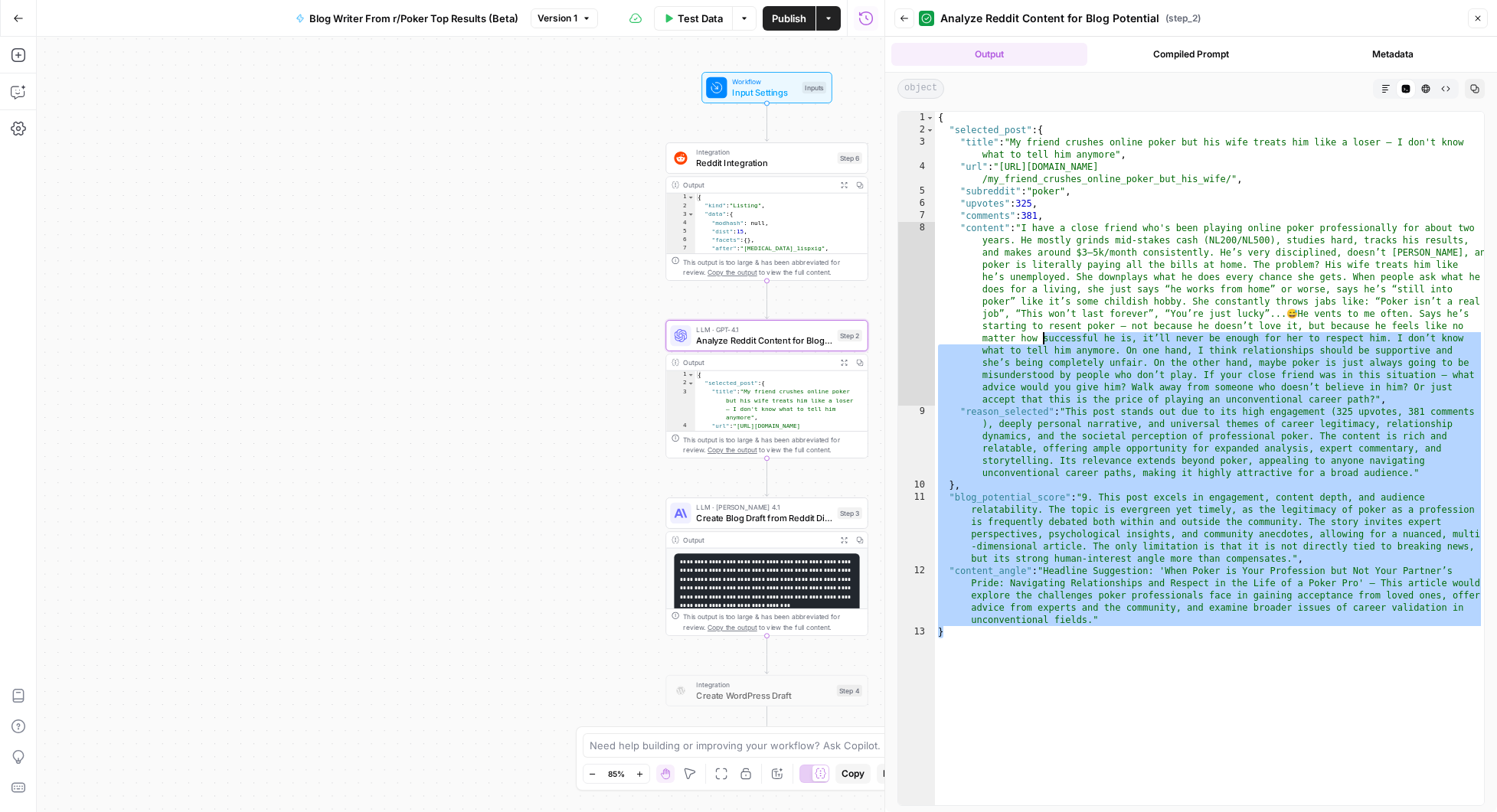
drag, startPoint x: 1166, startPoint y: 609, endPoint x: 996, endPoint y: 230, distance: 415.4
click at [1015, 276] on div "{ "selected_post" : { "title" : "My friend crushes online poker but his wife tr…" at bounding box center [1209, 471] width 549 height 718
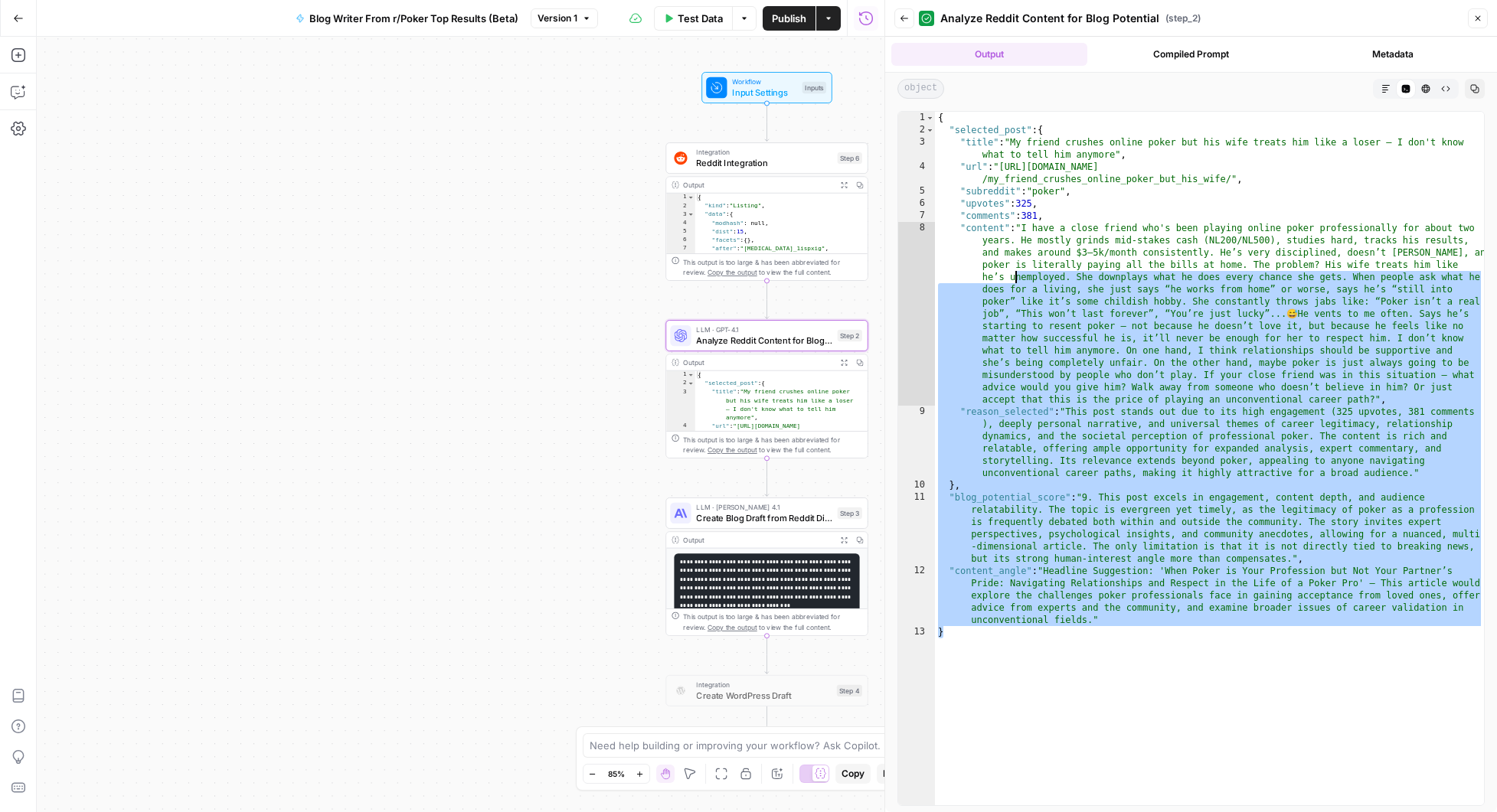
click at [843, 541] on icon "button" at bounding box center [843, 540] width 6 height 6
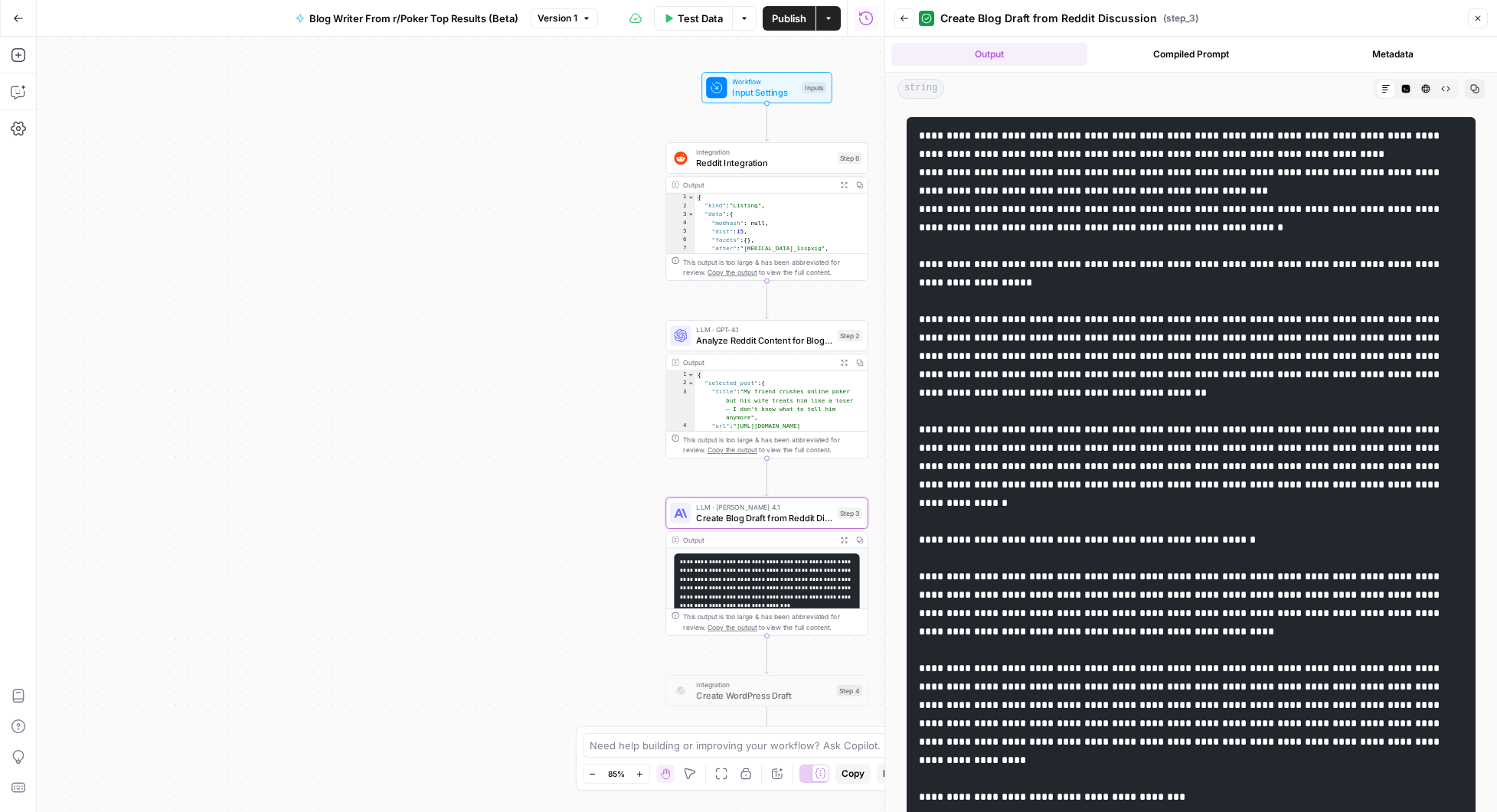
click at [1421, 89] on span "HTML Viewer" at bounding box center [1421, 89] width 1 height 1
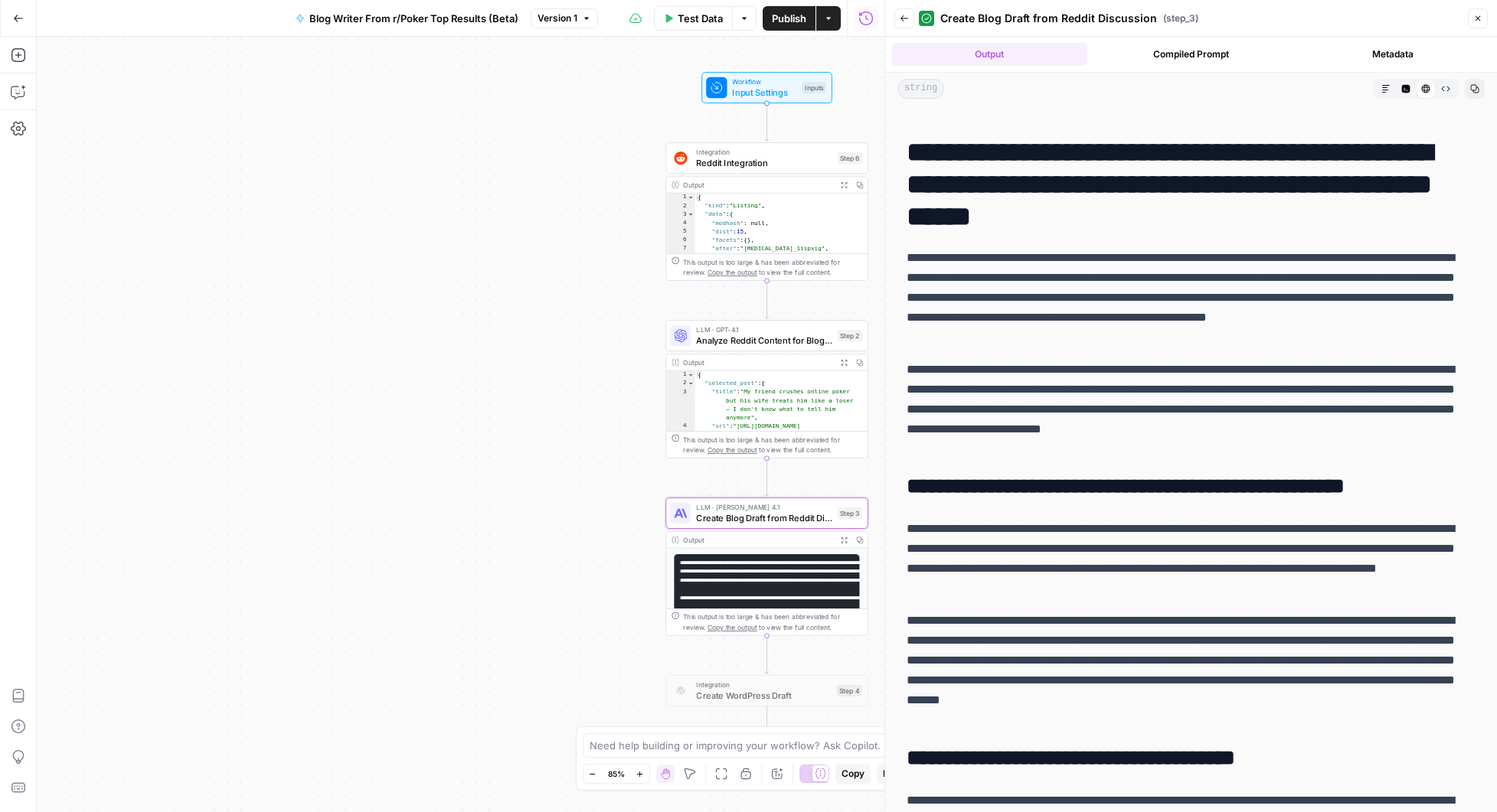
scroll to position [52, 0]
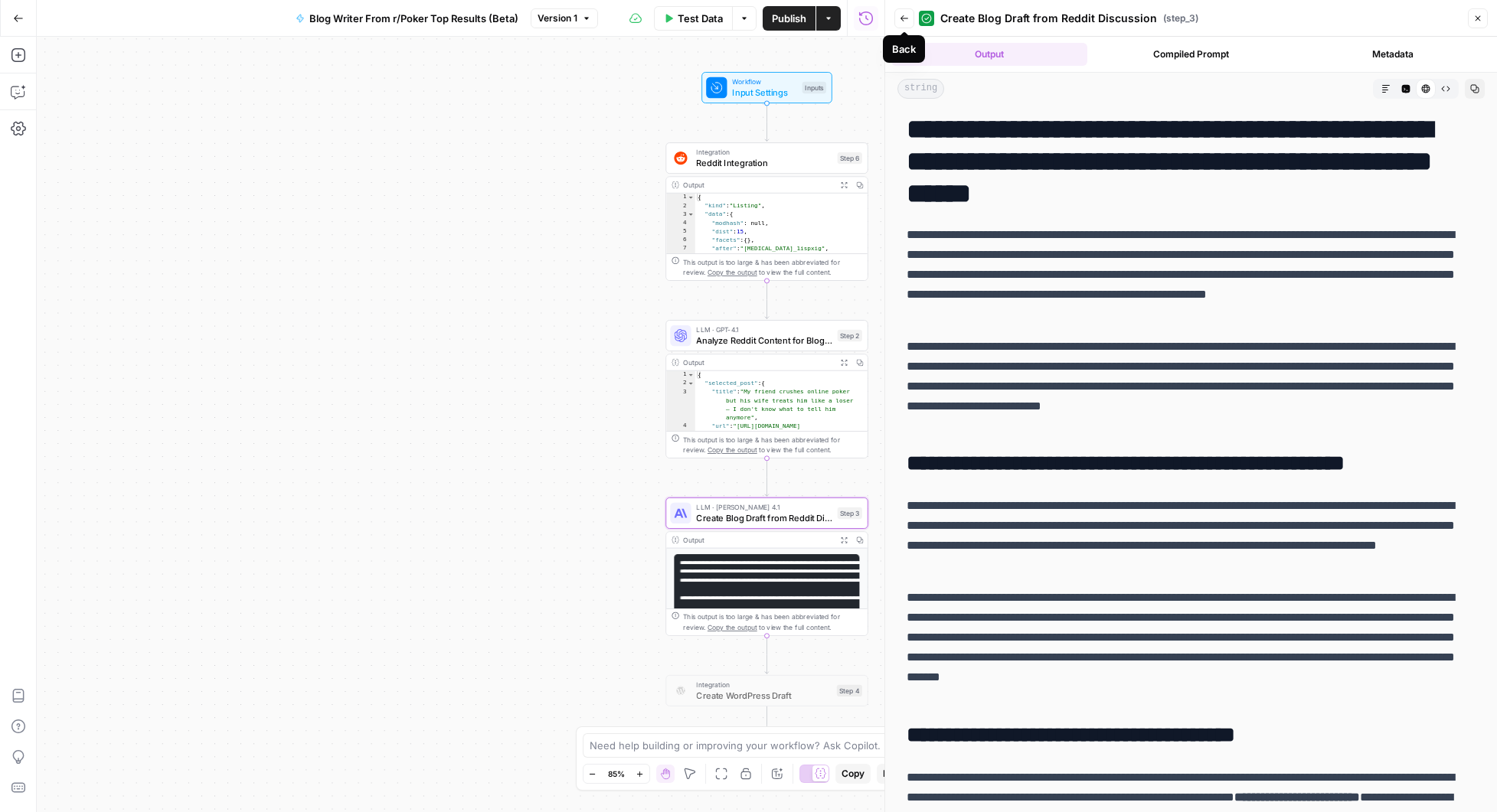
click at [902, 16] on icon "button" at bounding box center [904, 18] width 9 height 9
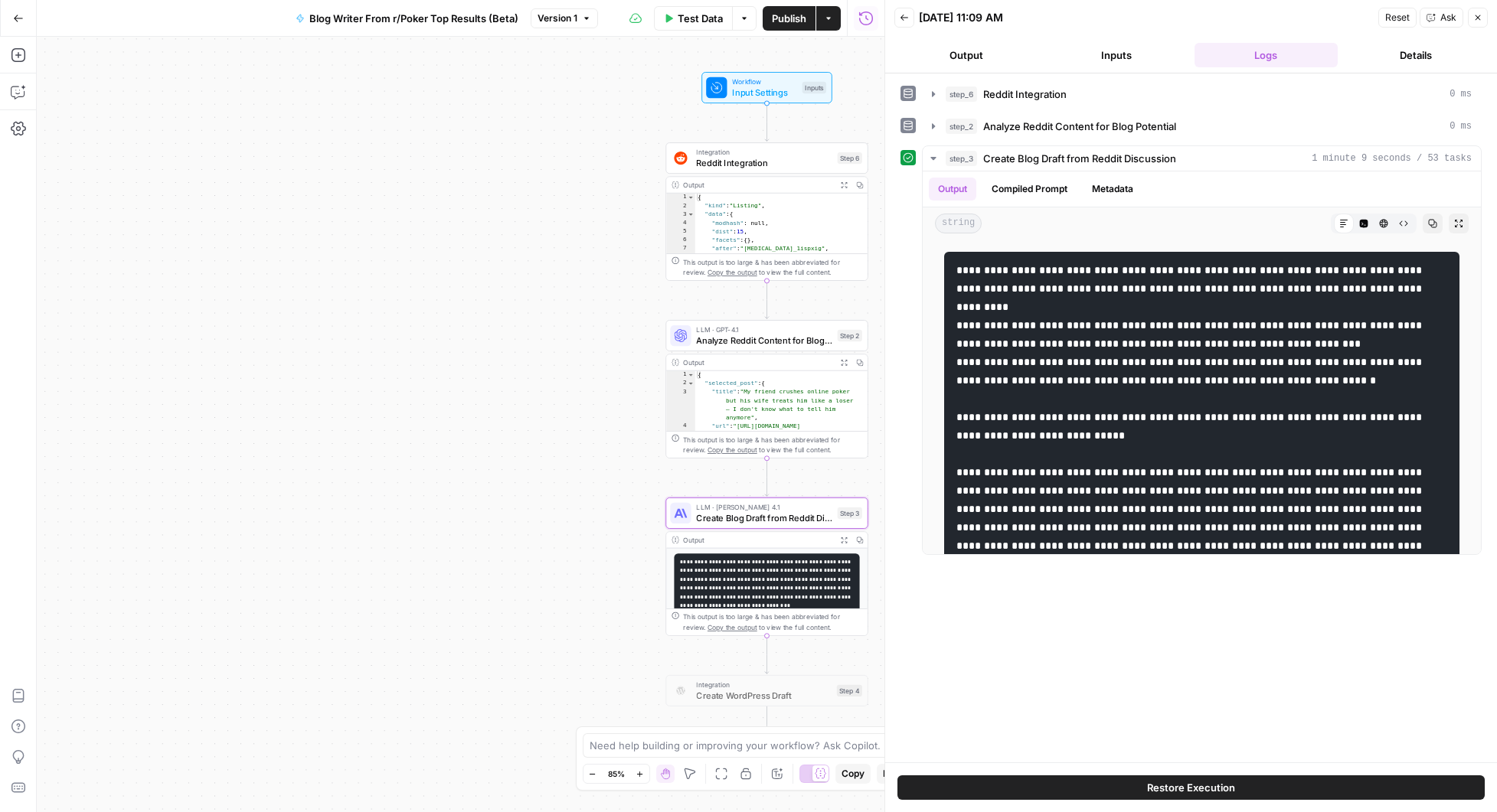
click at [908, 18] on button "Back" at bounding box center [905, 17] width 20 height 20
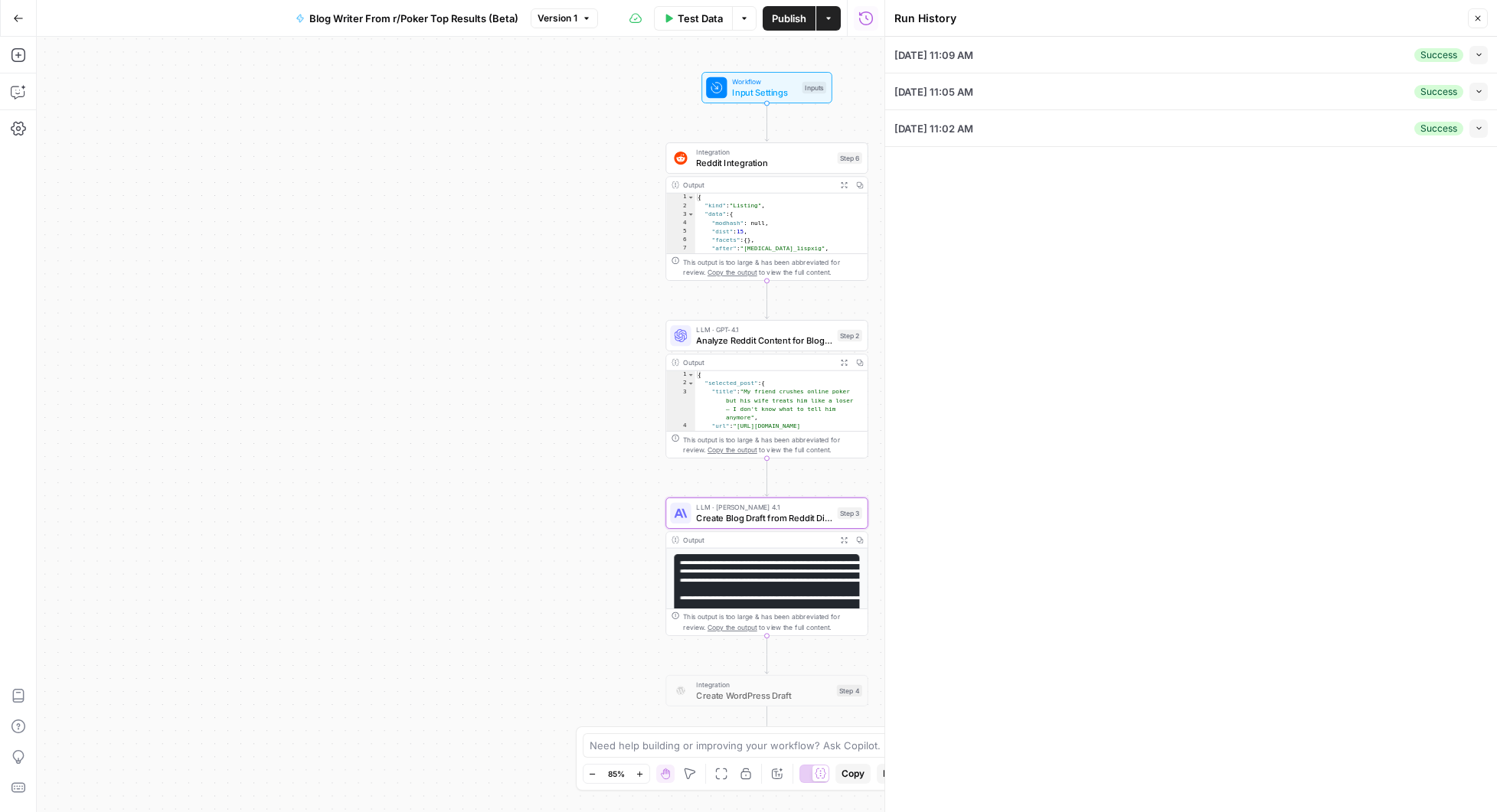
click at [1278, 135] on div "[DATE] 11:02 AM Success Collapse" at bounding box center [1192, 128] width 594 height 36
click at [1475, 132] on button "Collapse" at bounding box center [1479, 128] width 18 height 18
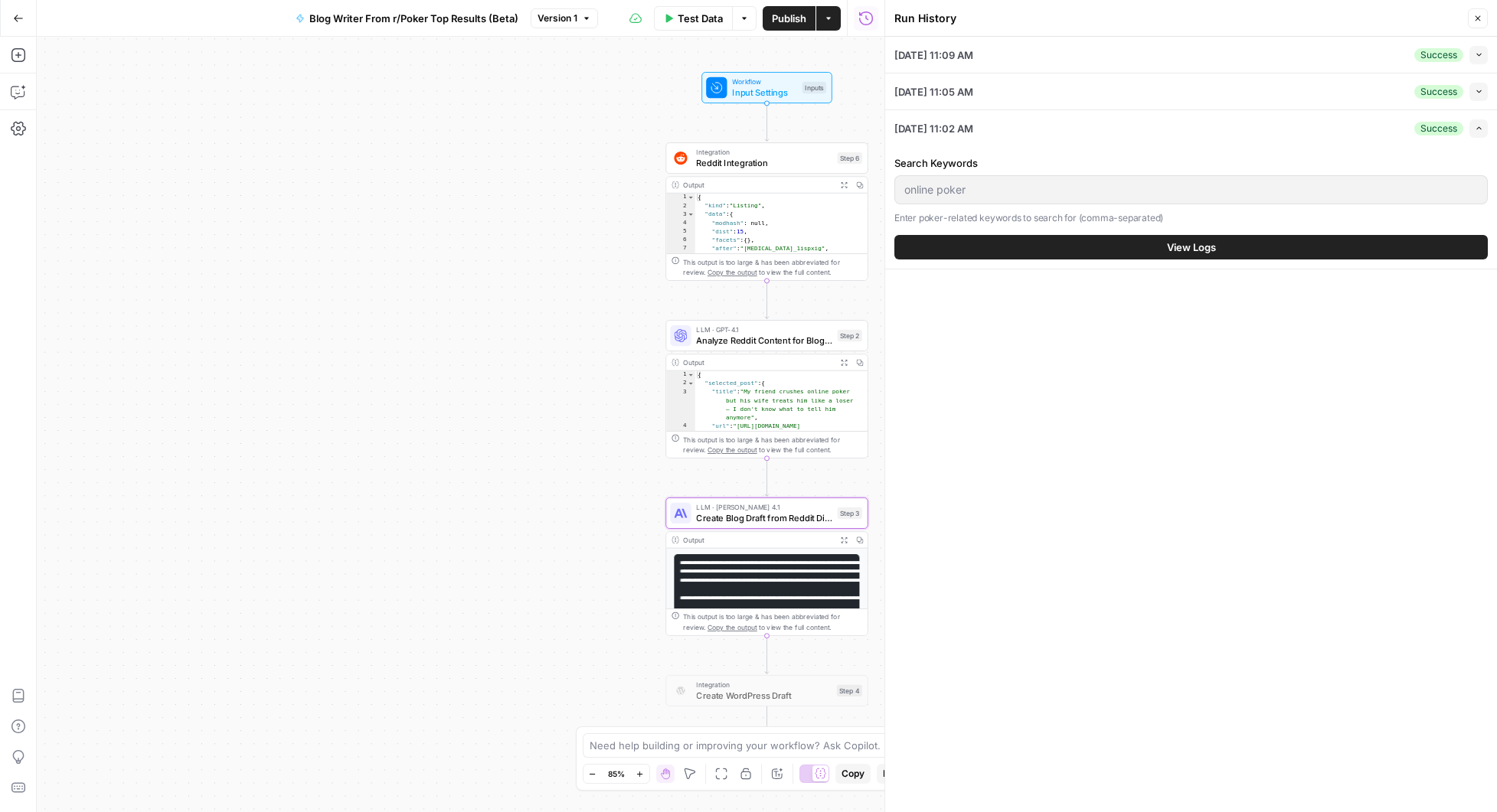
click at [1163, 249] on button "View Logs" at bounding box center [1192, 247] width 594 height 25
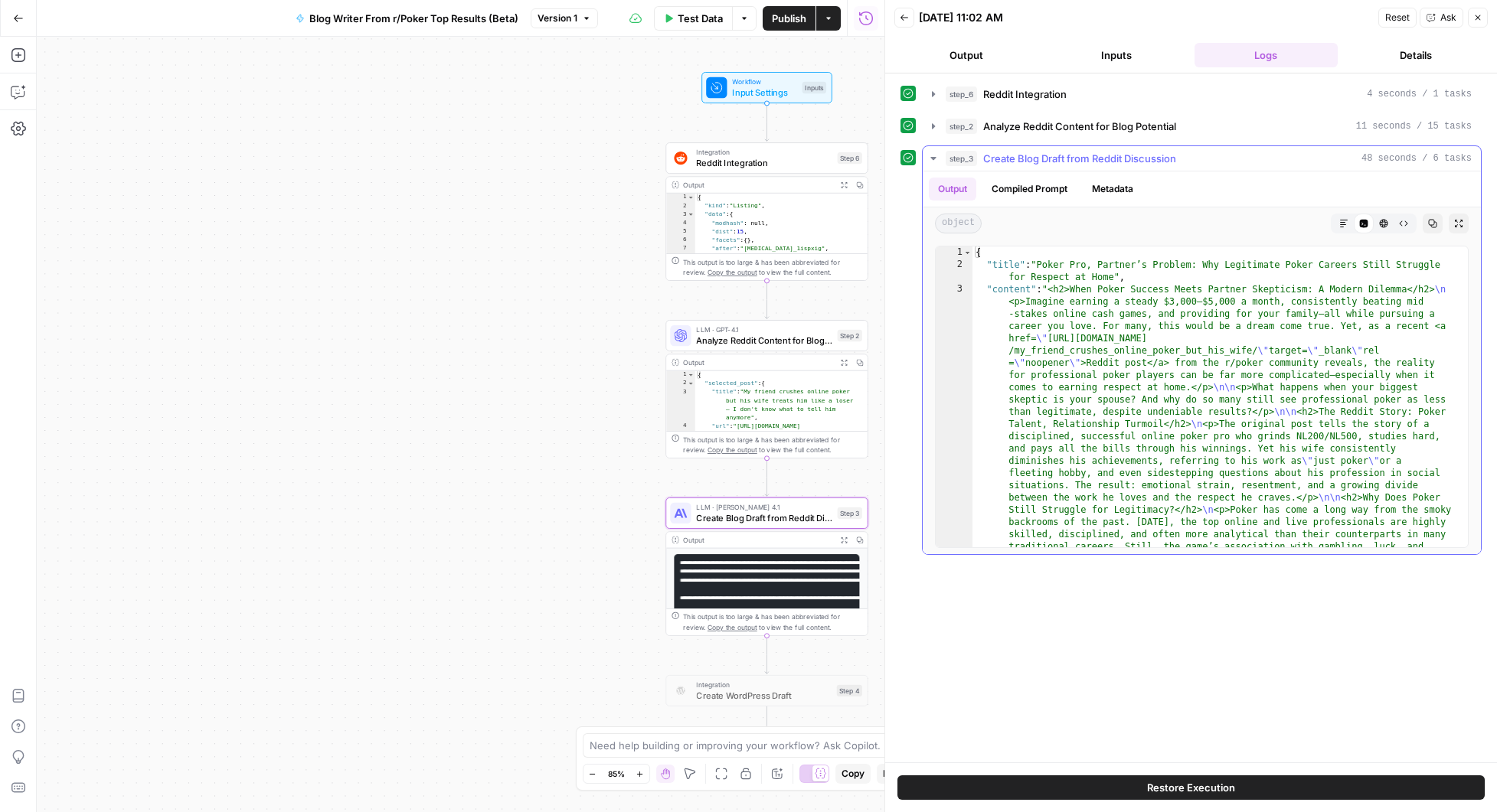
click at [1389, 227] on button "HTML Viewer" at bounding box center [1384, 223] width 20 height 20
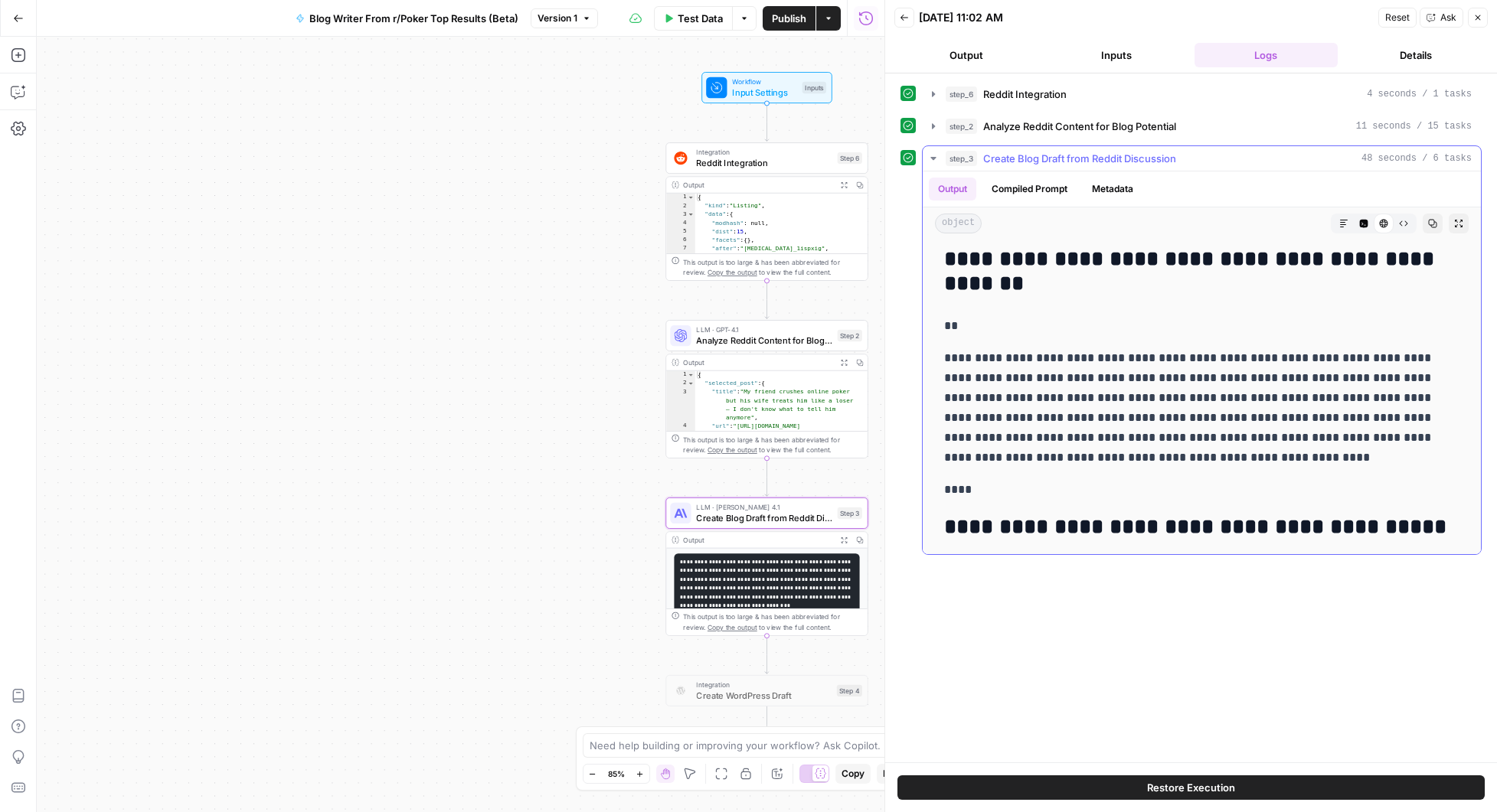
scroll to position [393, 0]
drag, startPoint x: 946, startPoint y: 379, endPoint x: 1022, endPoint y: 380, distance: 76.0
click at [1022, 380] on p "**********" at bounding box center [1196, 408] width 504 height 119
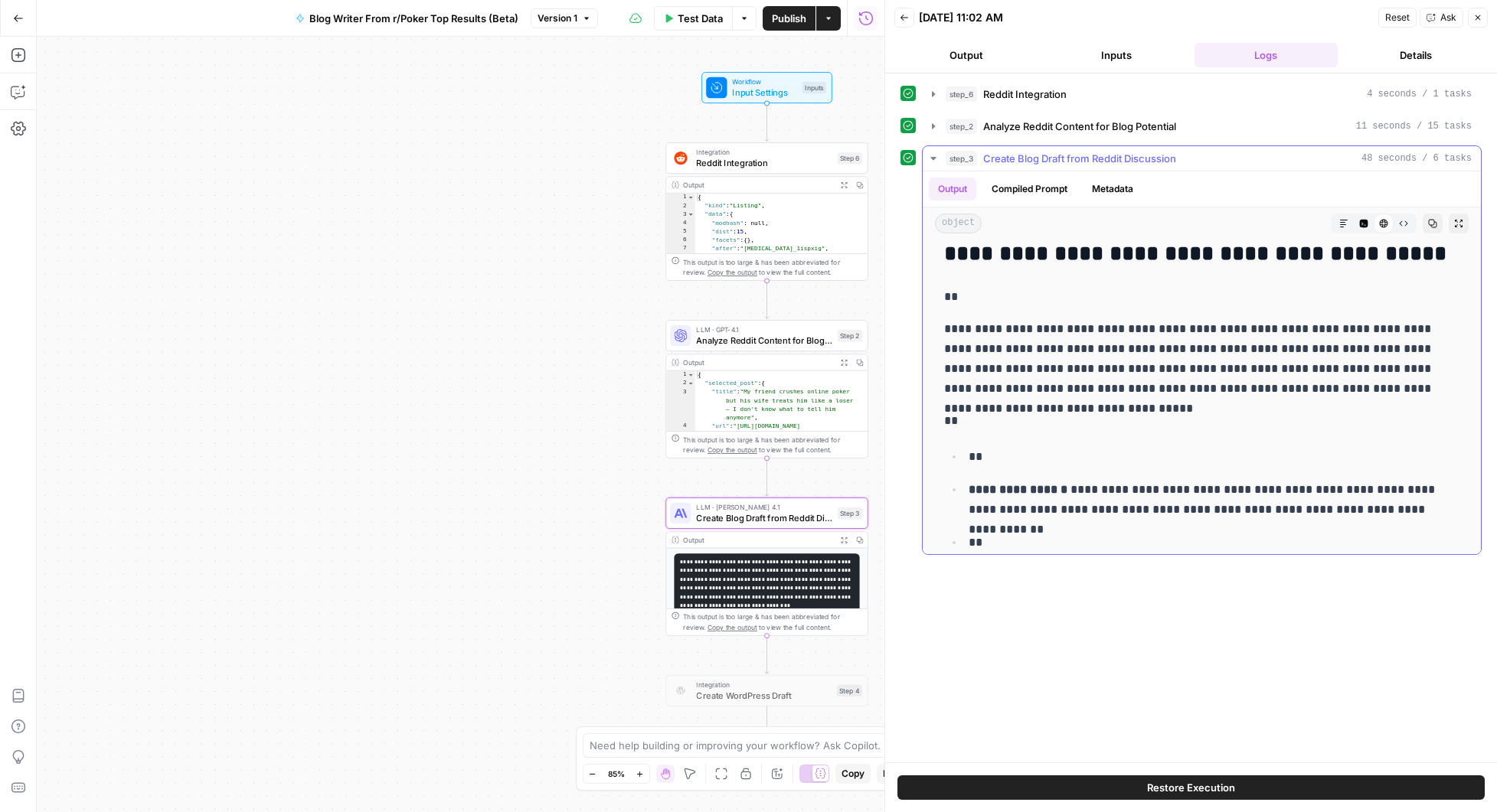
scroll to position [666, 0]
drag, startPoint x: 1035, startPoint y: 333, endPoint x: 1167, endPoint y: 395, distance: 145.8
click at [1153, 368] on p "**********" at bounding box center [1196, 357] width 504 height 79
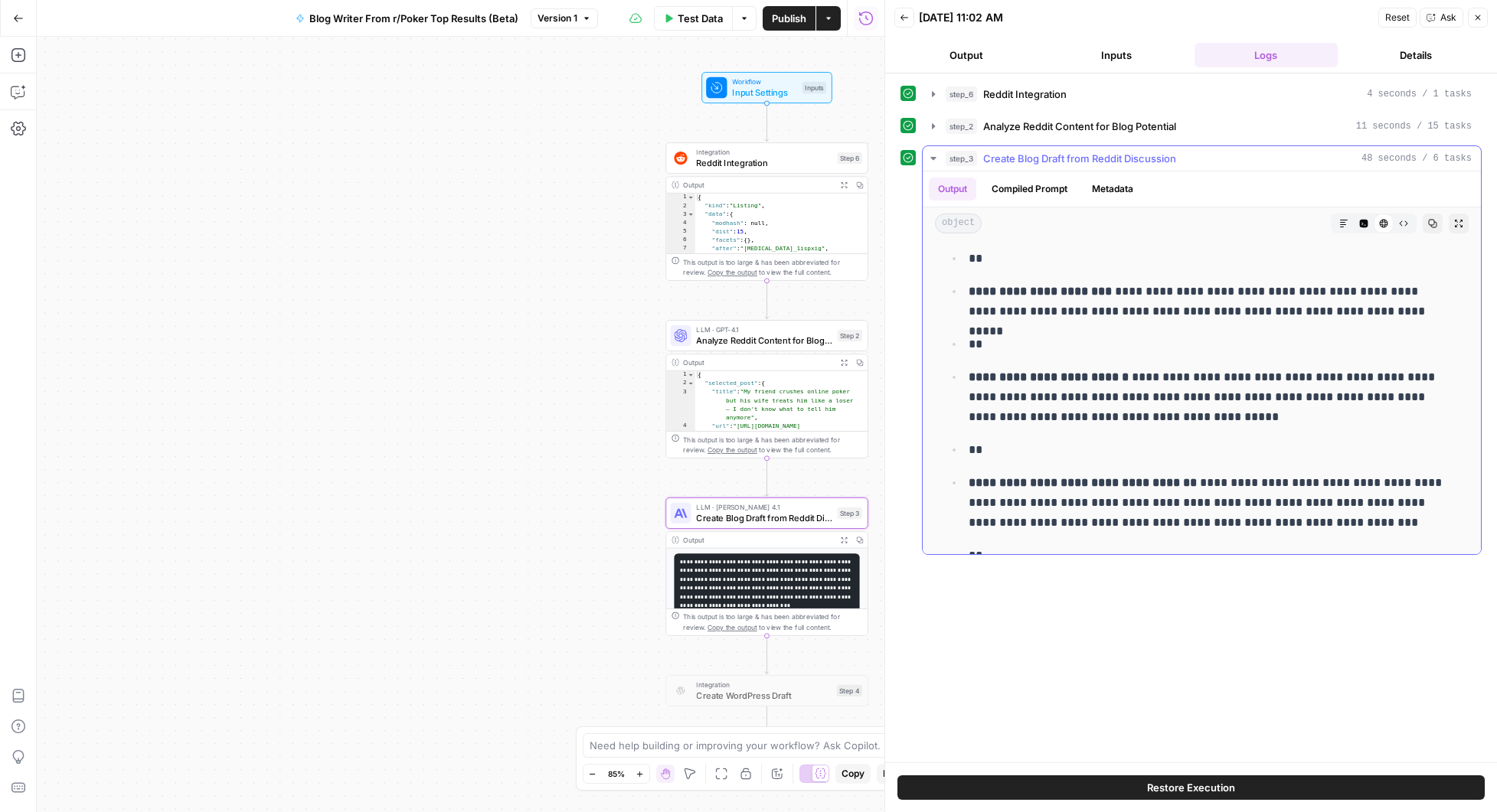
scroll to position [2461, 0]
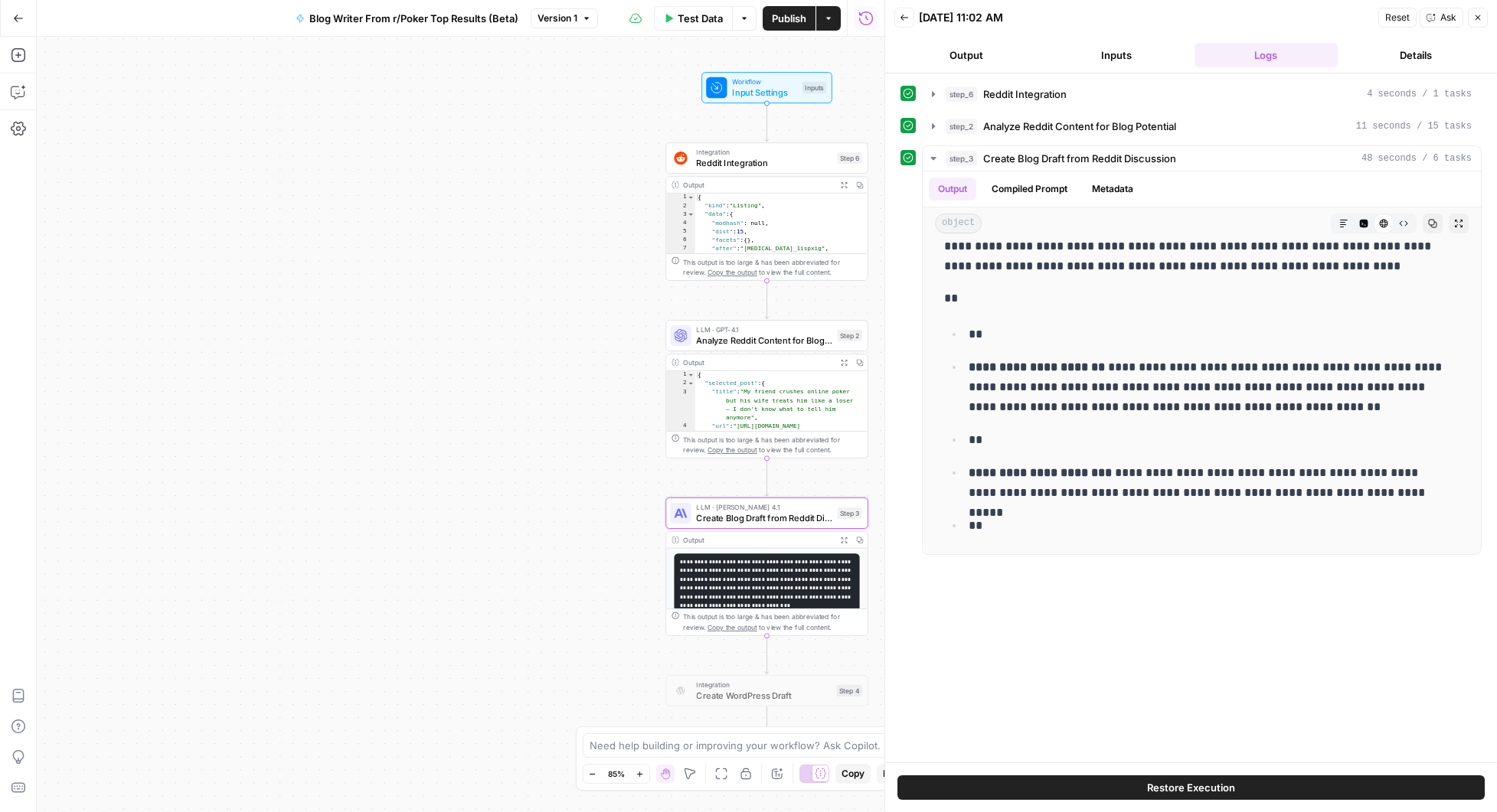
click at [901, 20] on icon "button" at bounding box center [904, 17] width 9 height 9
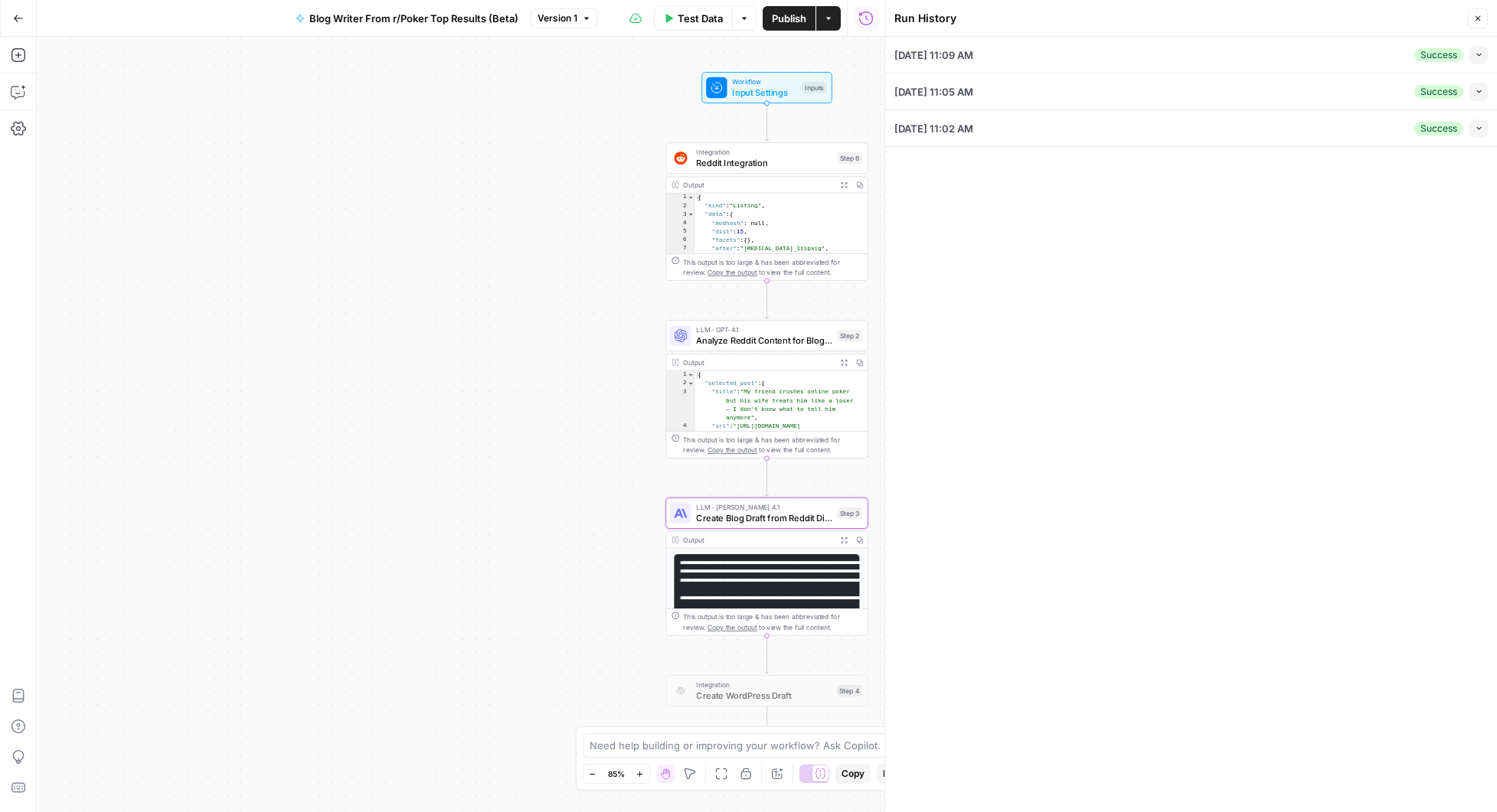
click at [1476, 52] on icon "button" at bounding box center [1479, 55] width 8 height 8
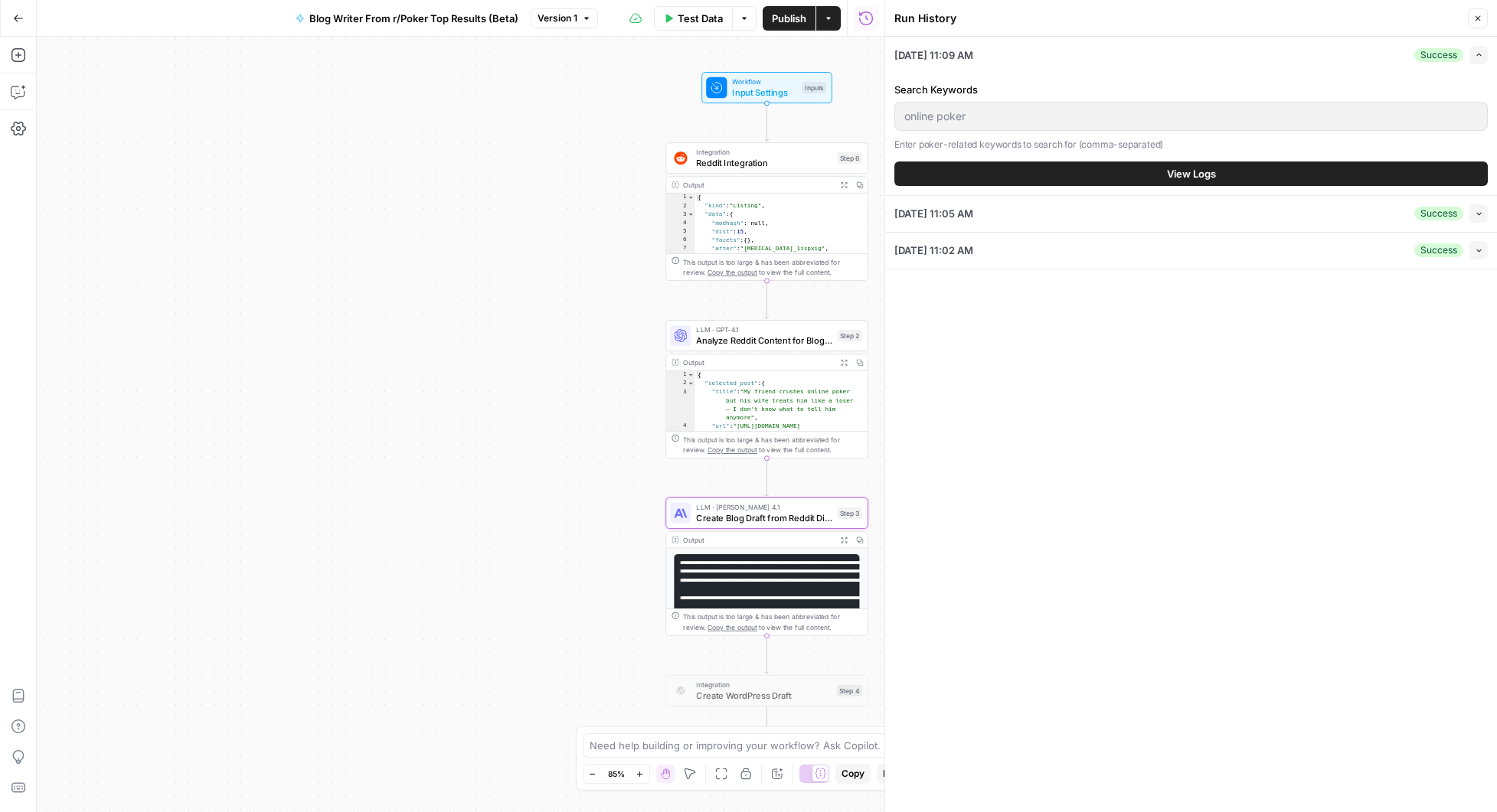
click at [1230, 176] on button "View Logs" at bounding box center [1192, 174] width 594 height 25
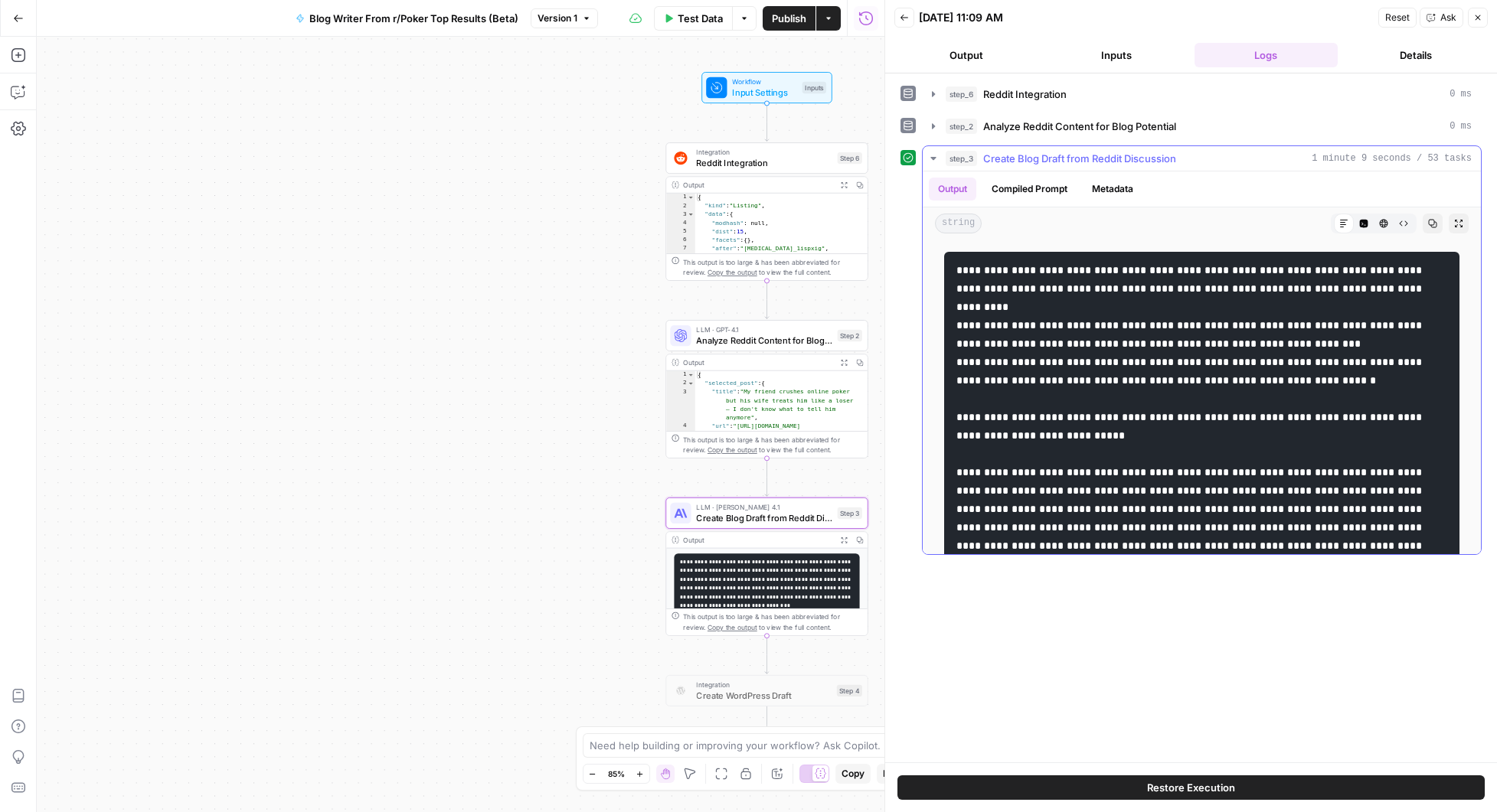
click at [1379, 226] on icon "button" at bounding box center [1383, 223] width 9 height 9
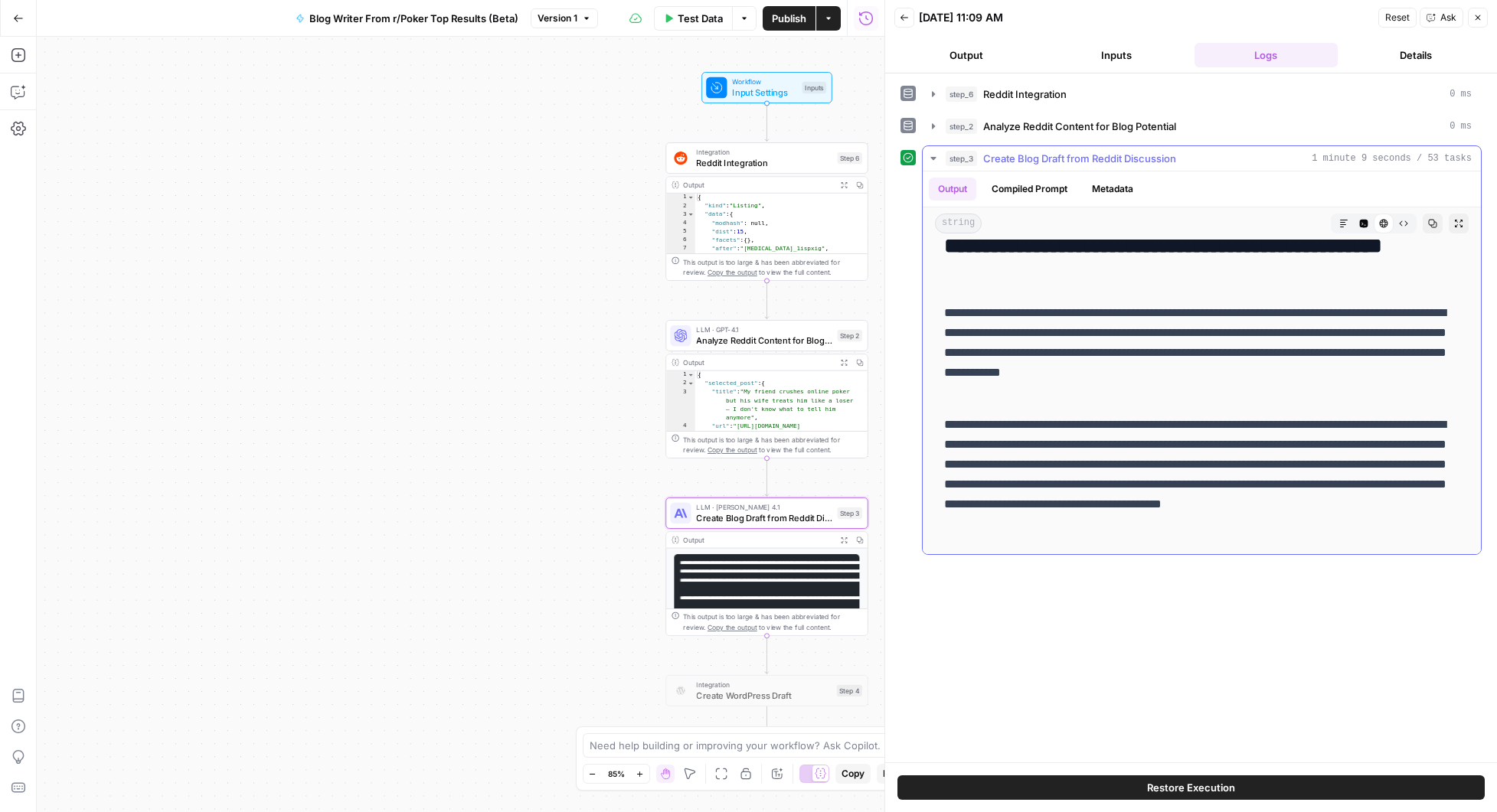
scroll to position [404, 0]
drag, startPoint x: 1272, startPoint y: 511, endPoint x: 1111, endPoint y: 393, distance: 199.6
click at [1119, 372] on p "**********" at bounding box center [1196, 352] width 504 height 100
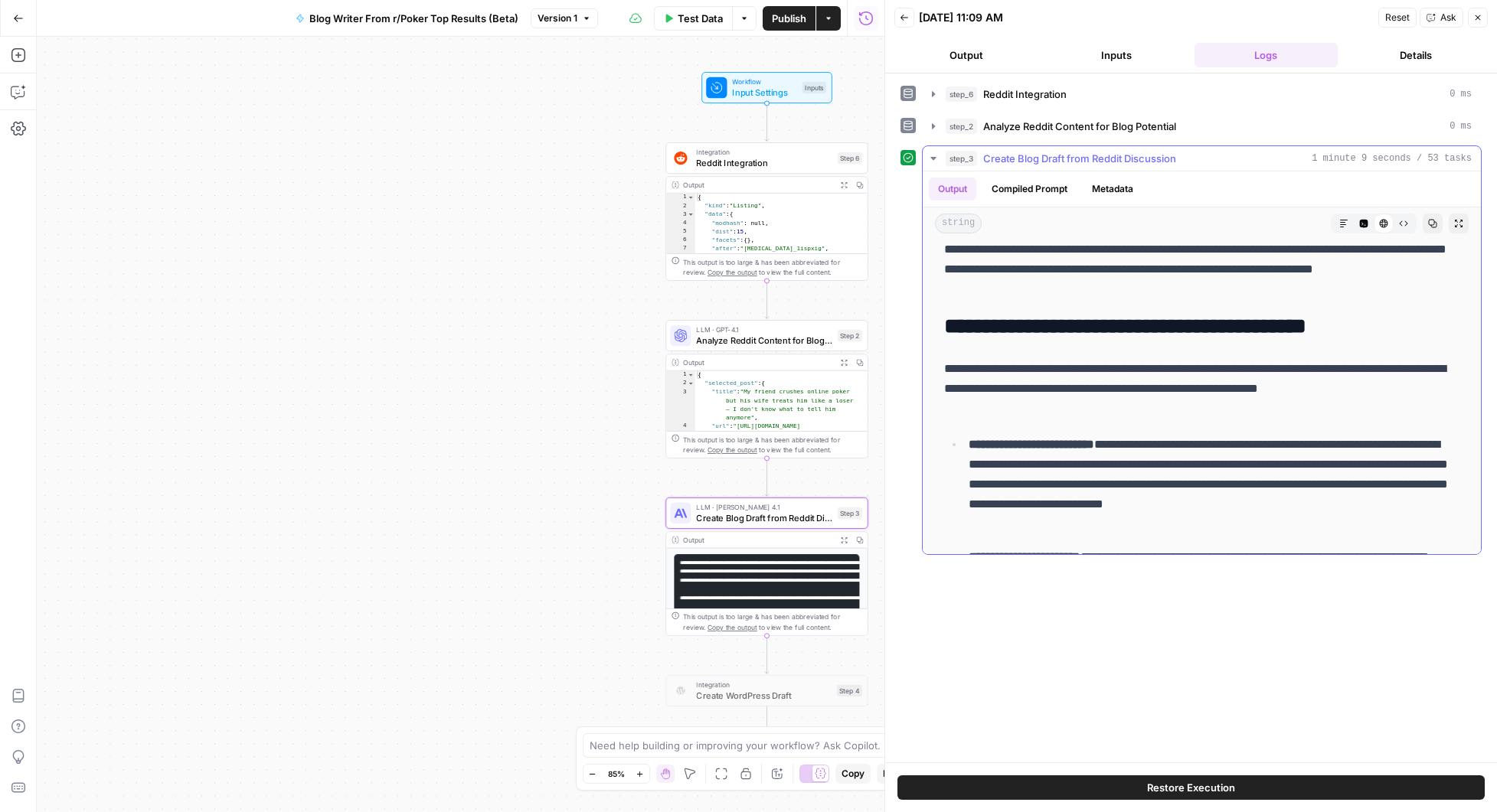
scroll to position [1026, 0]
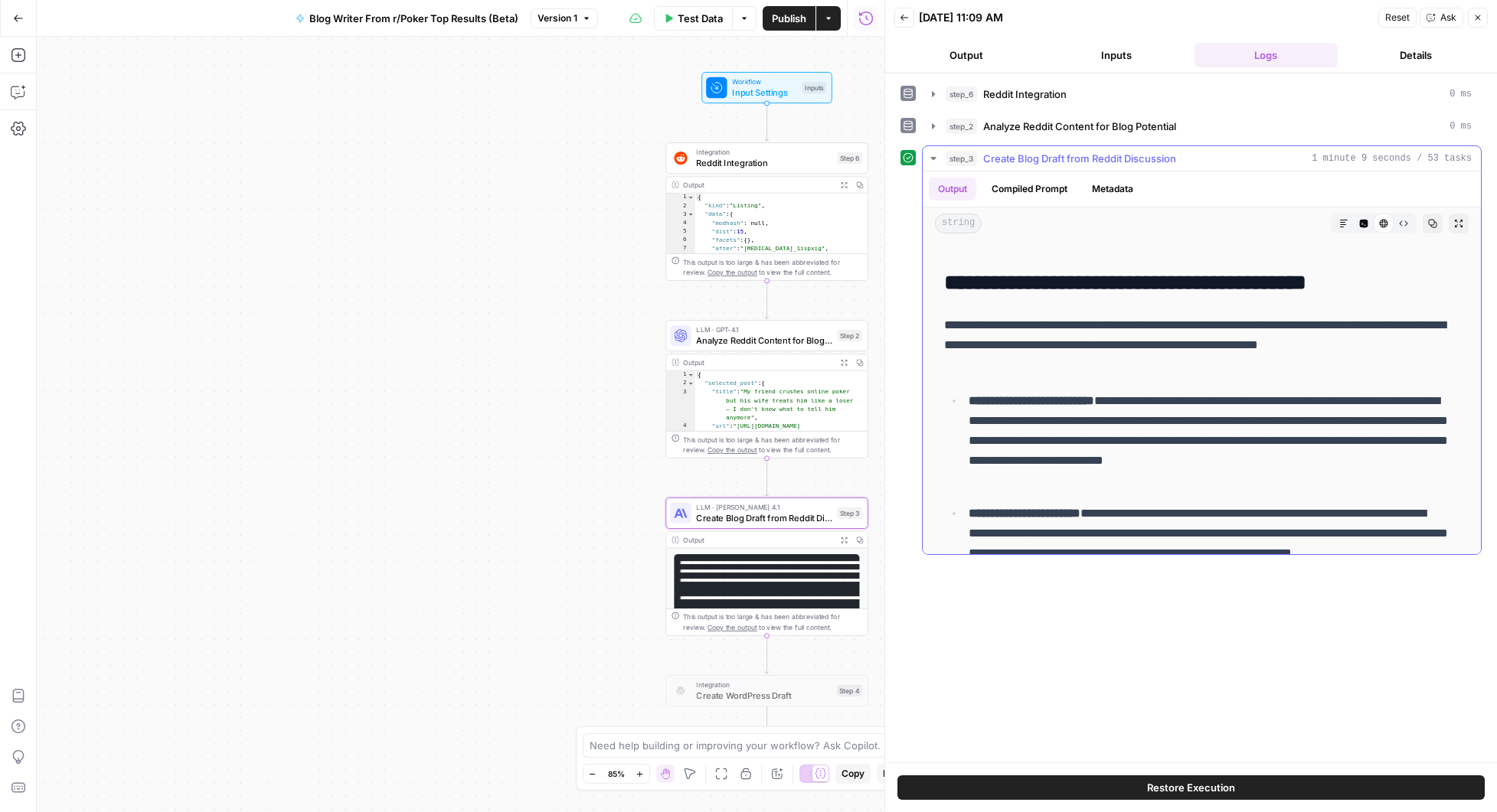
drag, startPoint x: 1053, startPoint y: 334, endPoint x: 1209, endPoint y: 481, distance: 214.3
click at [1195, 464] on div "**********" at bounding box center [1202, 586] width 534 height 2733
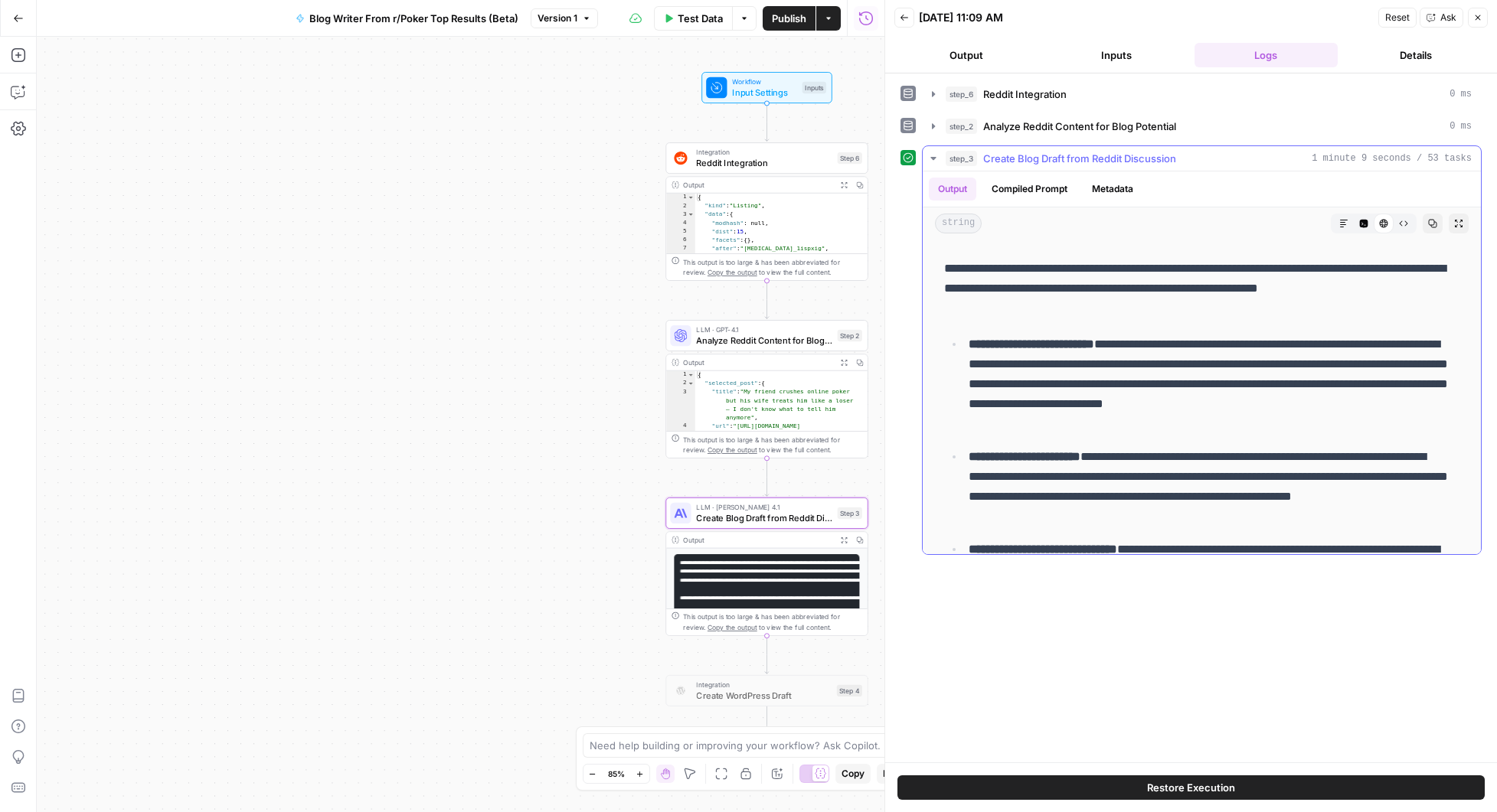
click at [1194, 408] on p "**********" at bounding box center [1208, 384] width 479 height 100
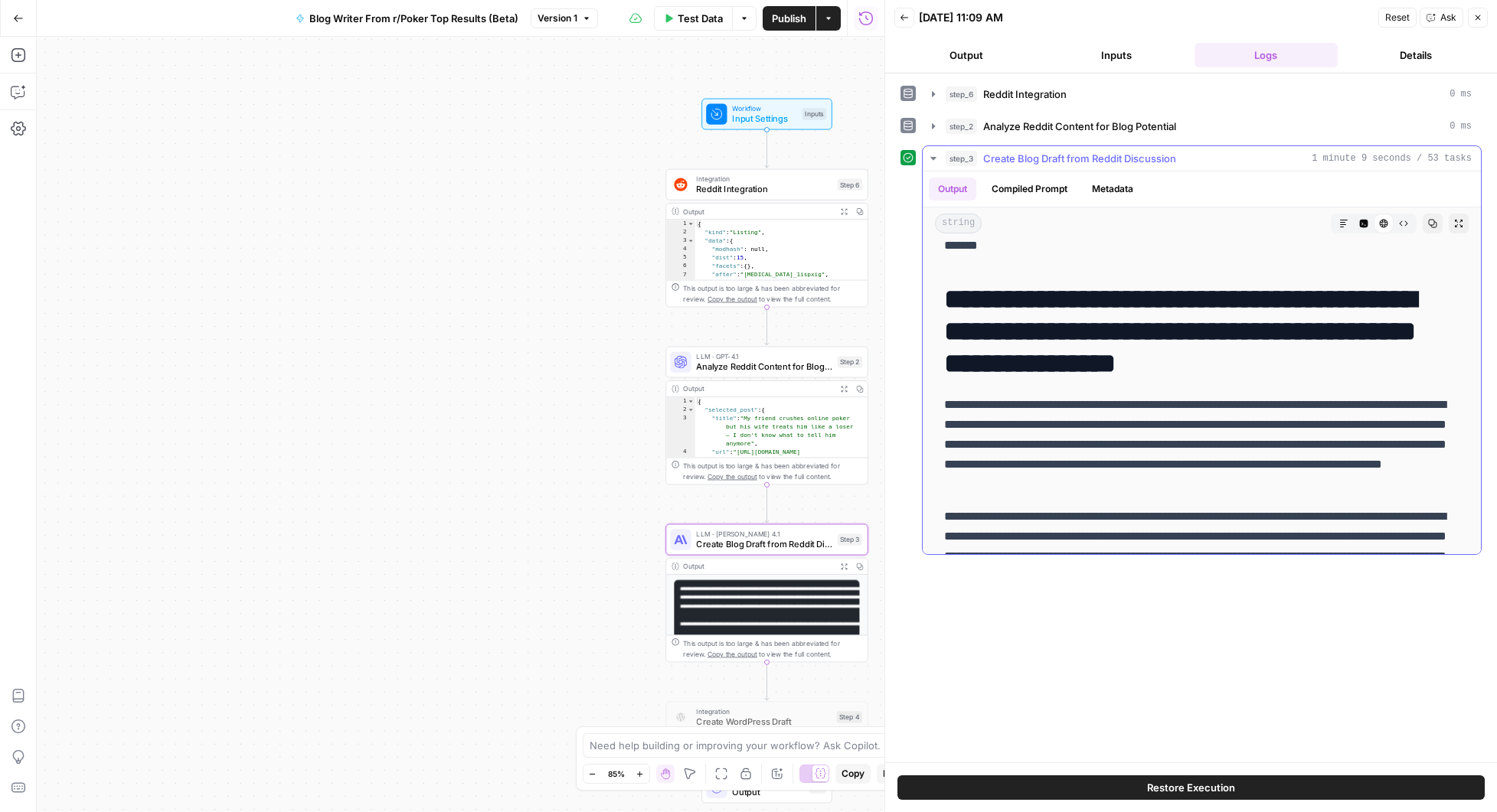
scroll to position [0, 0]
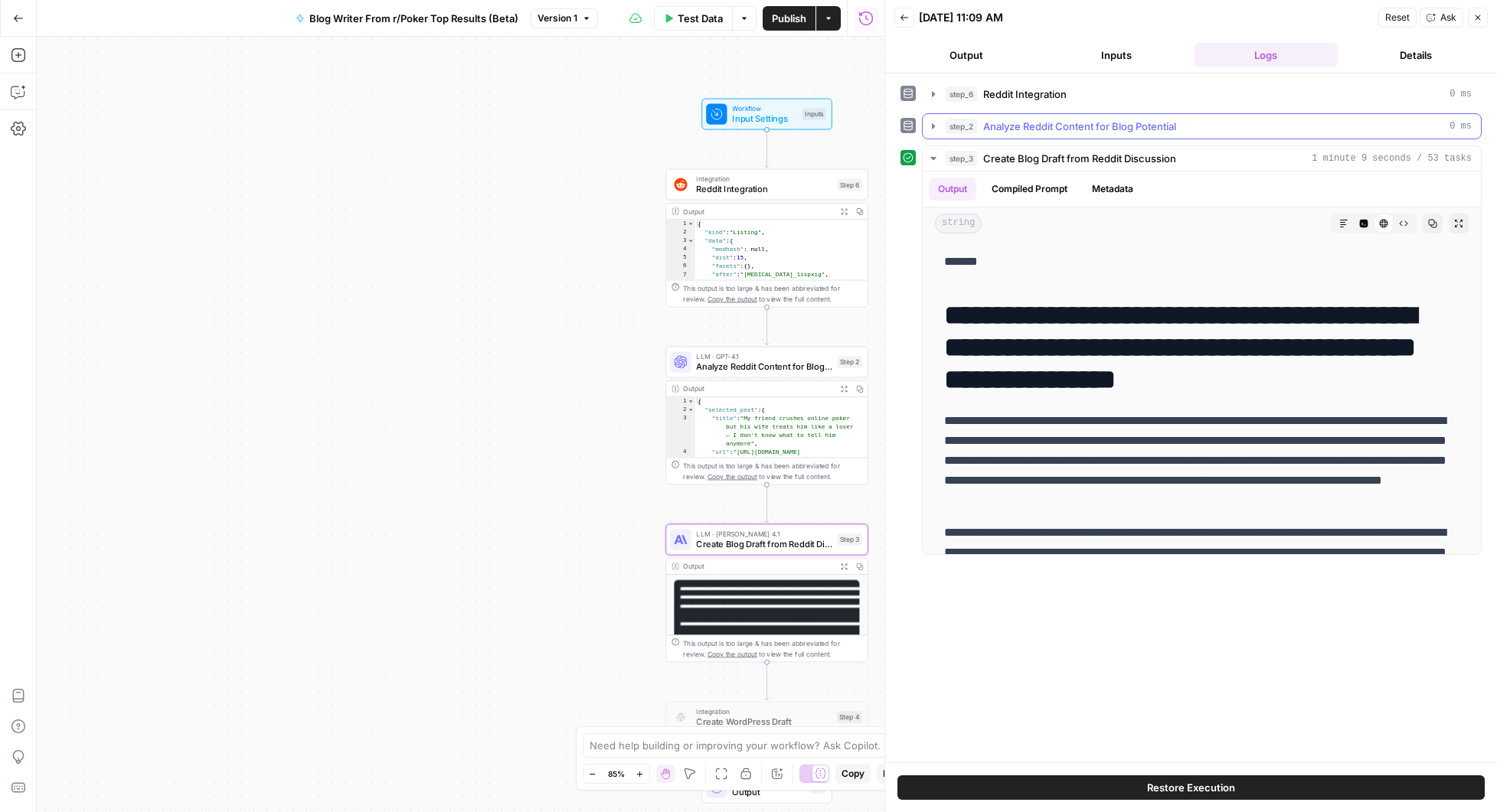
click at [929, 126] on icon "button" at bounding box center [933, 126] width 12 height 12
